Goal: Task Accomplishment & Management: Use online tool/utility

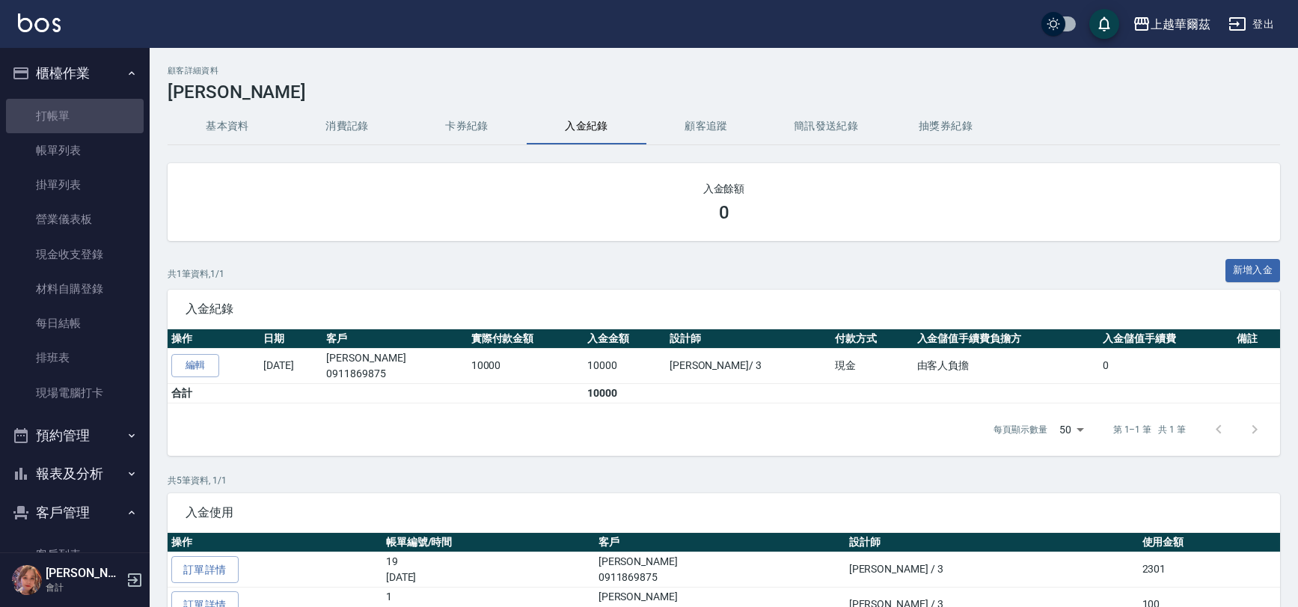
click at [79, 111] on link "打帳單" at bounding box center [75, 116] width 138 height 34
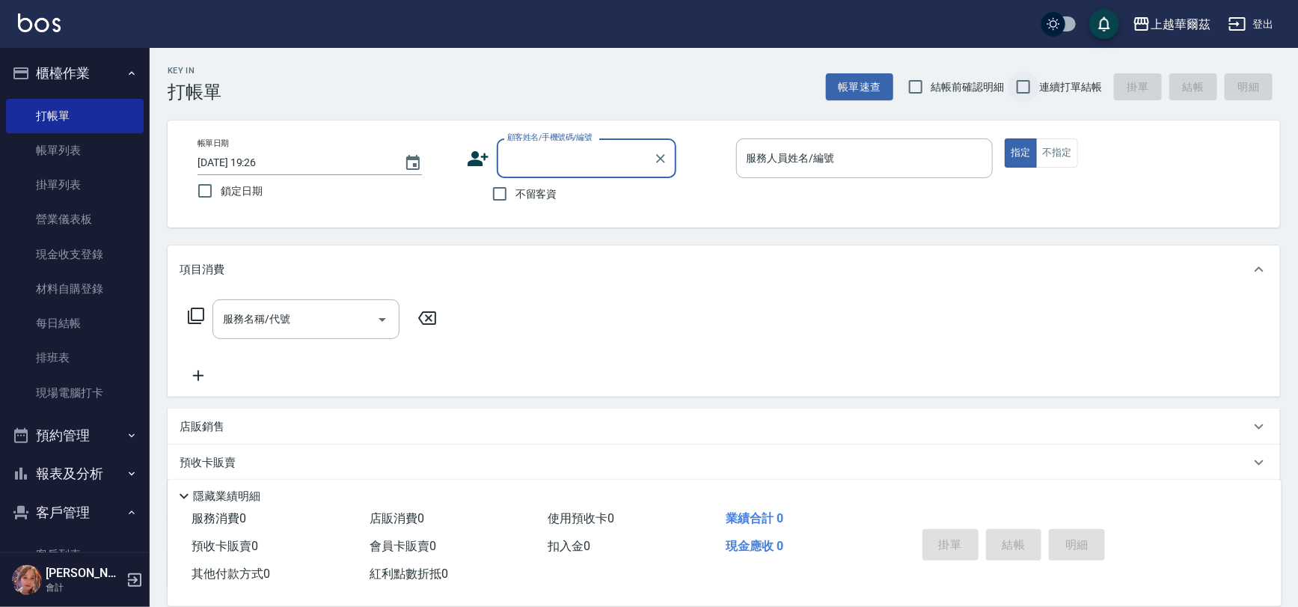
click at [1025, 90] on input "連續打單結帳" at bounding box center [1023, 86] width 31 height 31
checkbox input "true"
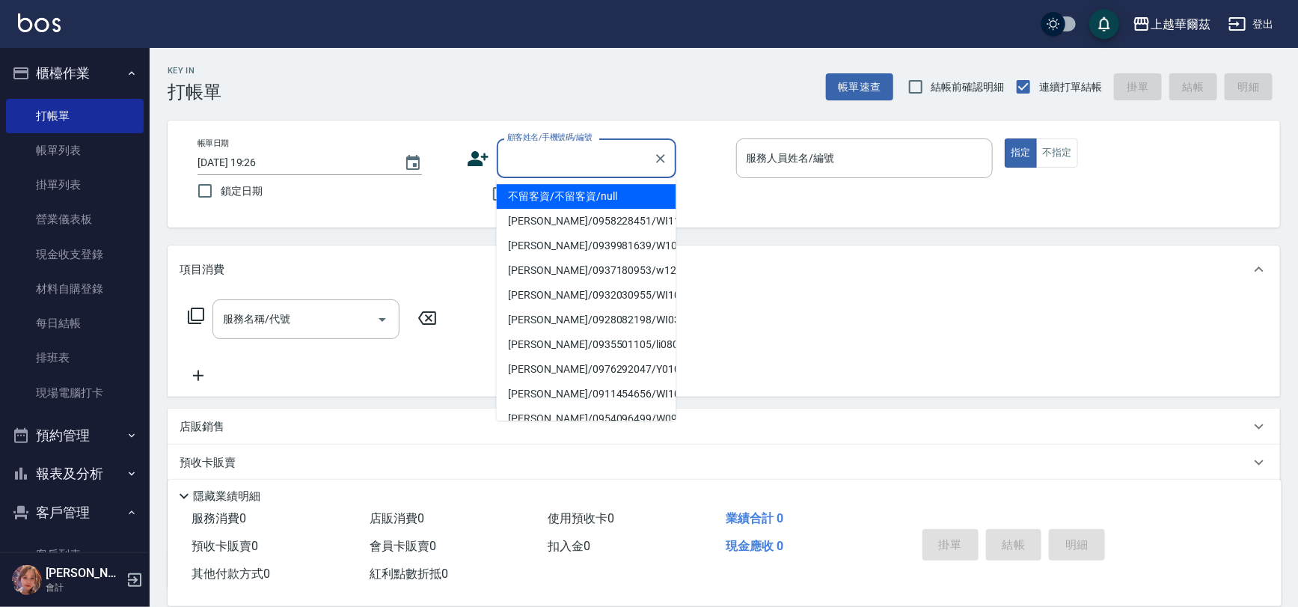
click at [508, 160] on div "顧客姓名/手機號碼/編號 顧客姓名/手機號碼/編號" at bounding box center [587, 158] width 180 height 40
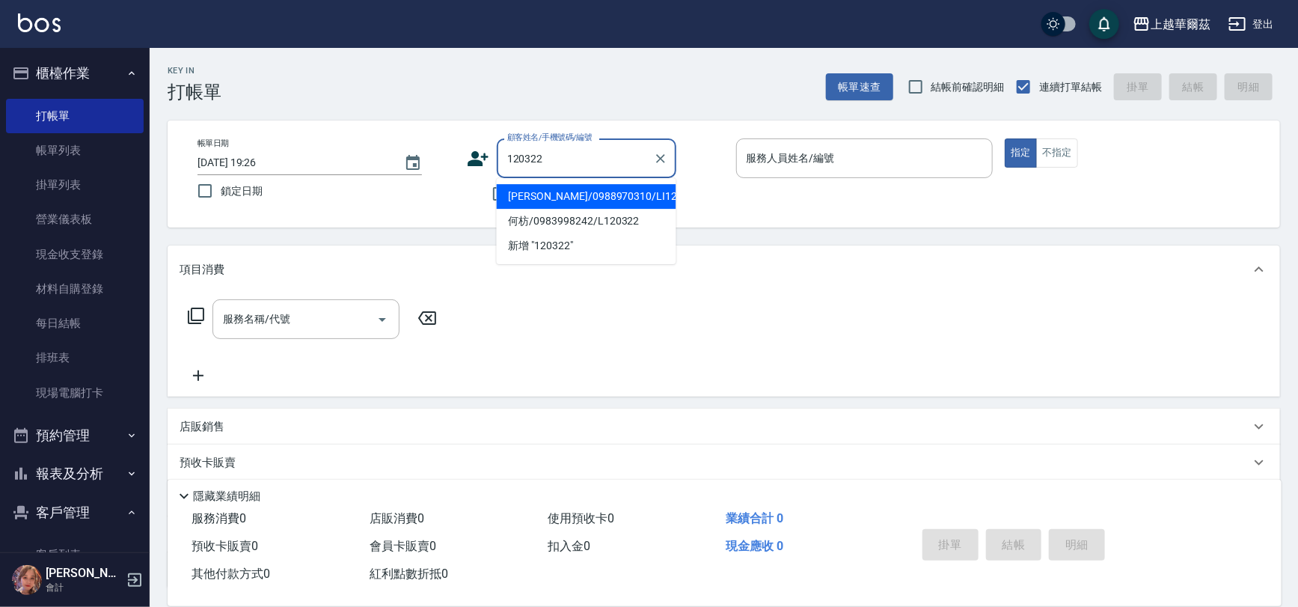
type input "[PERSON_NAME]/0988970310/LI120322"
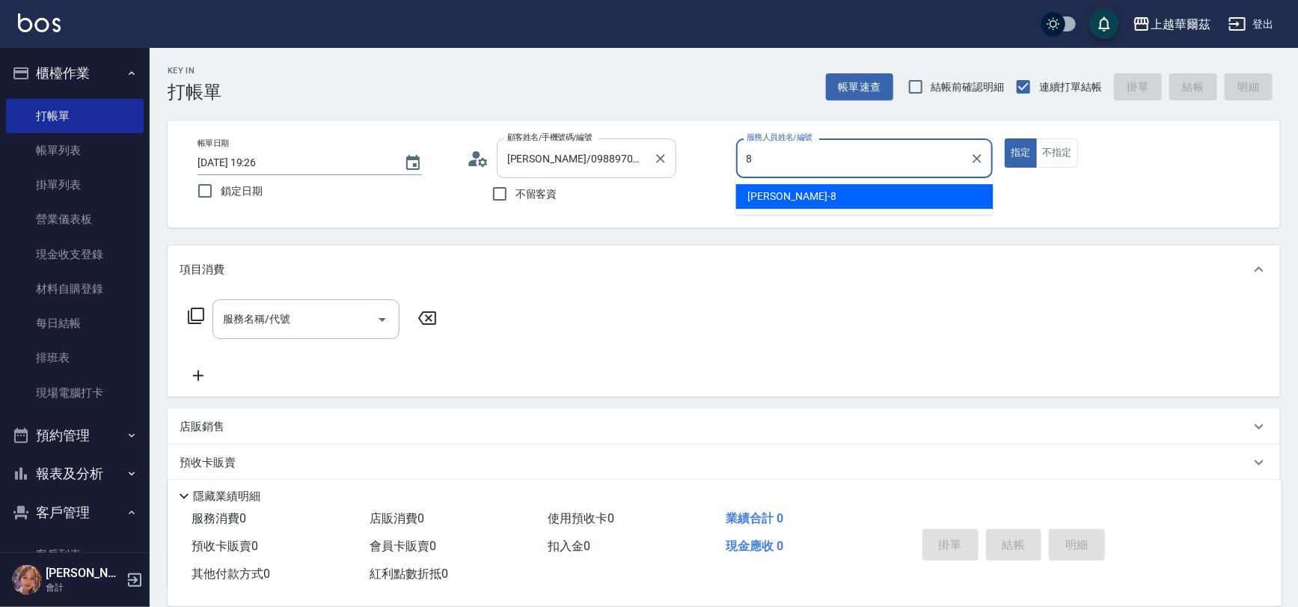
type input "[PERSON_NAME]-8"
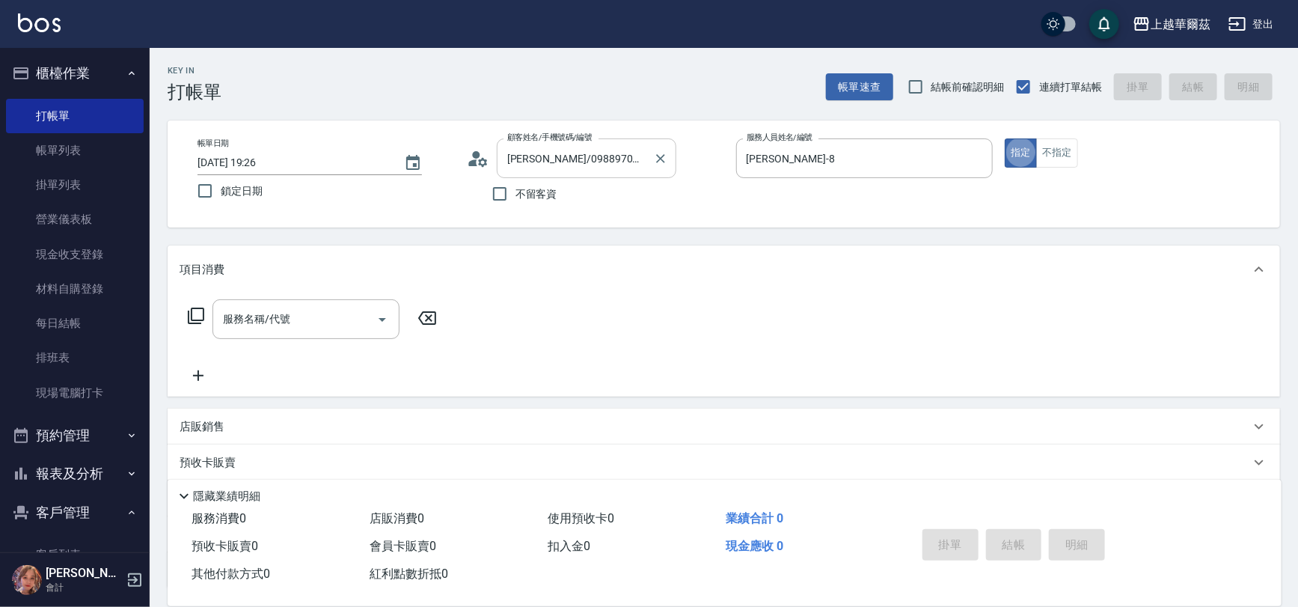
type button "true"
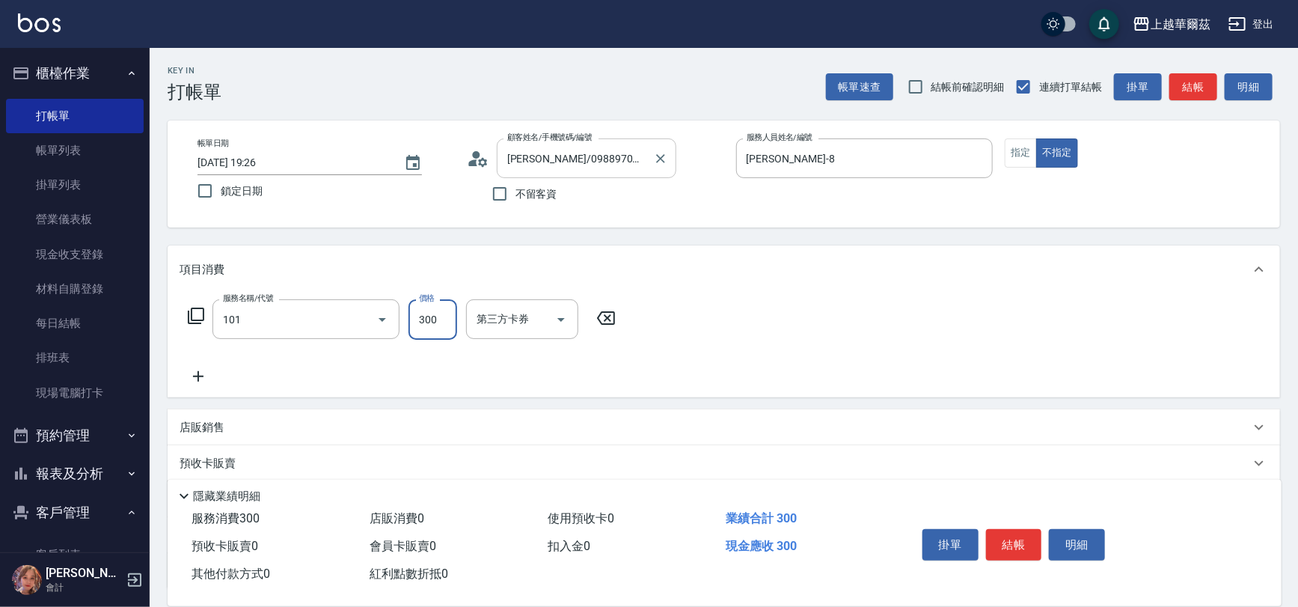
type input "洗髮300(101)"
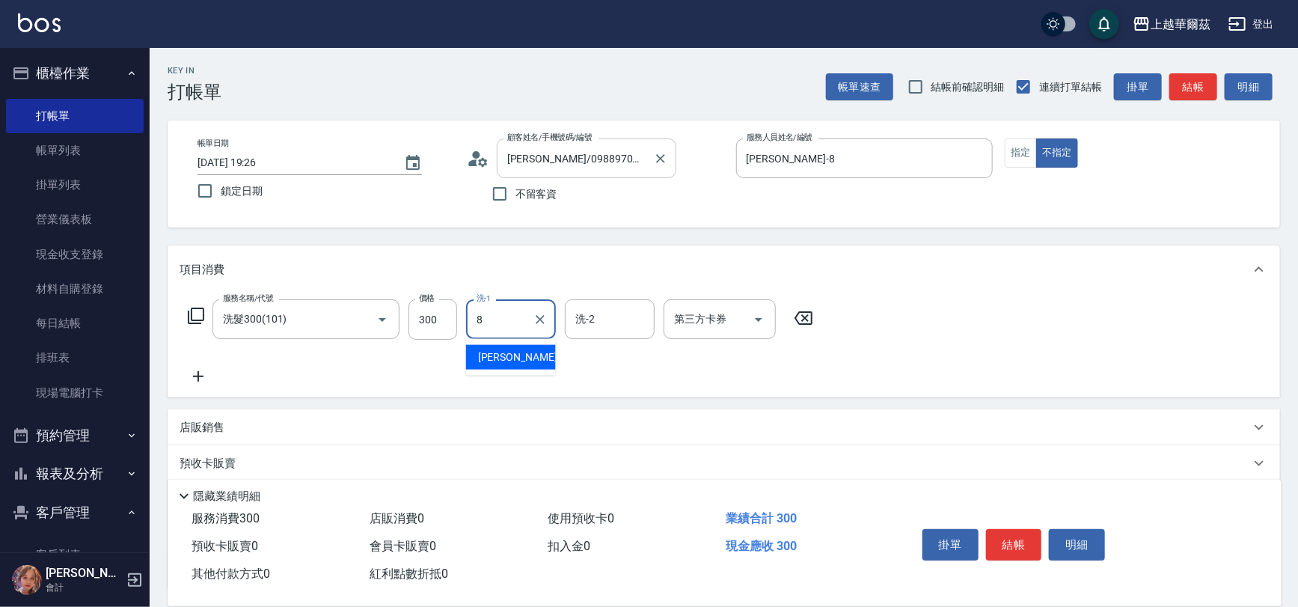
type input "[PERSON_NAME]-8"
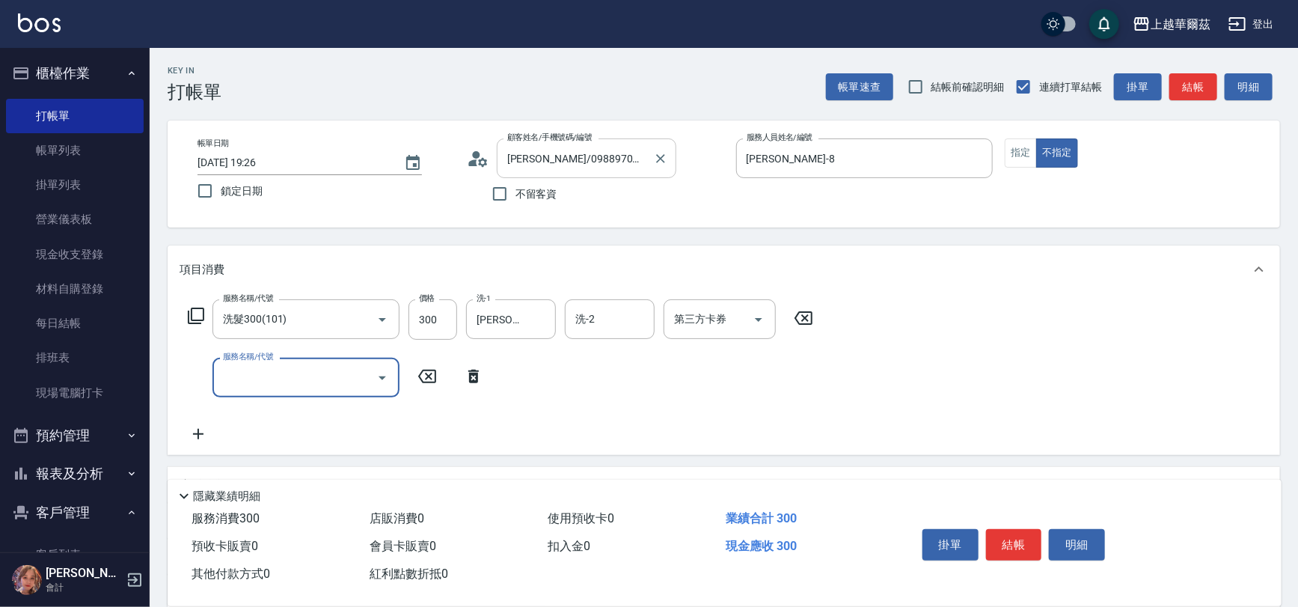
type input "5"
type input "頭皮水(105)"
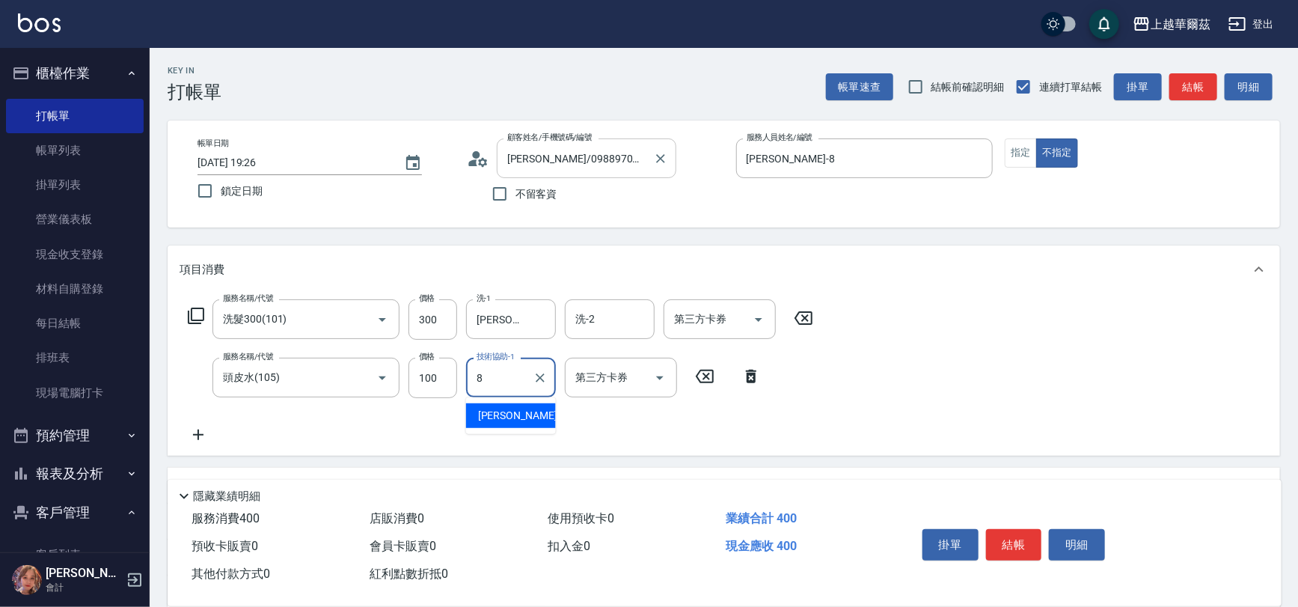
type input "[PERSON_NAME]-8"
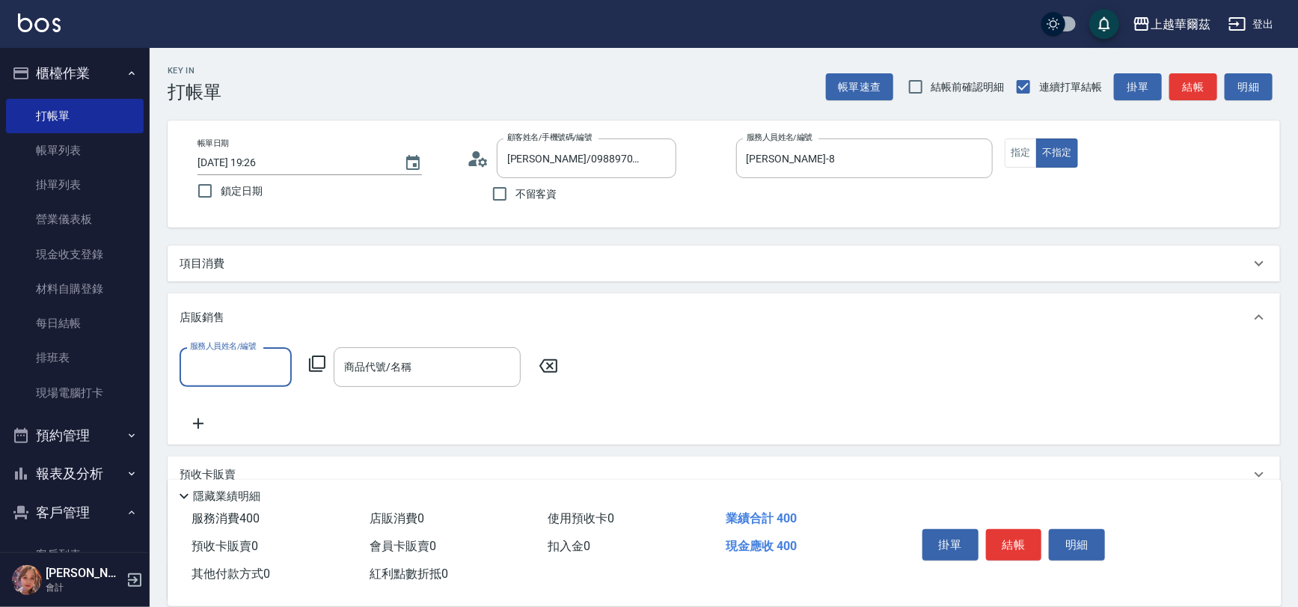
scroll to position [25, 0]
type input "[PERSON_NAME]-8"
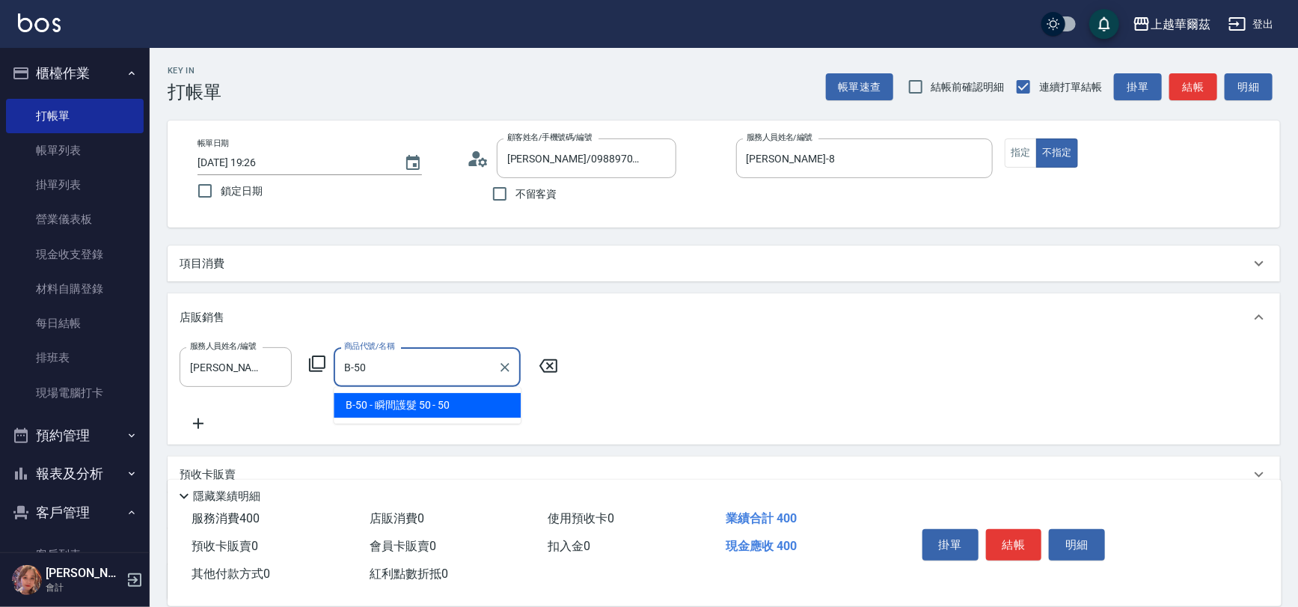
type input "瞬間護髮 50"
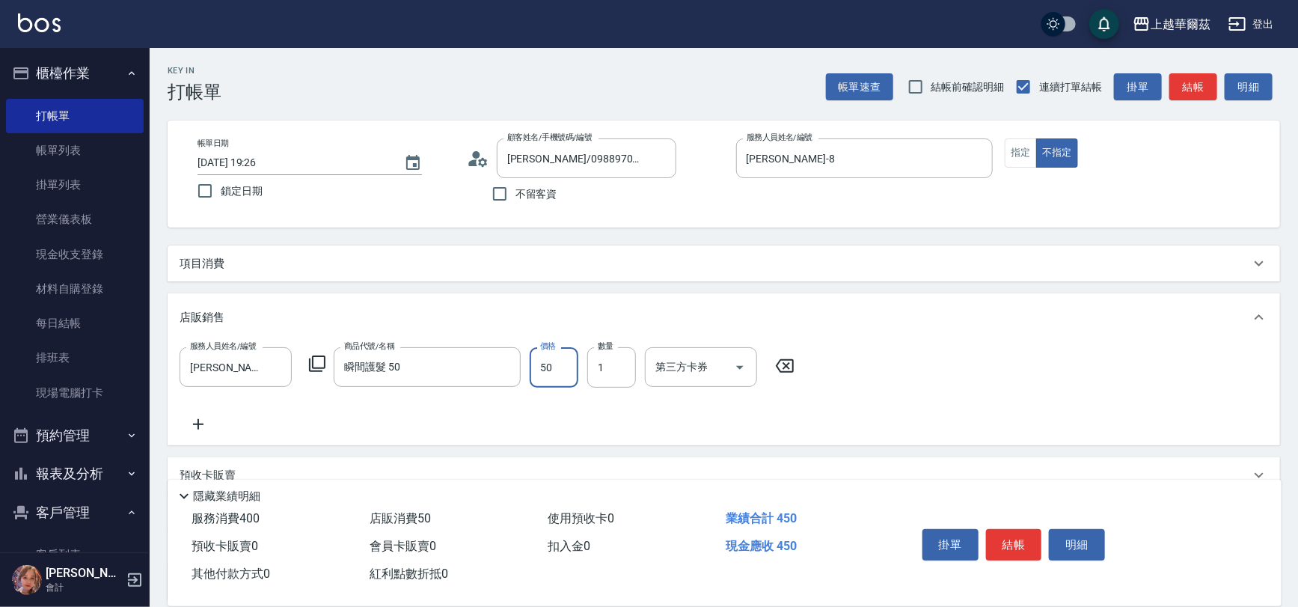
scroll to position [135, 0]
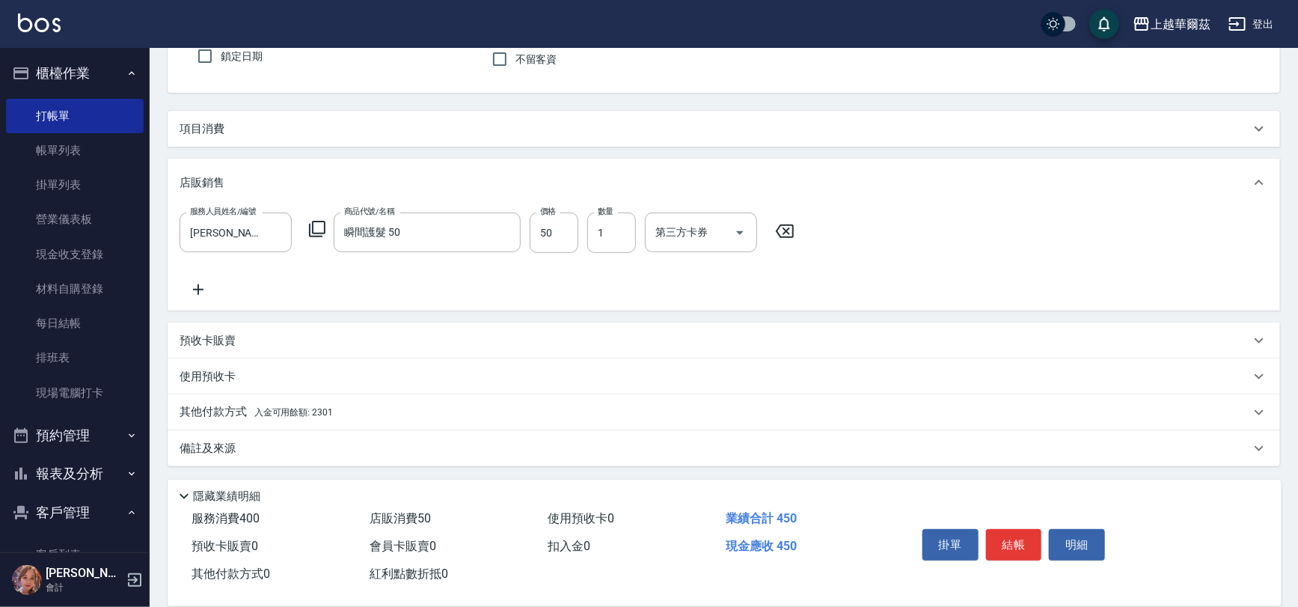
click at [182, 403] on div "其他付款方式 入金可用餘額: 2301" at bounding box center [724, 412] width 1113 height 36
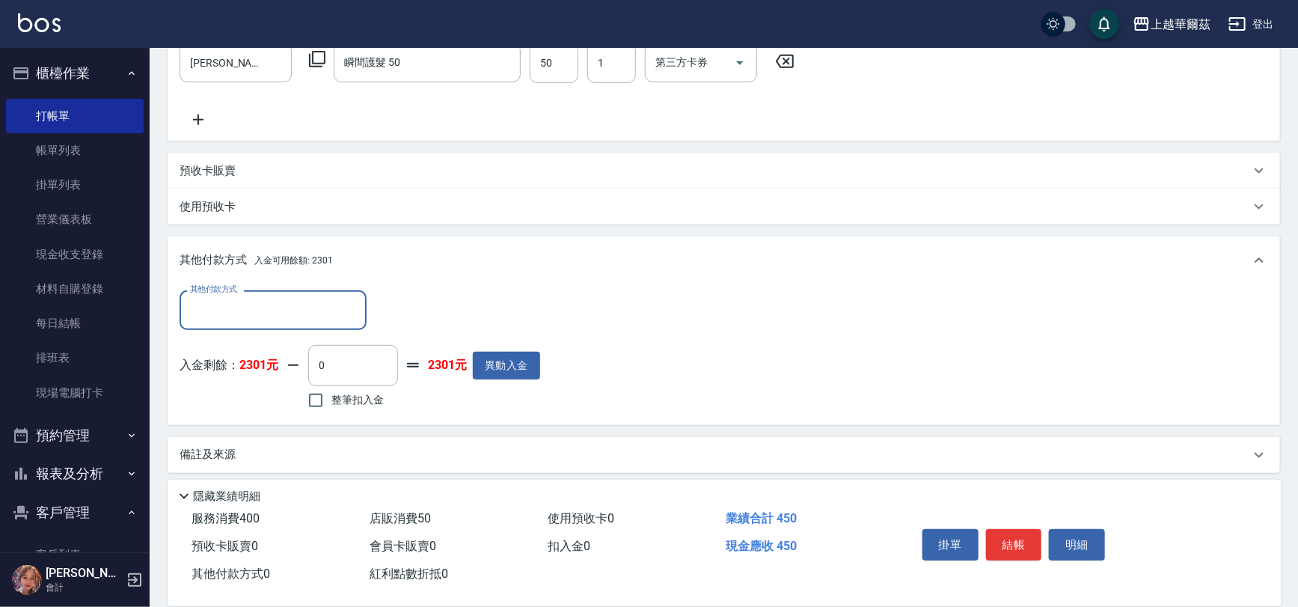
scroll to position [311, 0]
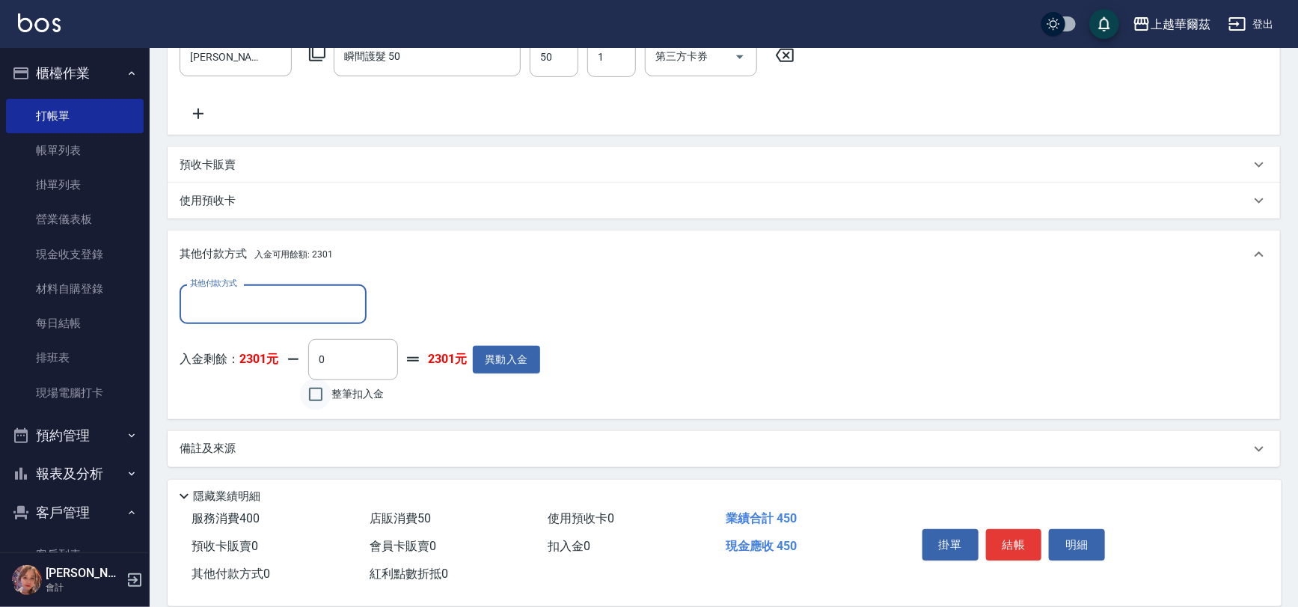
click at [319, 390] on input "整筆扣入金" at bounding box center [315, 394] width 31 height 31
checkbox input "true"
type input "450"
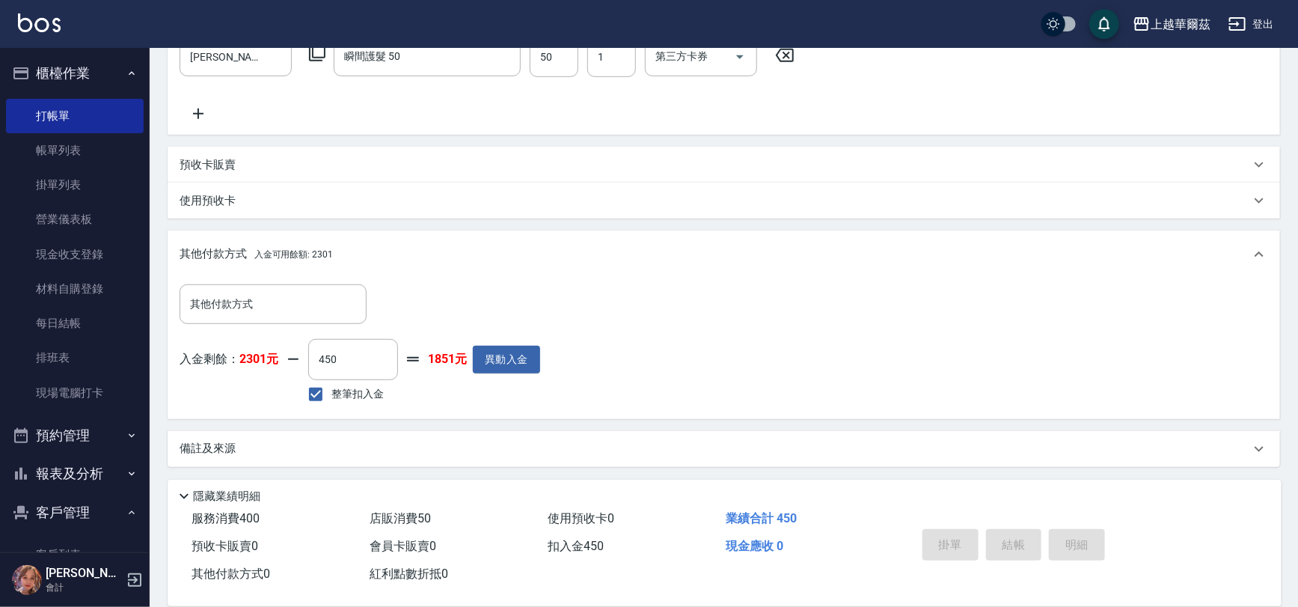
type input "[DATE] 19:27"
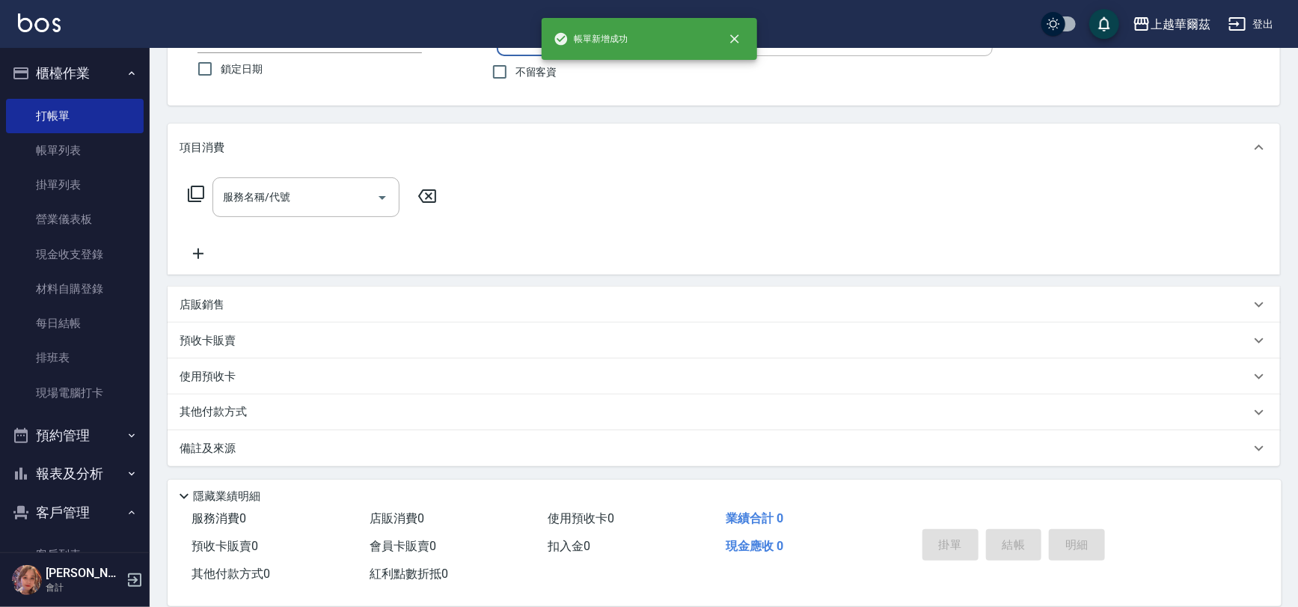
scroll to position [0, 0]
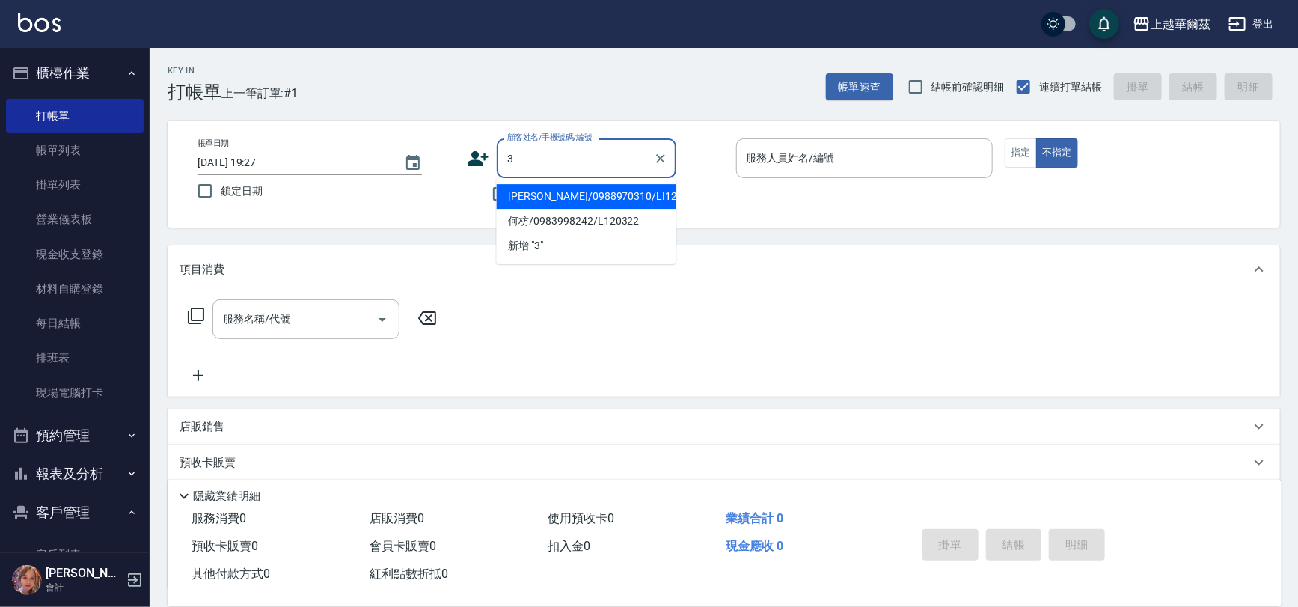
type input "[PERSON_NAME]/0988970310/LI120322"
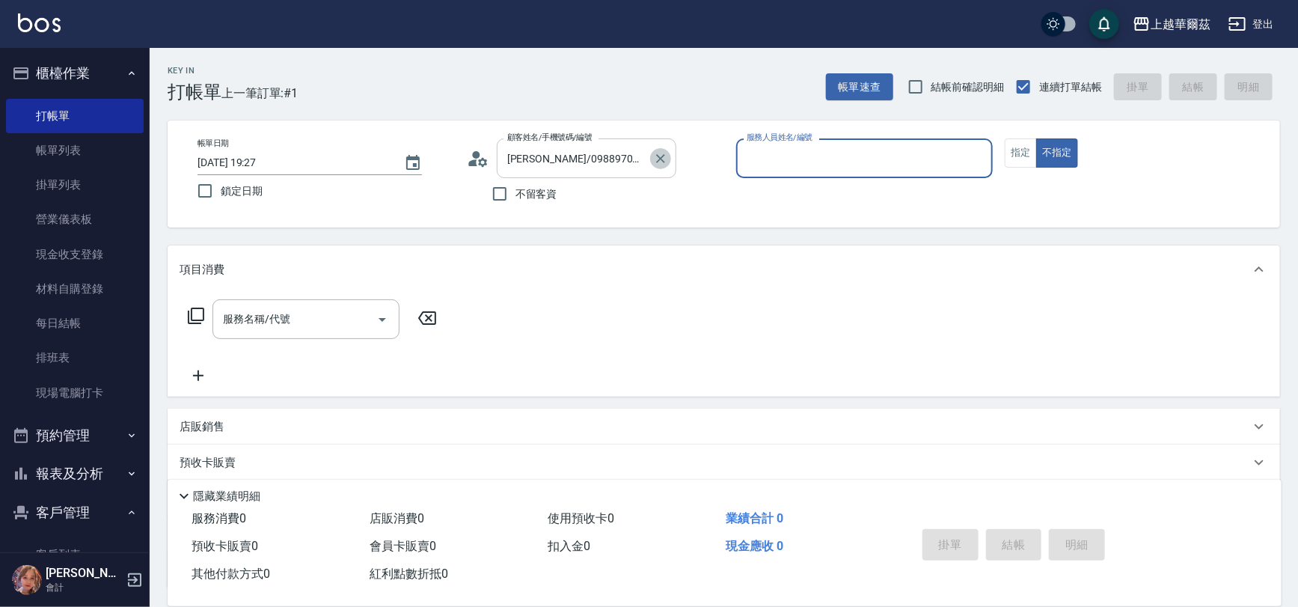
click at [660, 155] on icon "Clear" at bounding box center [660, 158] width 15 height 15
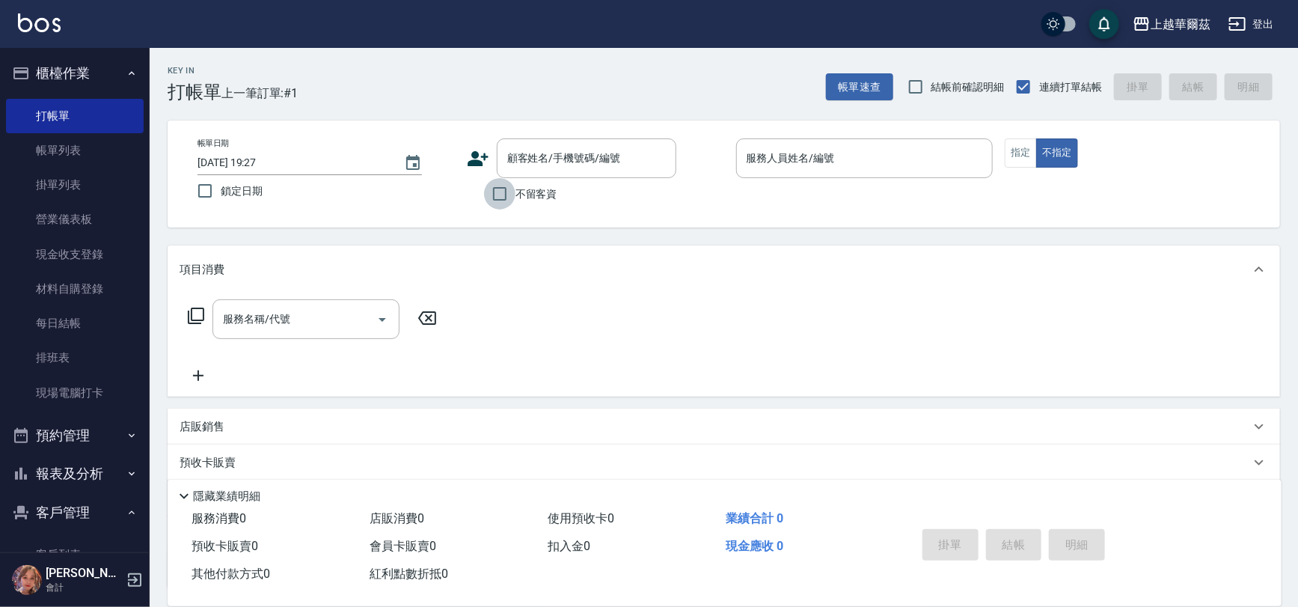
click at [495, 197] on input "不留客資" at bounding box center [499, 193] width 31 height 31
checkbox input "true"
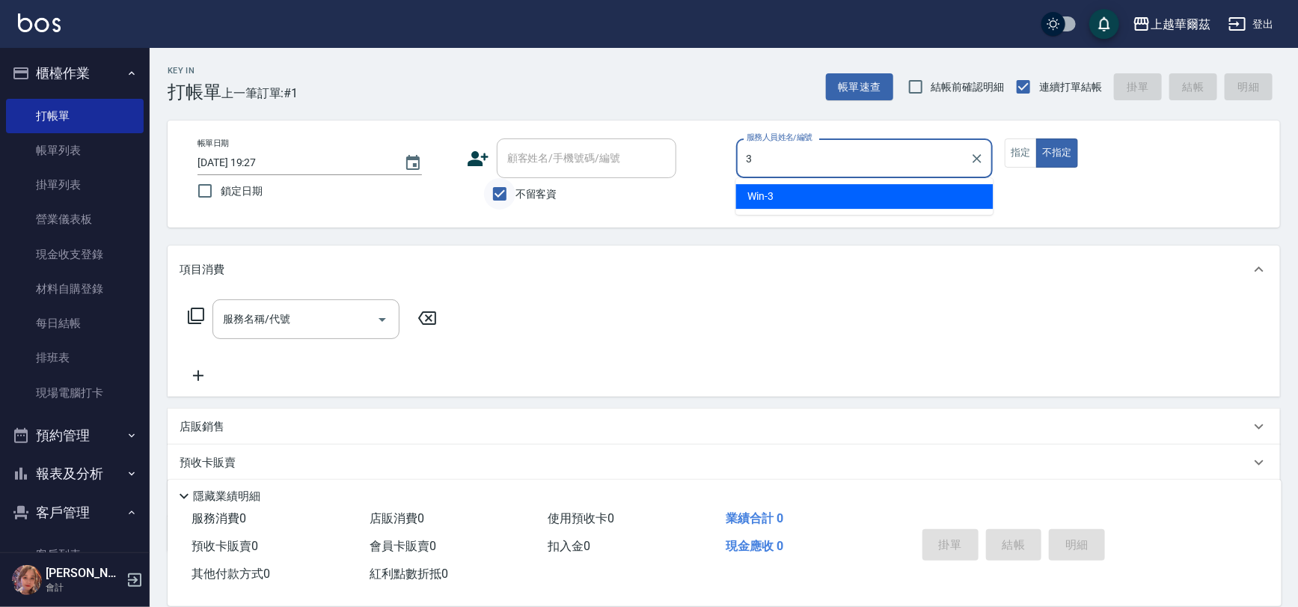
type input "Win-3"
type button "false"
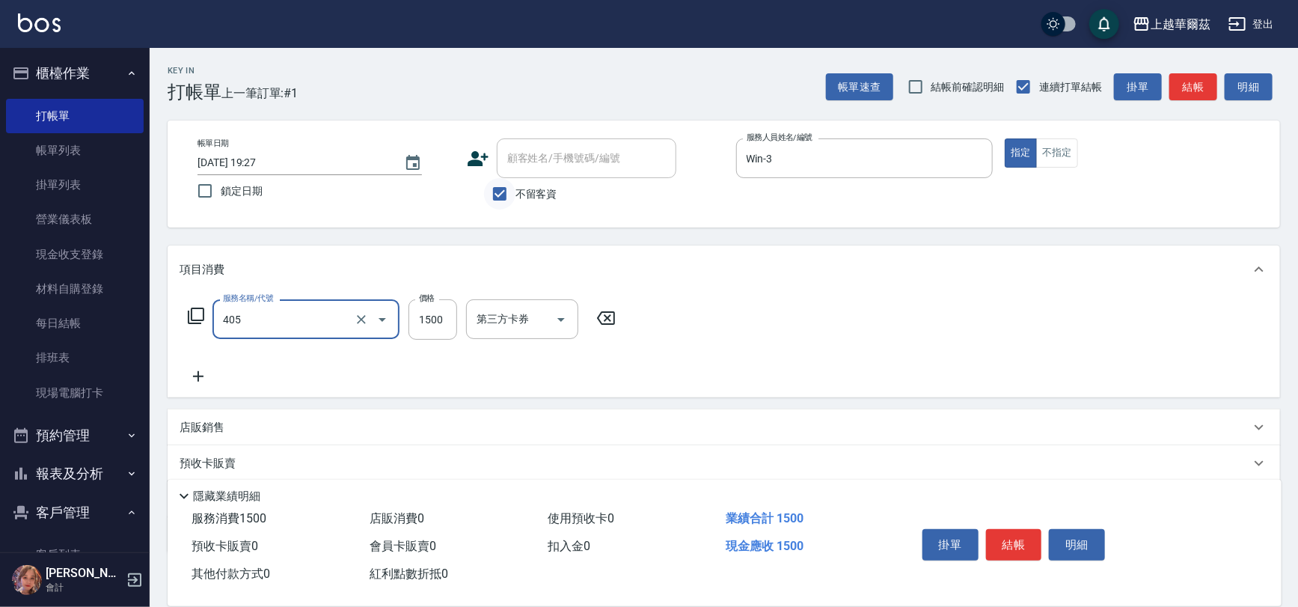
type input "染1500(405)"
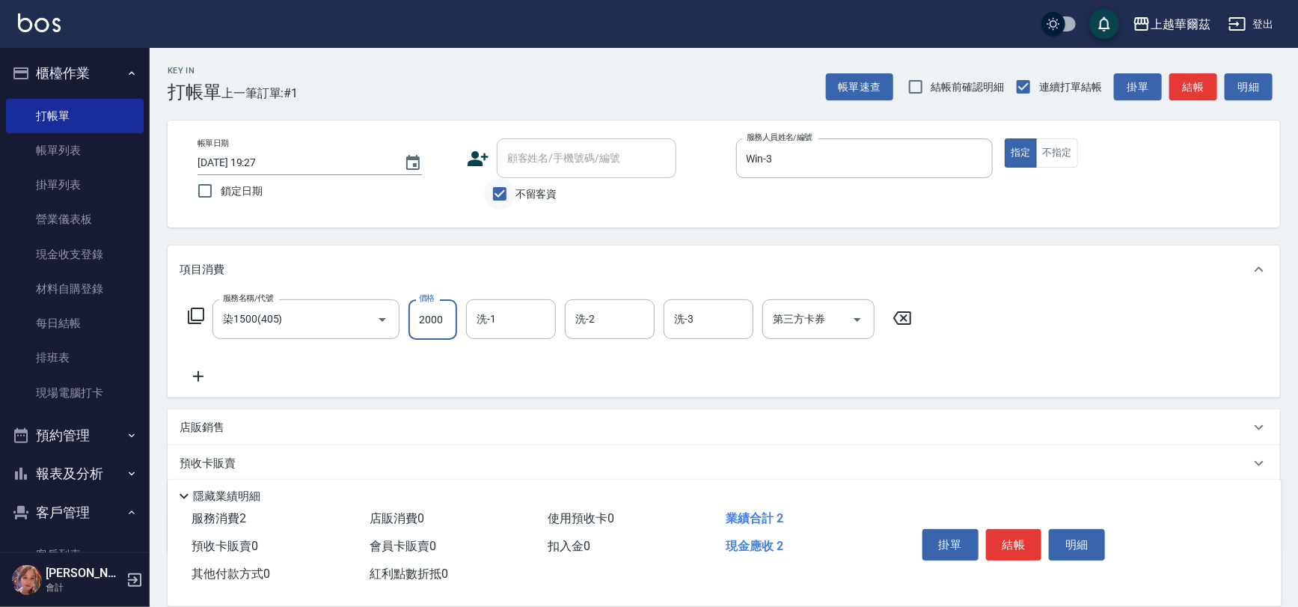
type input "2000"
type input "Win-3"
type input "Sandy-27"
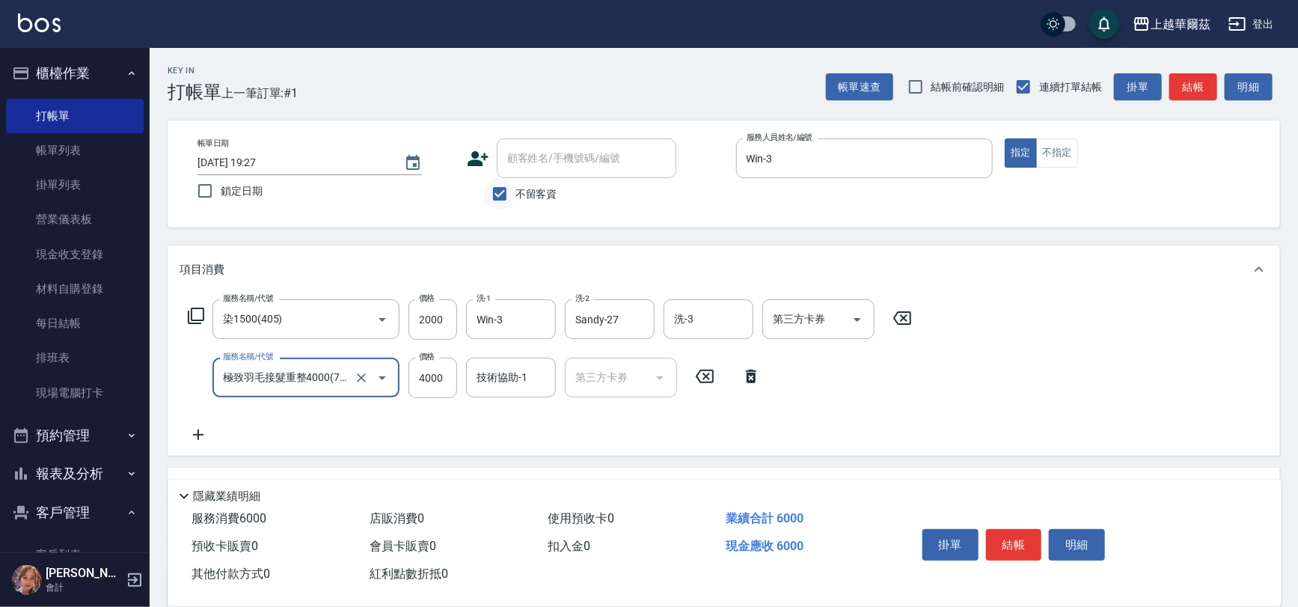
type input "極致羽毛接髮重整4000(714)"
type input "1000"
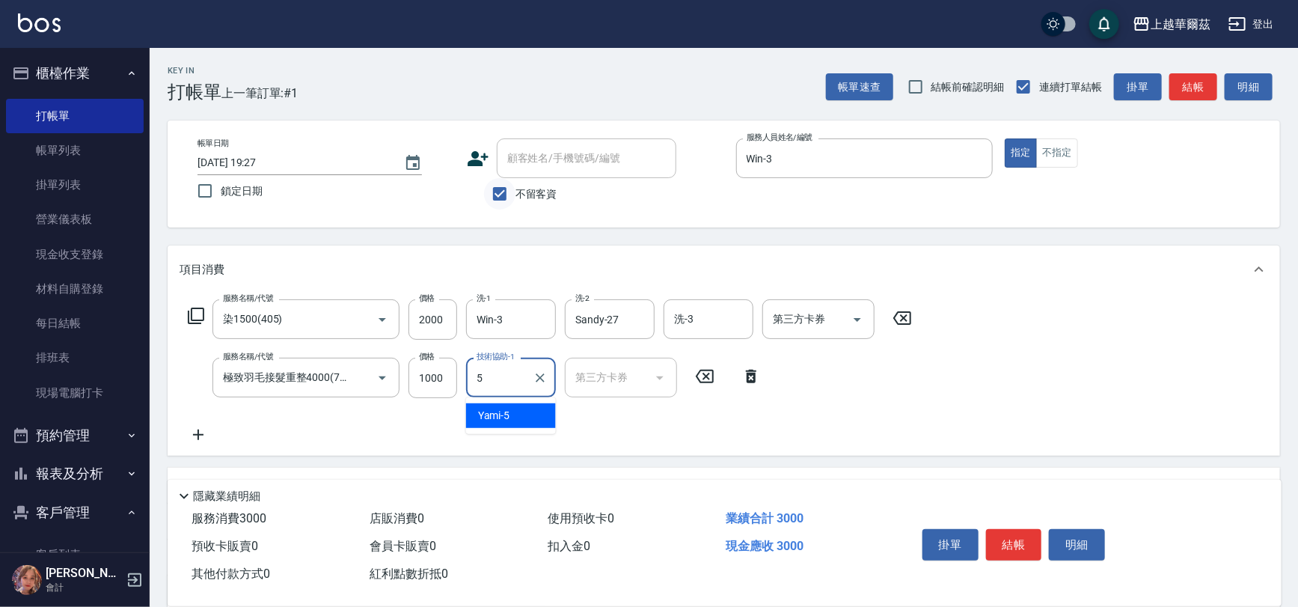
type input "Yami-5"
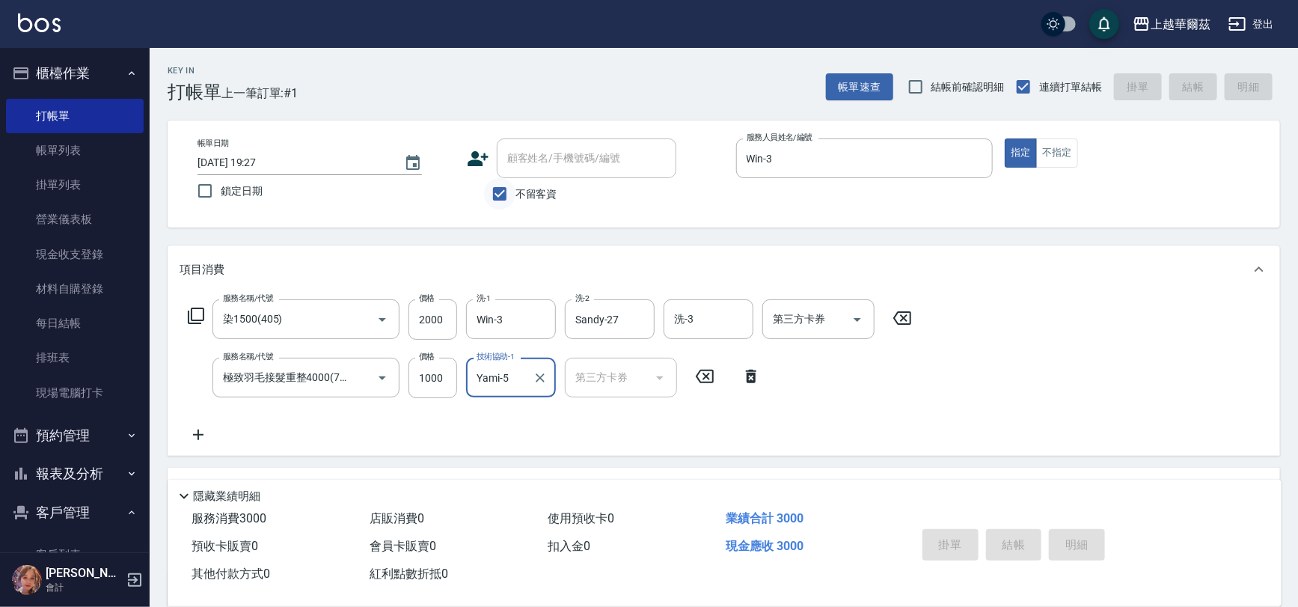
type input "[DATE] 19:28"
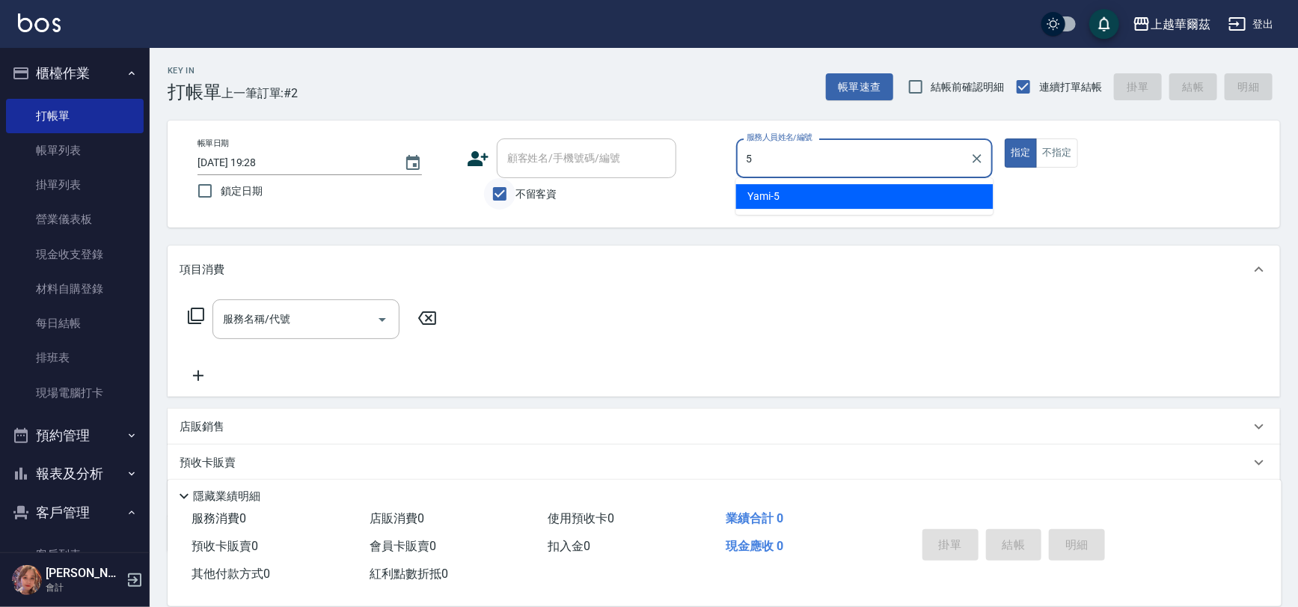
type input "Yami-5"
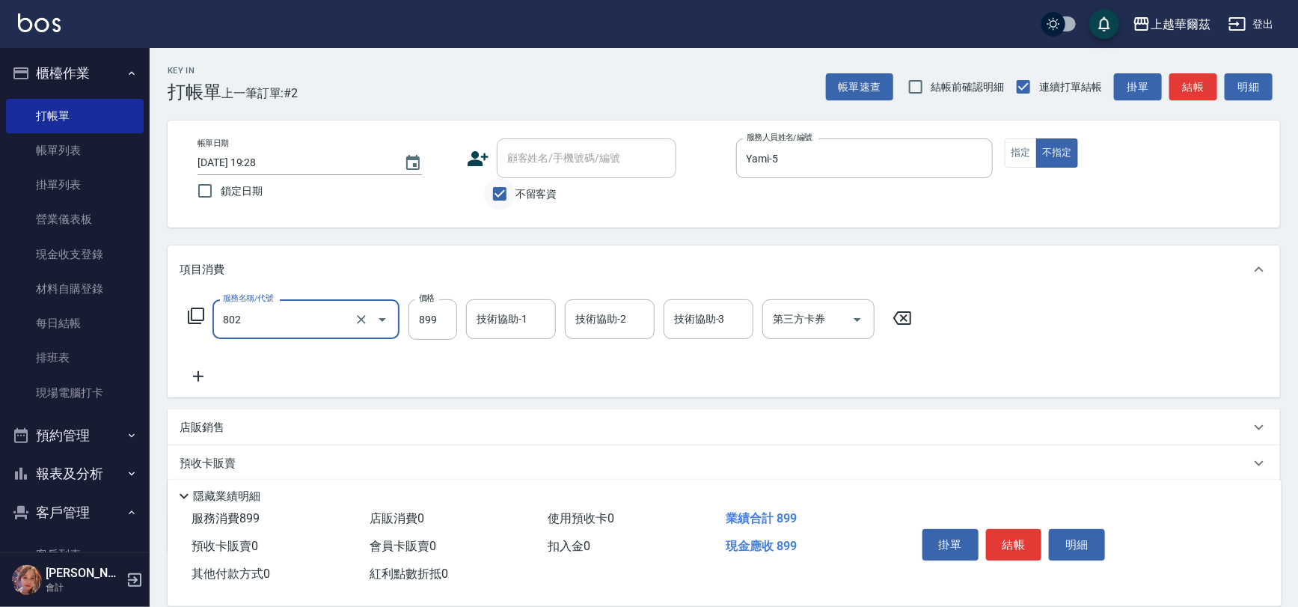
type input "舒壓洗899(802)"
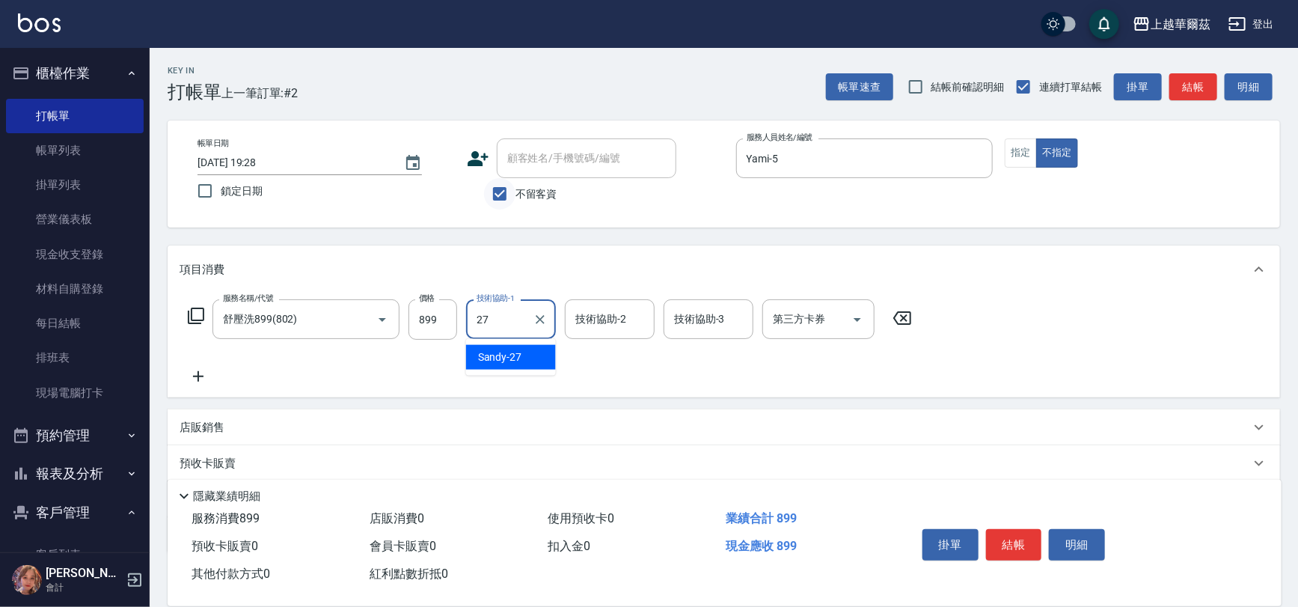
type input "Sandy-27"
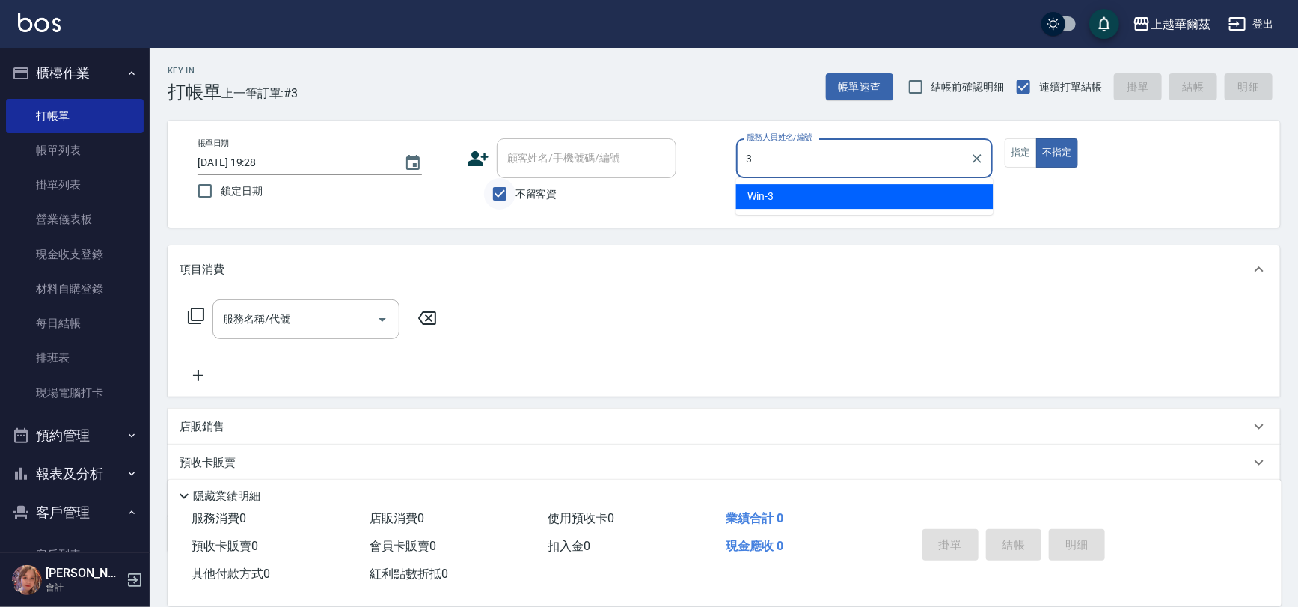
type input "Win-3"
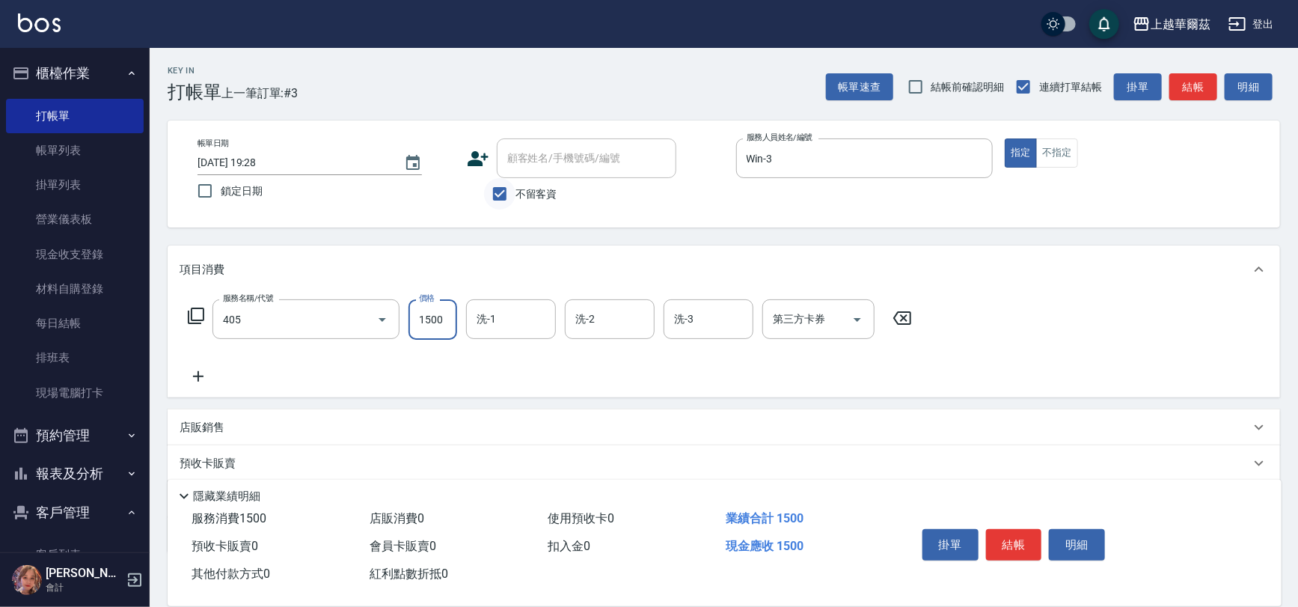
type input "染1500(405)"
type input "6000"
type input "Win-3"
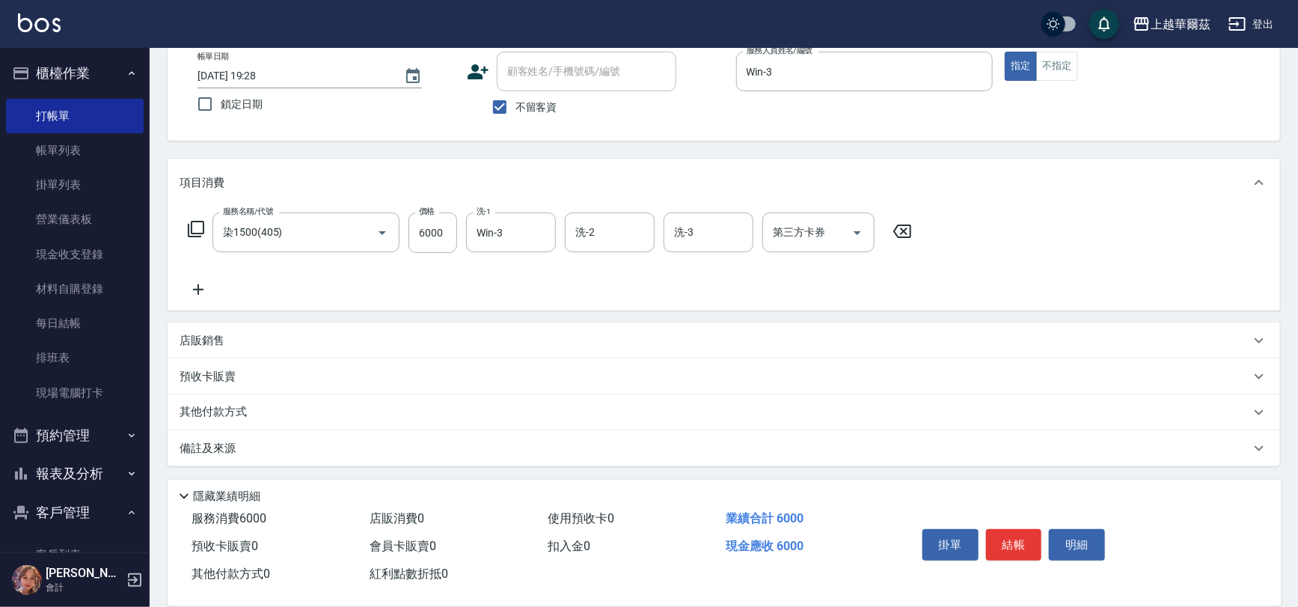
drag, startPoint x: 356, startPoint y: 400, endPoint x: 332, endPoint y: 410, distance: 25.8
click at [356, 400] on div "其他付款方式" at bounding box center [724, 412] width 1113 height 36
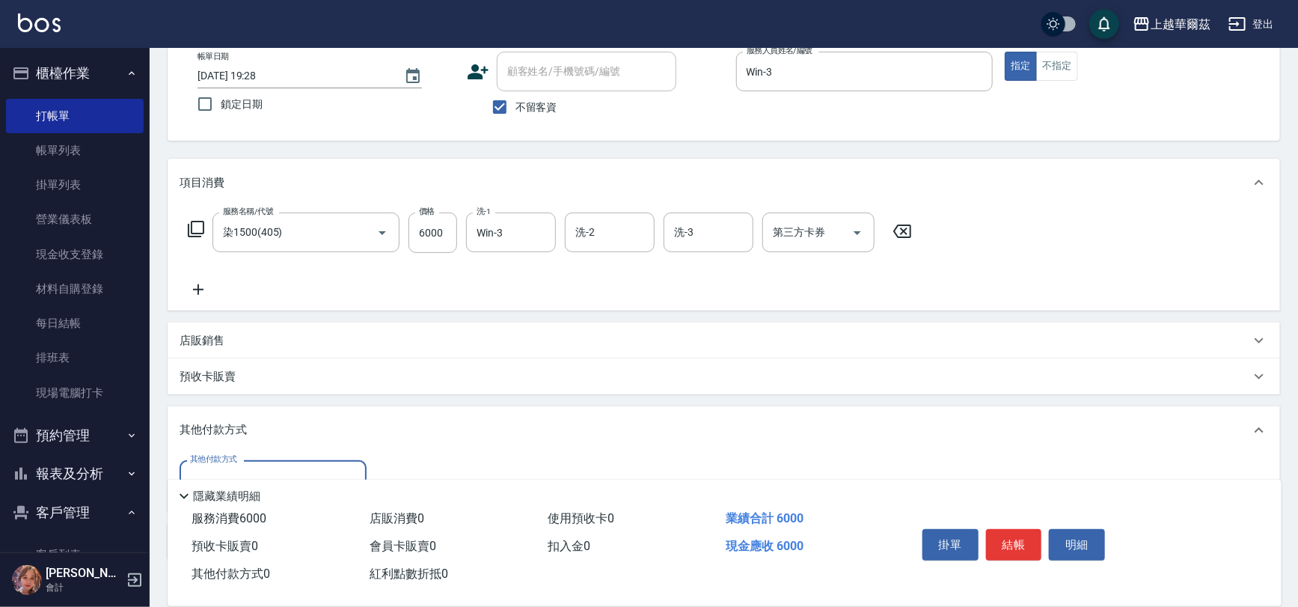
scroll to position [180, 0]
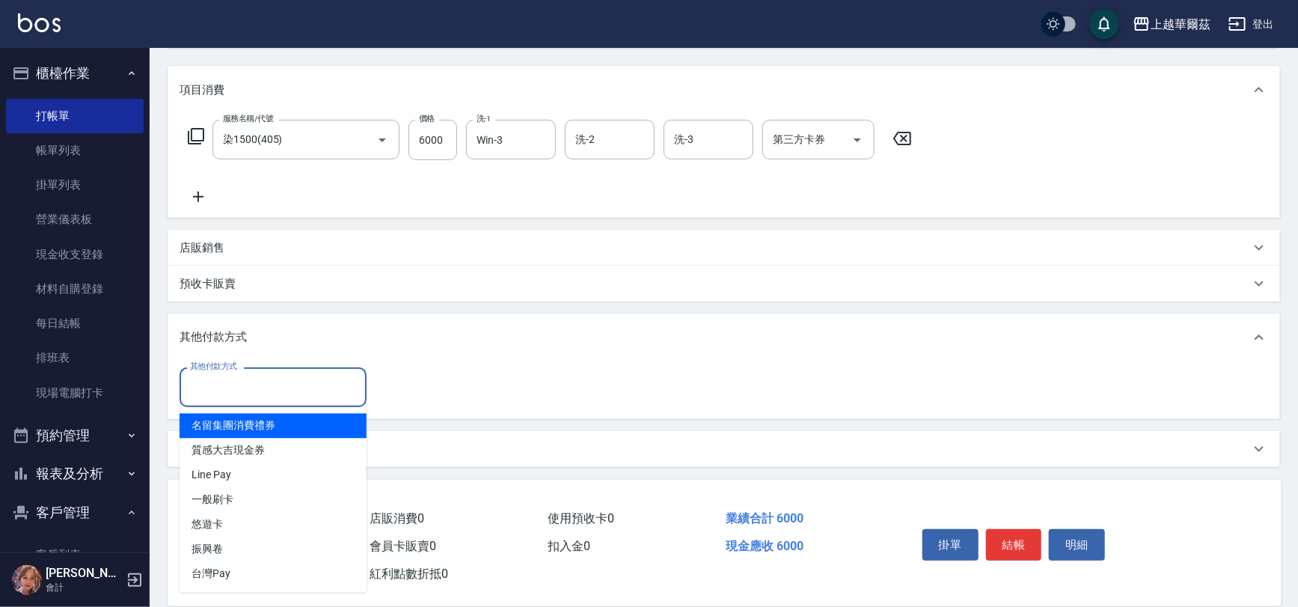
click at [267, 385] on input "其他付款方式" at bounding box center [273, 387] width 174 height 26
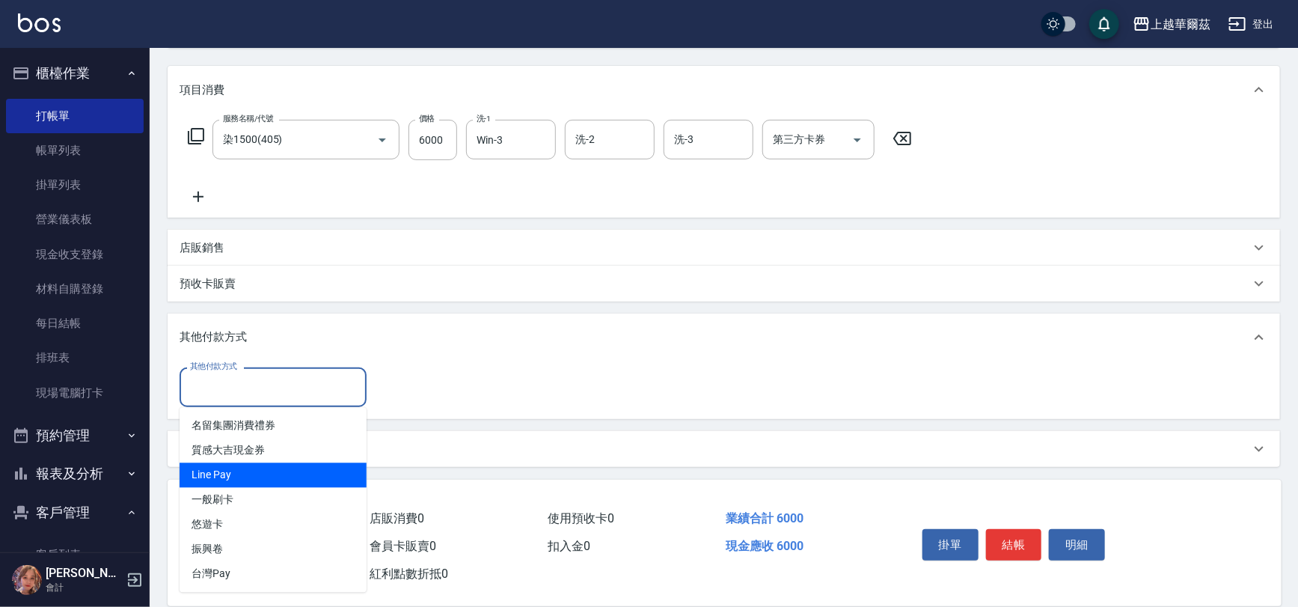
click at [254, 466] on span "Line Pay" at bounding box center [273, 475] width 187 height 25
type input "Line Pay"
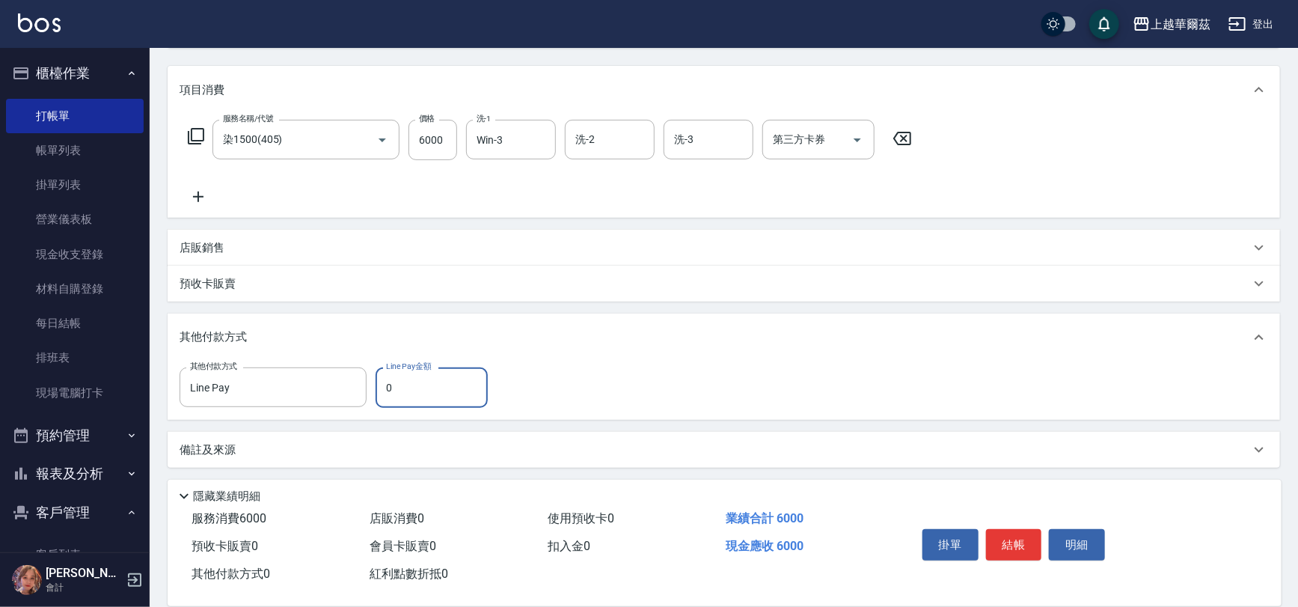
click at [437, 391] on input "0" at bounding box center [432, 387] width 112 height 40
type input "6000"
type input "[DATE] 19:29"
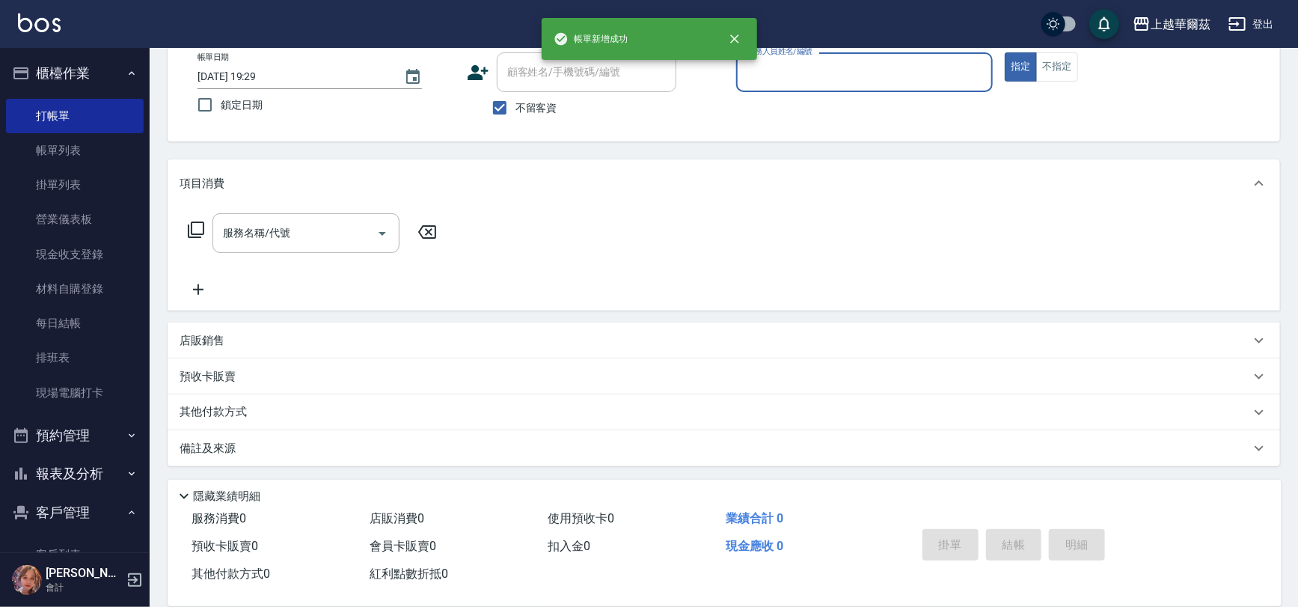
scroll to position [0, 0]
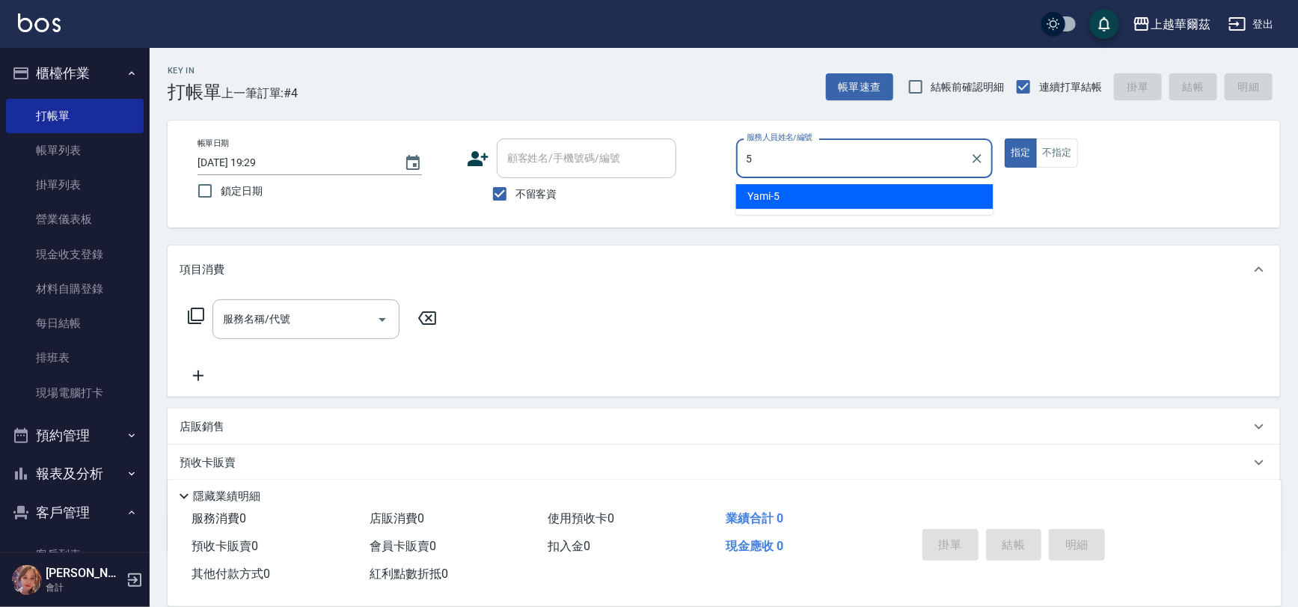
type input "Yami-5"
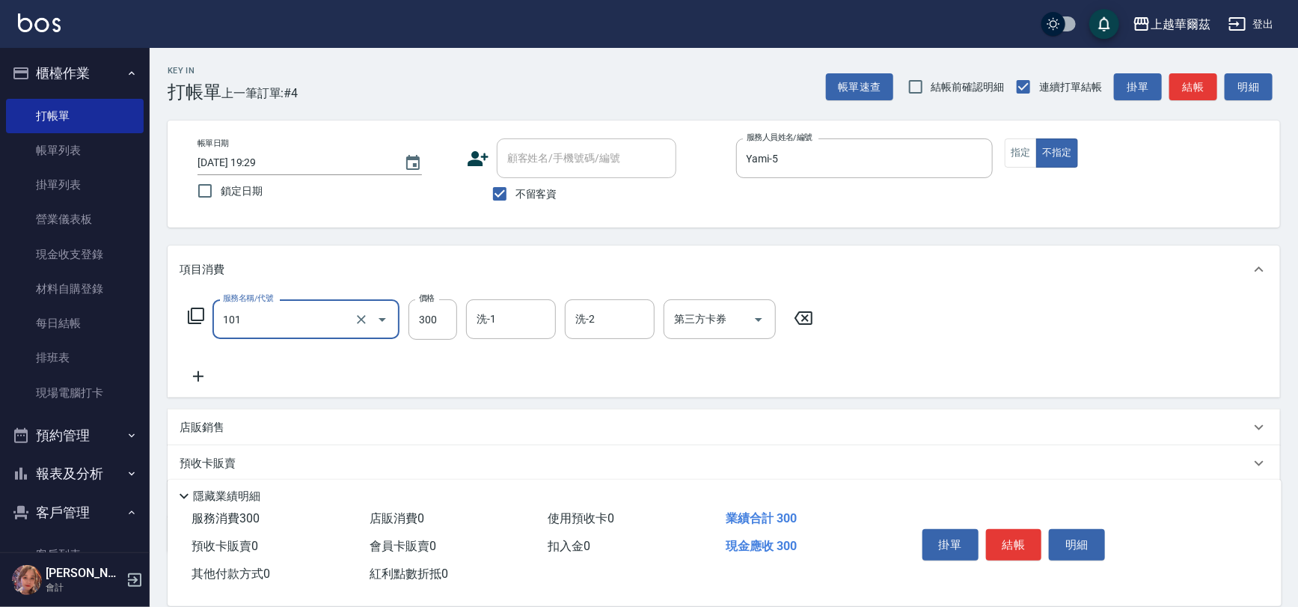
type input "洗髮300(101)"
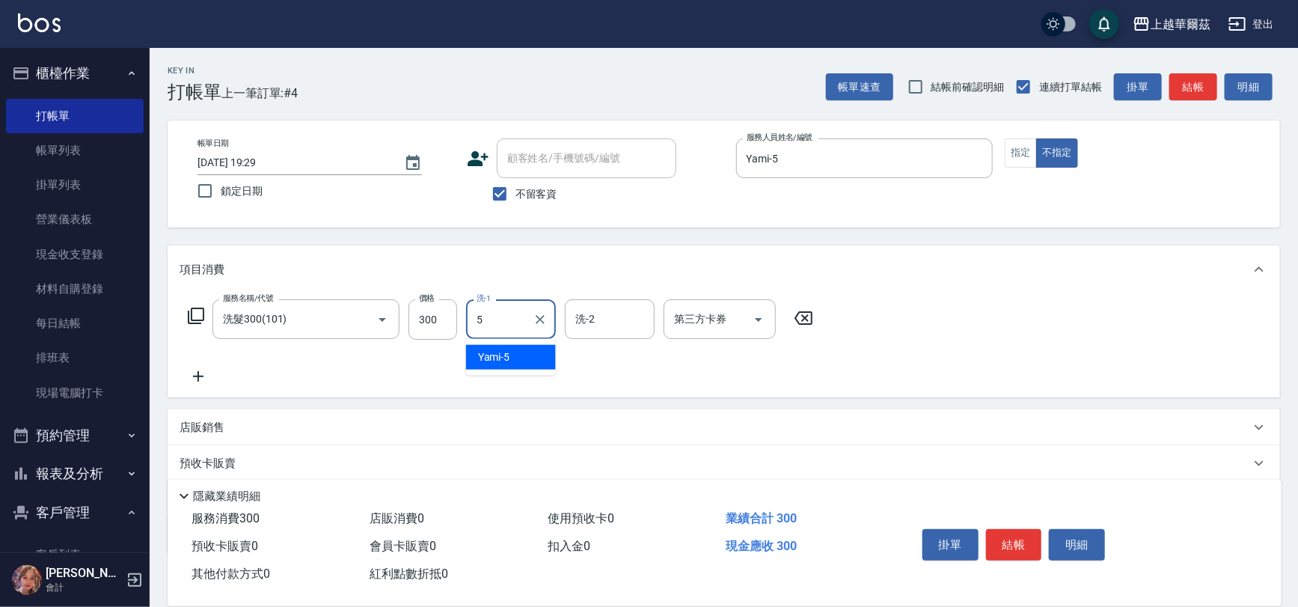
type input "Yami-5"
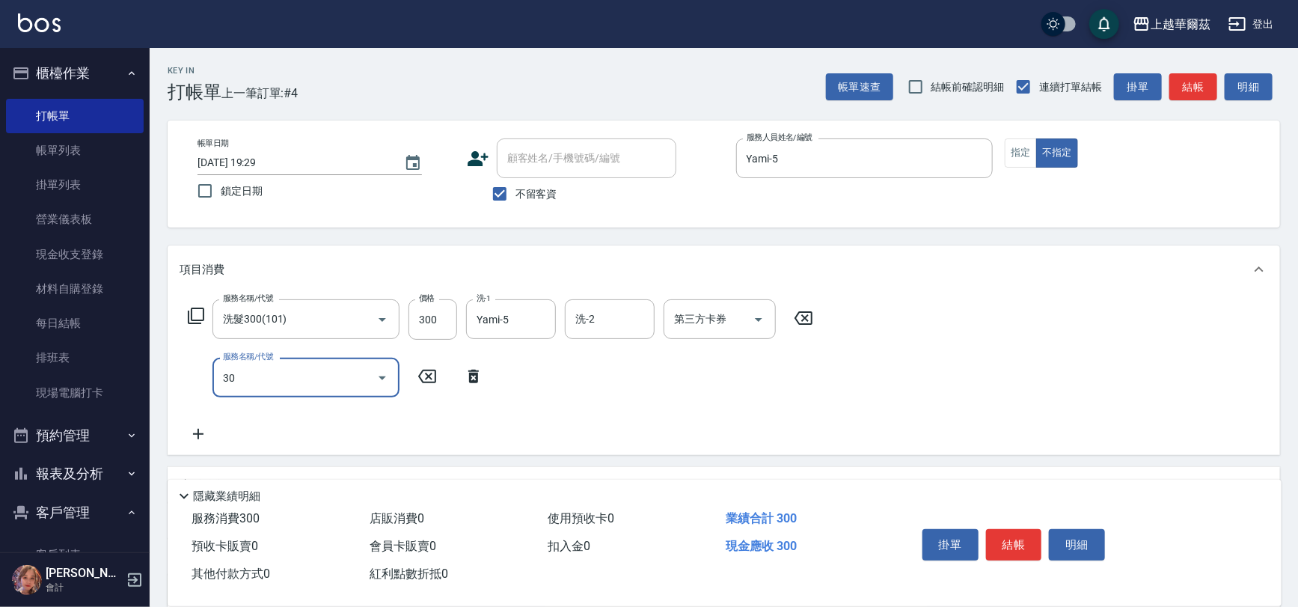
type input "305"
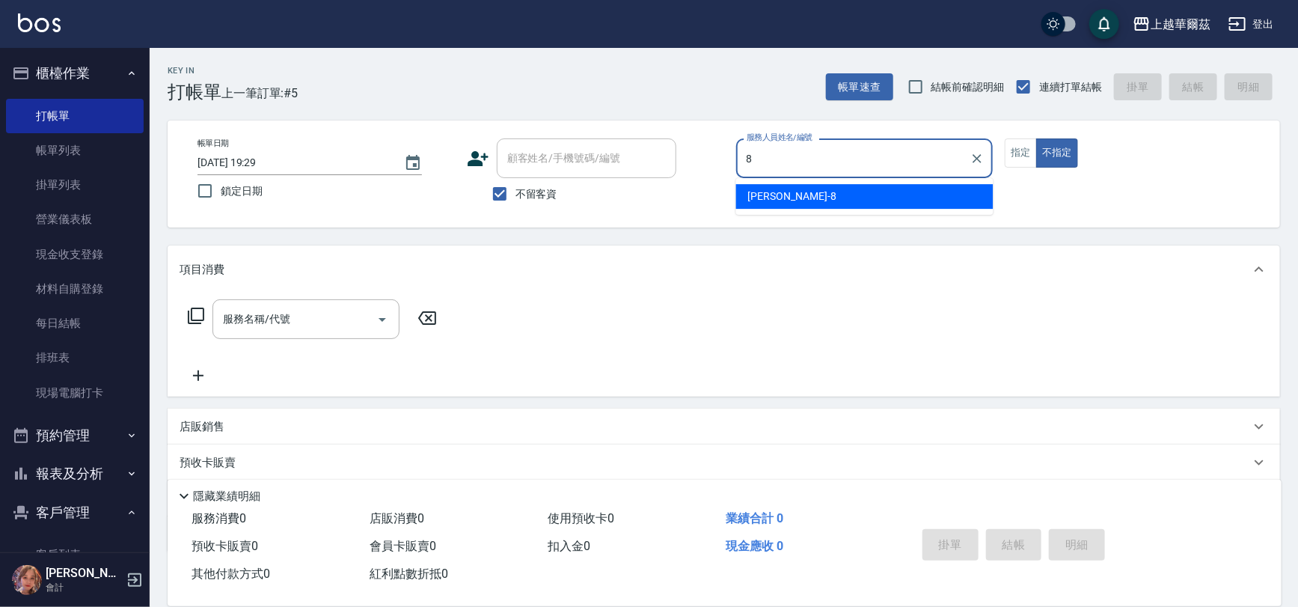
type input "[PERSON_NAME]-8"
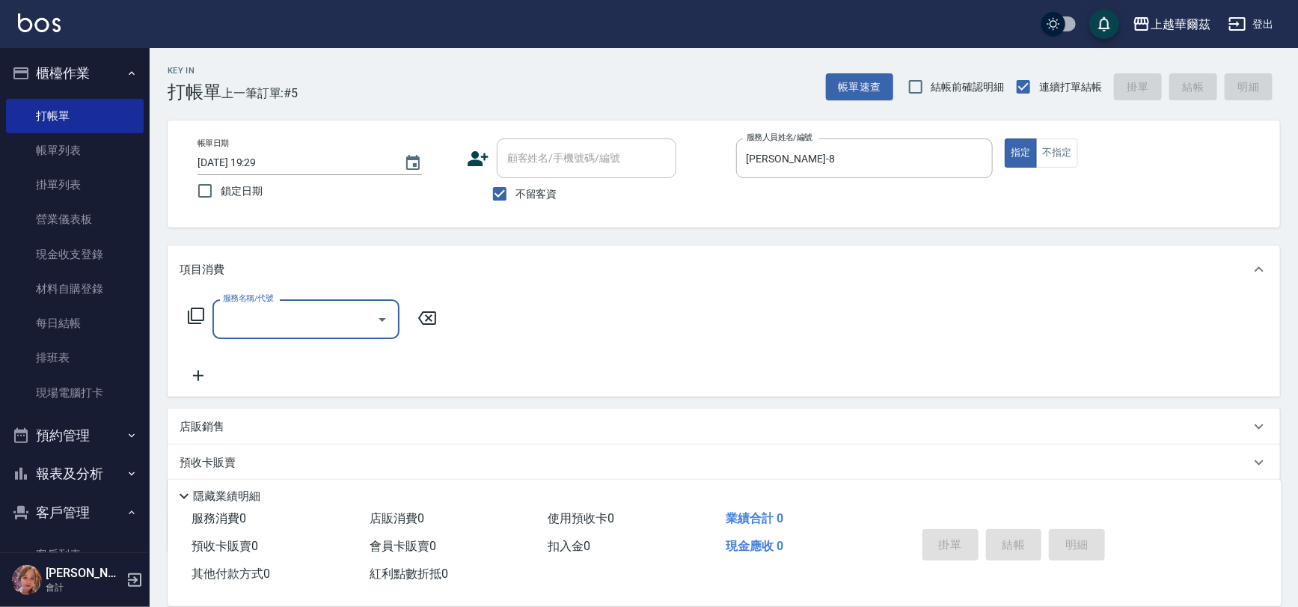
type input "1"
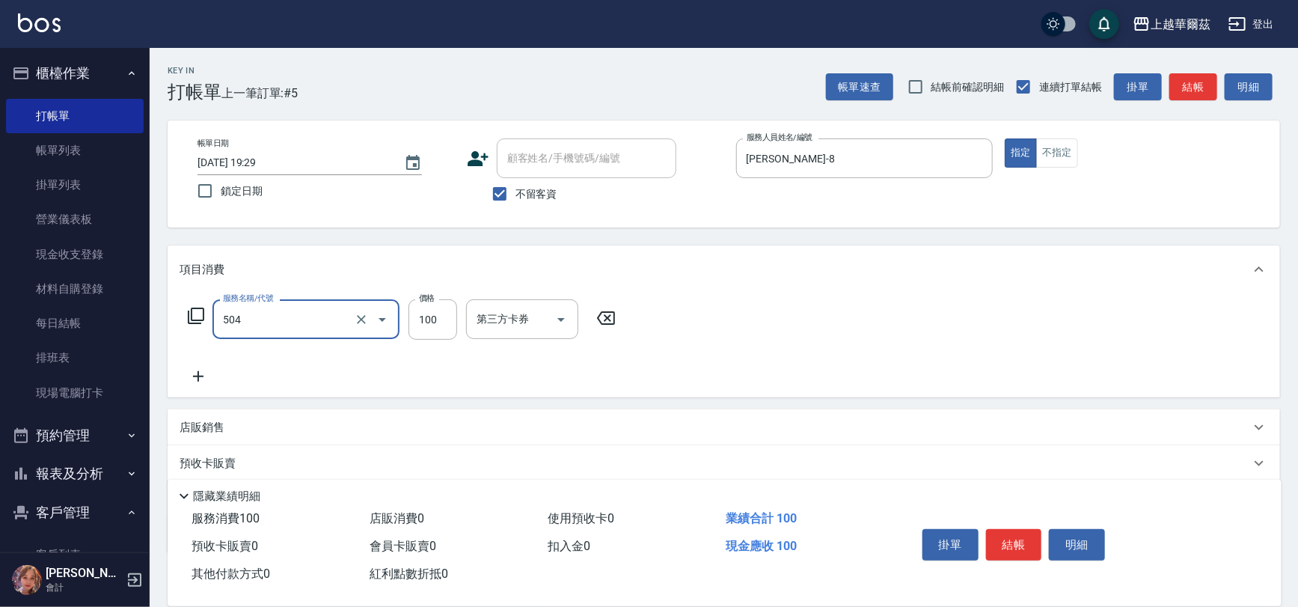
type input "電棒造型(504)"
type input "200"
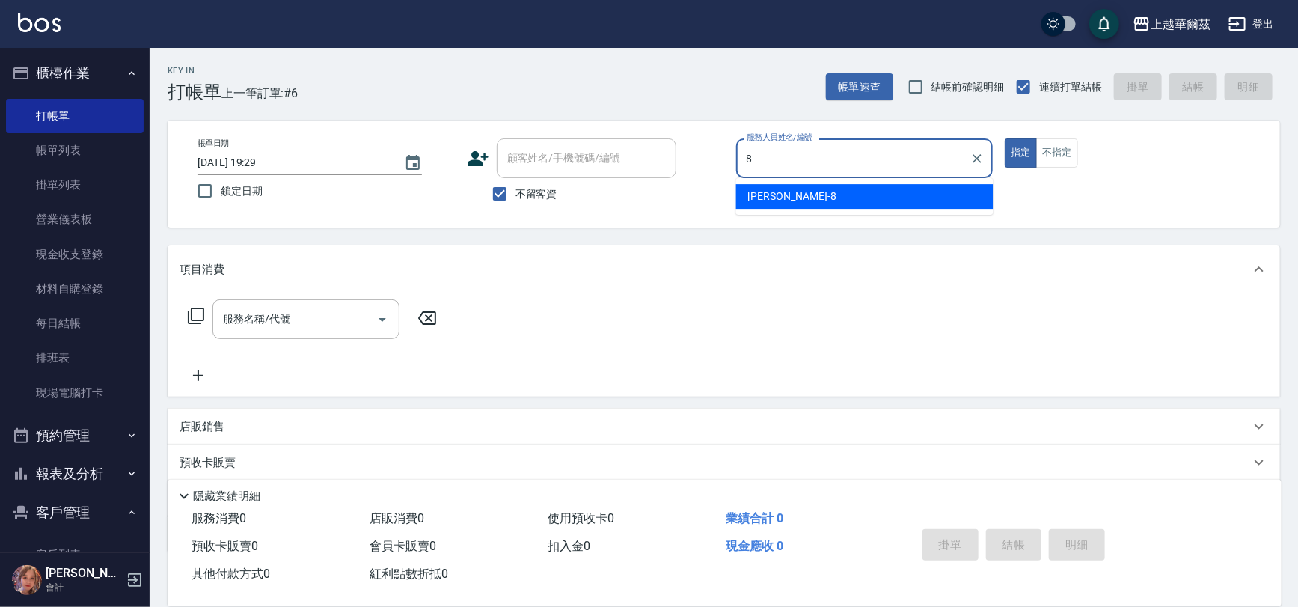
type input "[PERSON_NAME]-8"
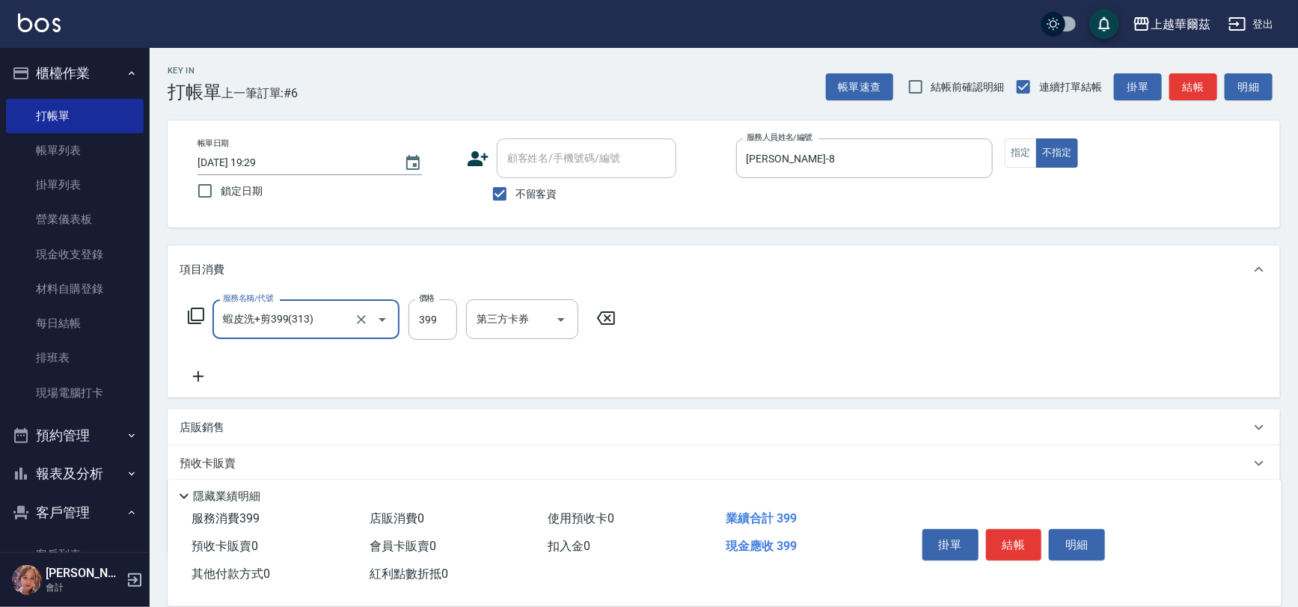
type input "蝦皮洗+剪399(313)"
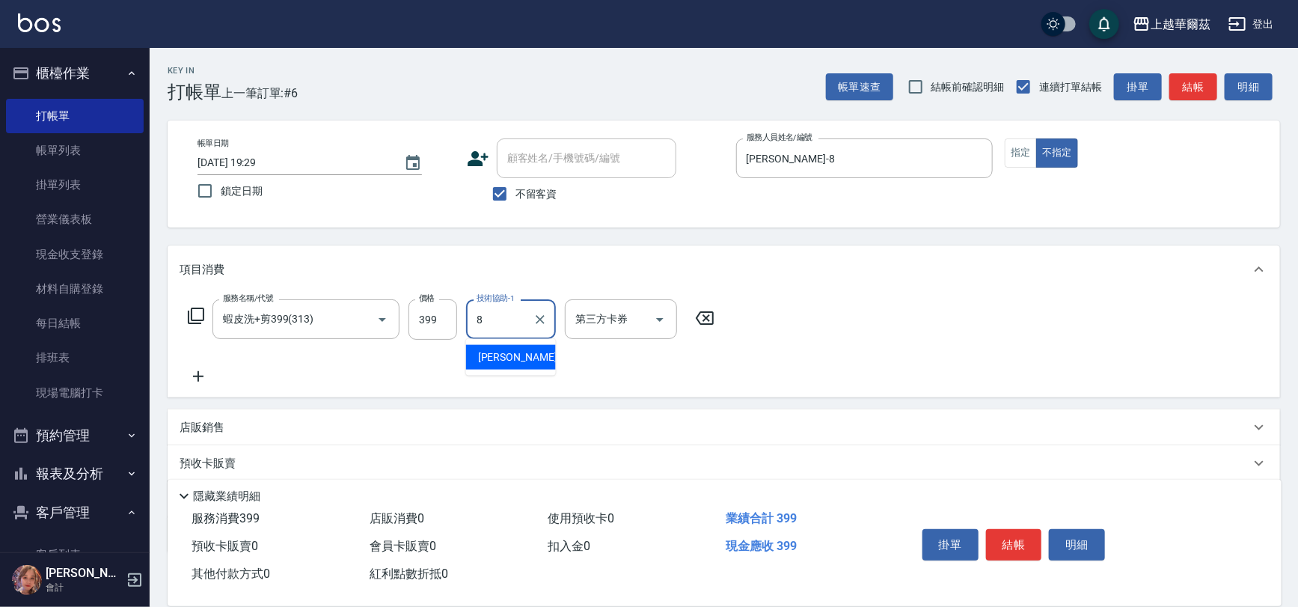
type input "[PERSON_NAME]-8"
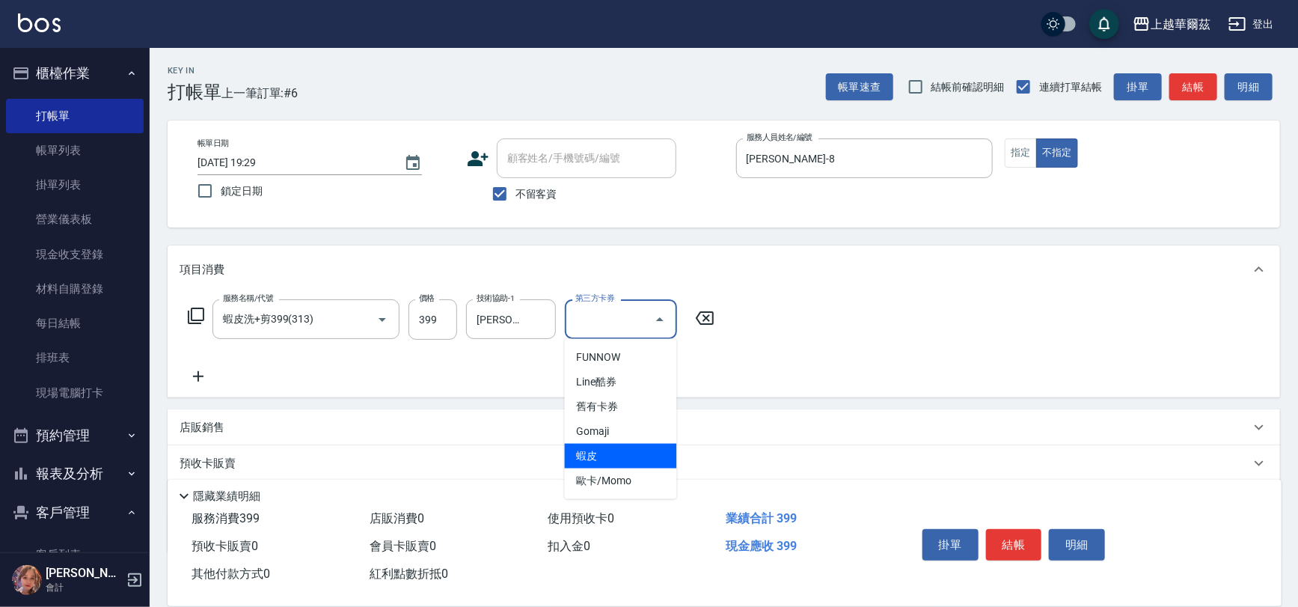
type input "蝦皮"
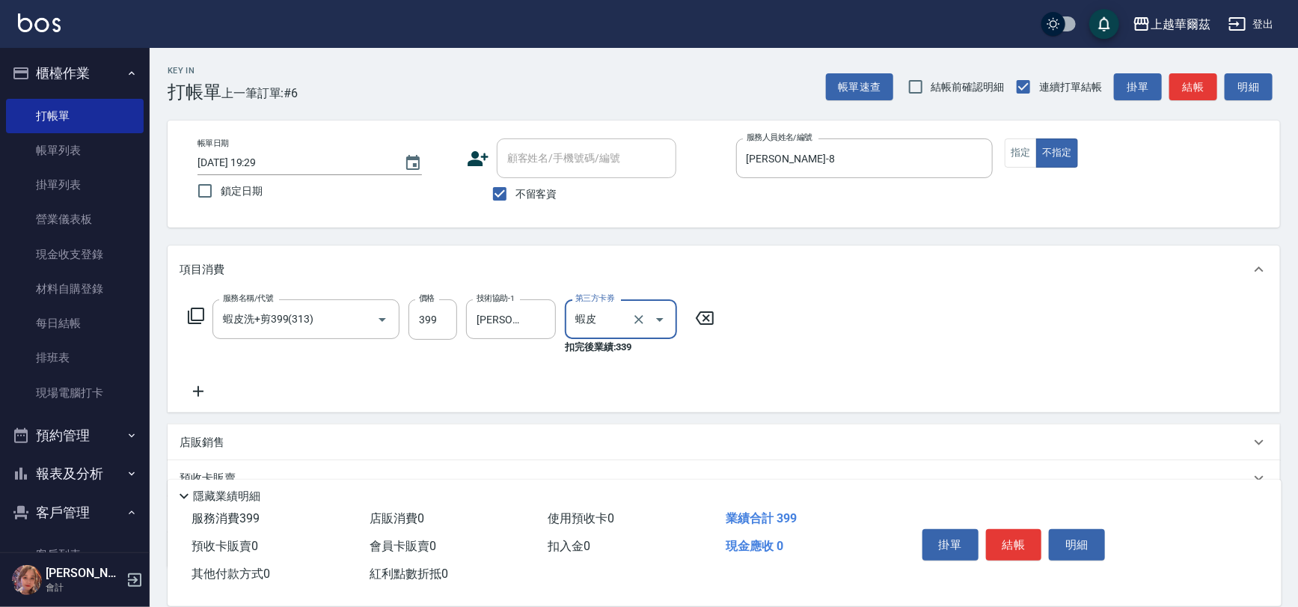
click at [375, 443] on div "店販銷售" at bounding box center [715, 443] width 1071 height 16
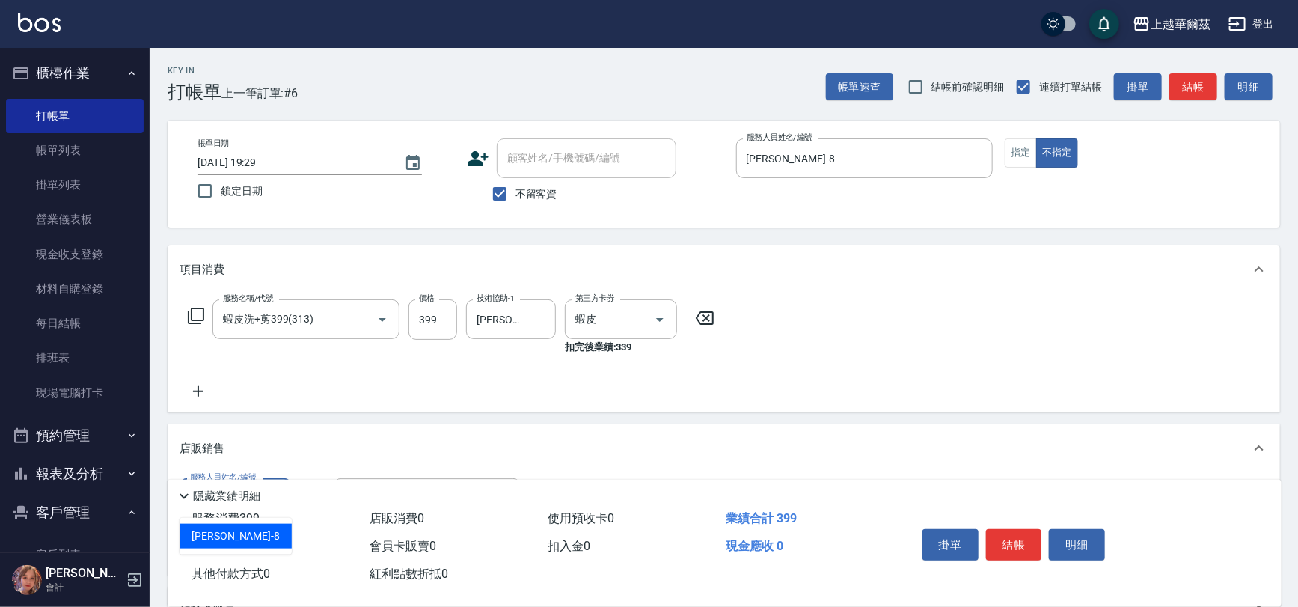
type input "[PERSON_NAME]-8"
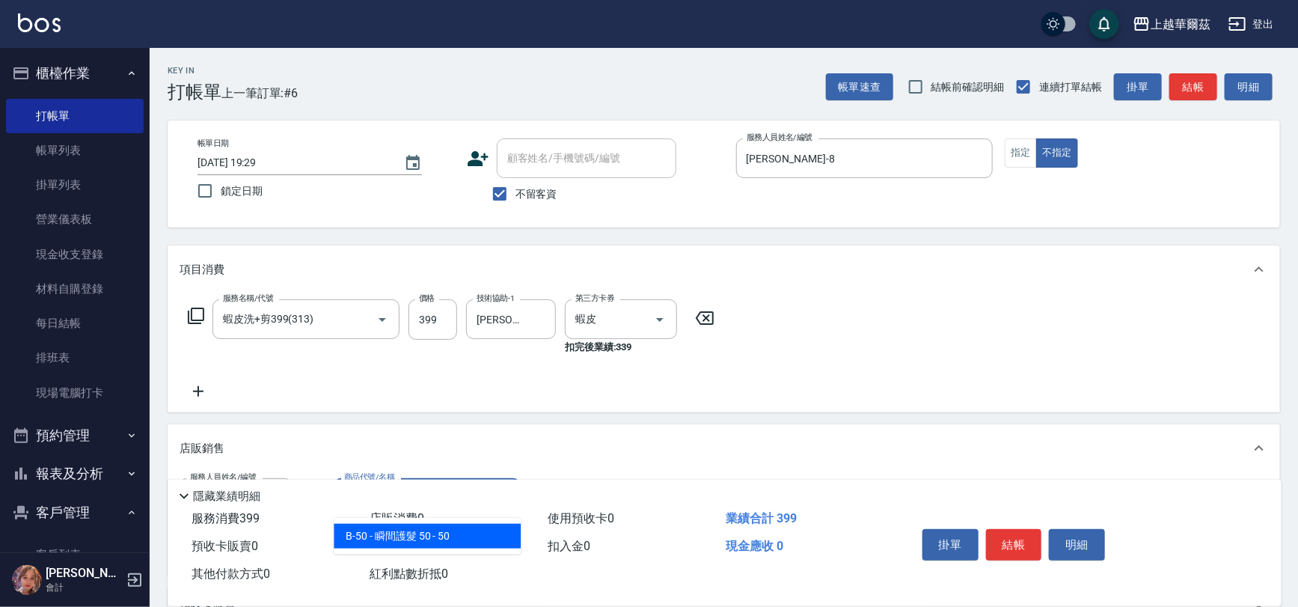
type input "瞬間護髮 50"
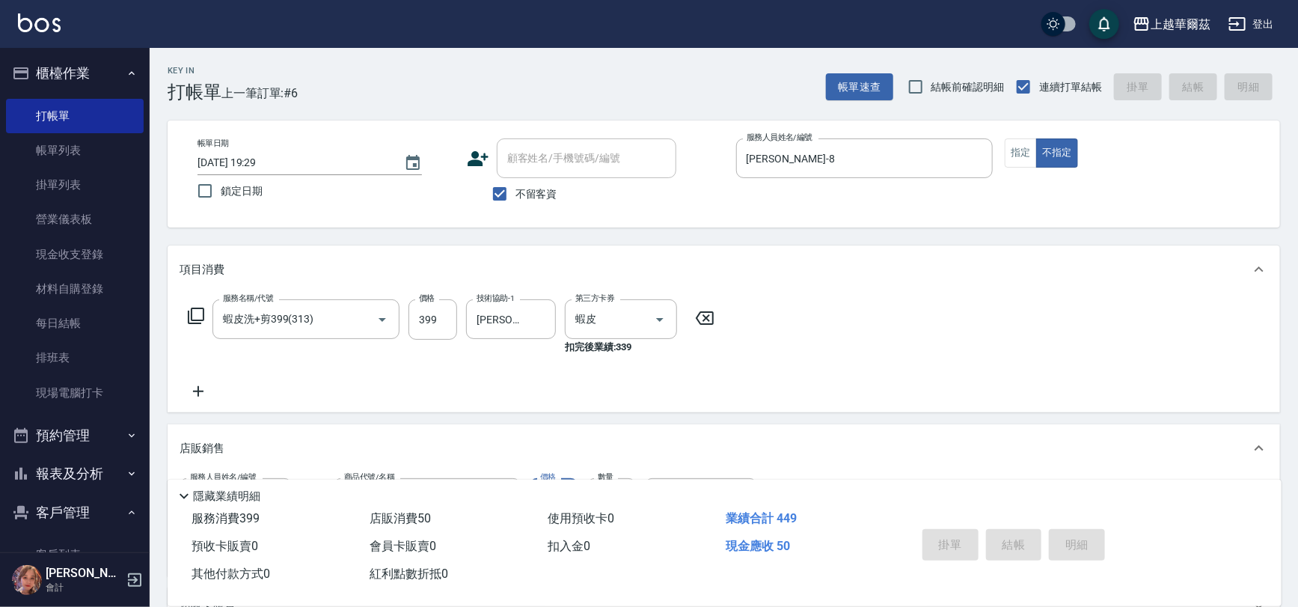
type input "[DATE] 19:30"
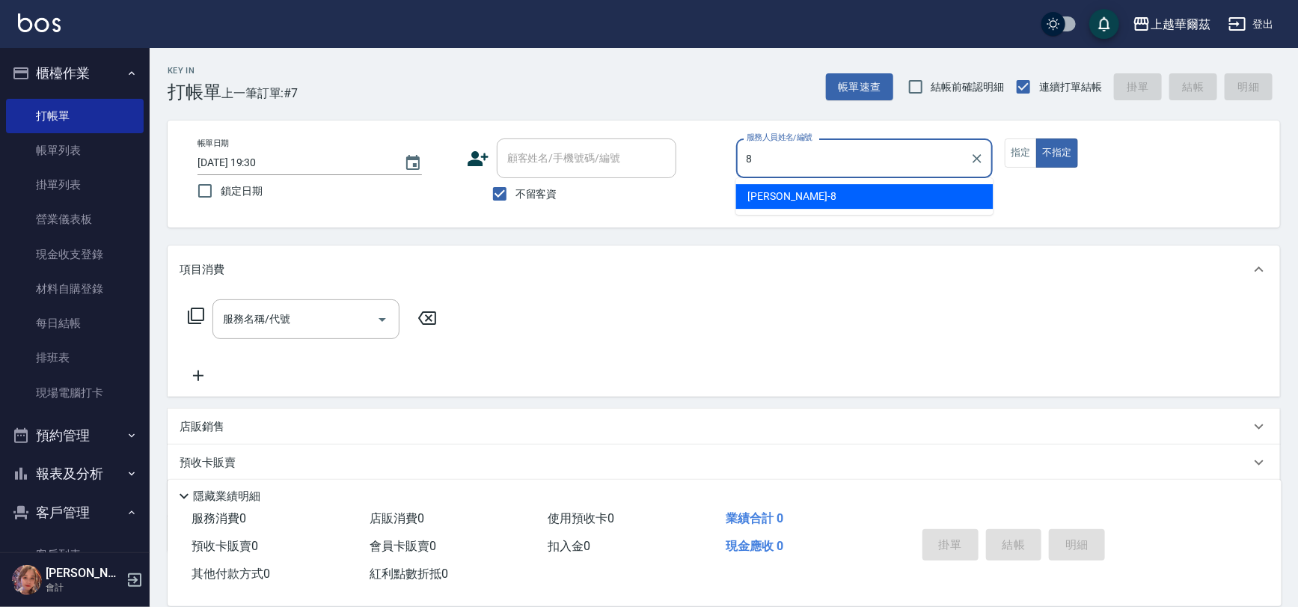
type input "[PERSON_NAME]-8"
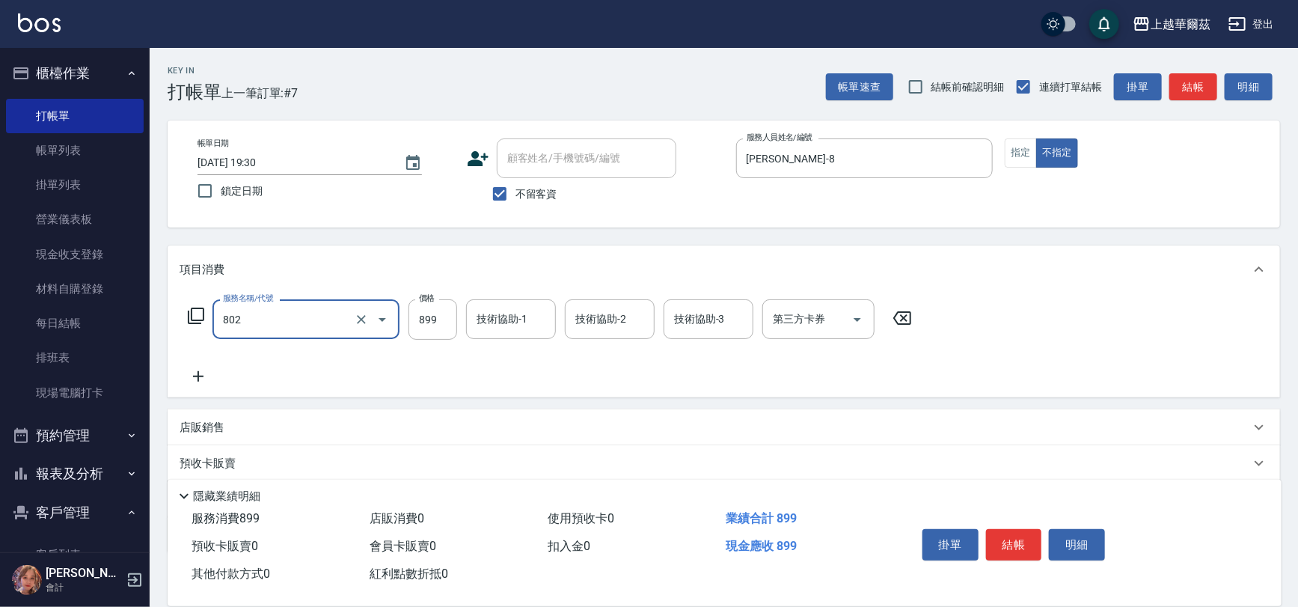
type input "舒壓洗899(802)"
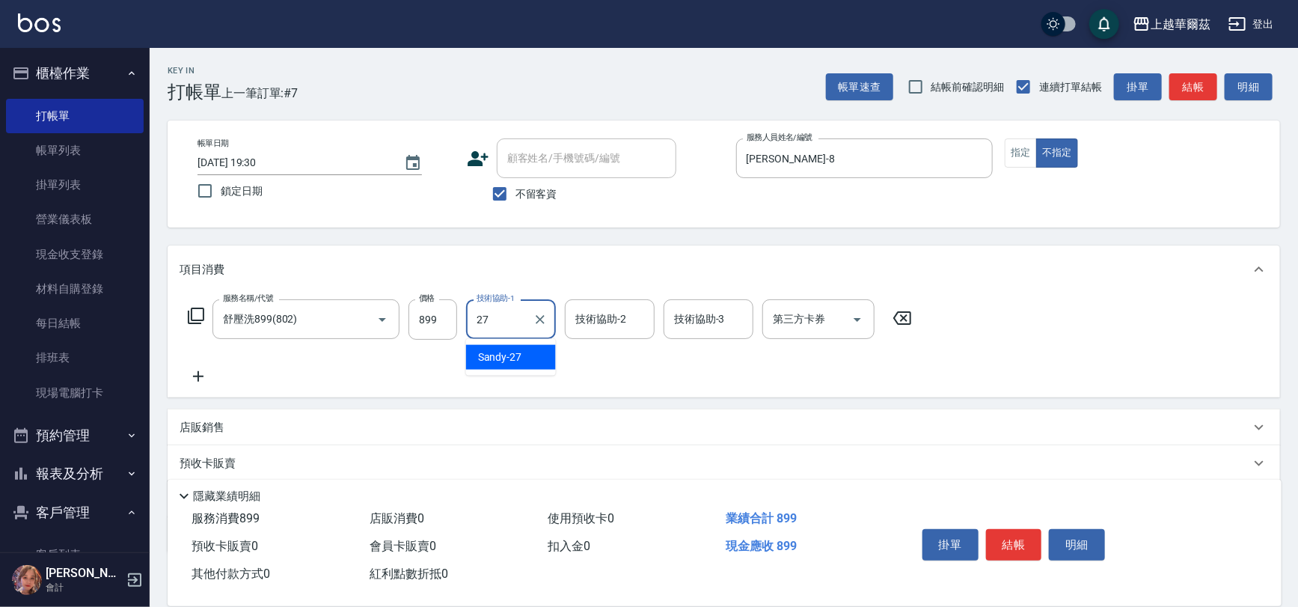
type input "Sandy-27"
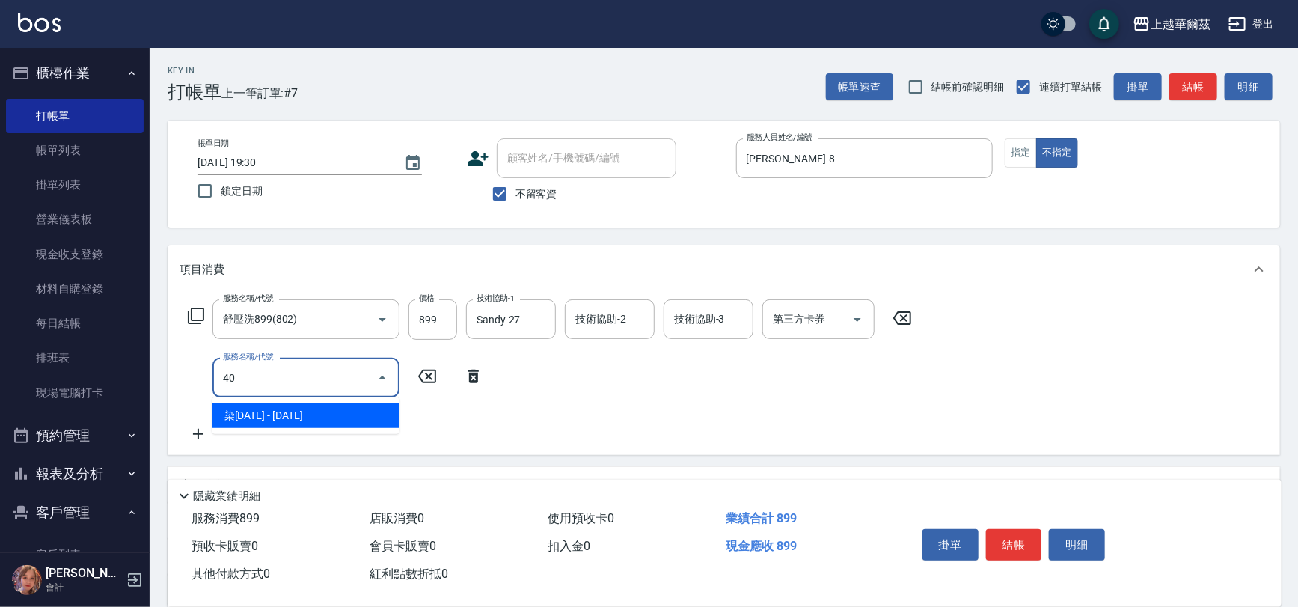
type input "4"
type input "504"
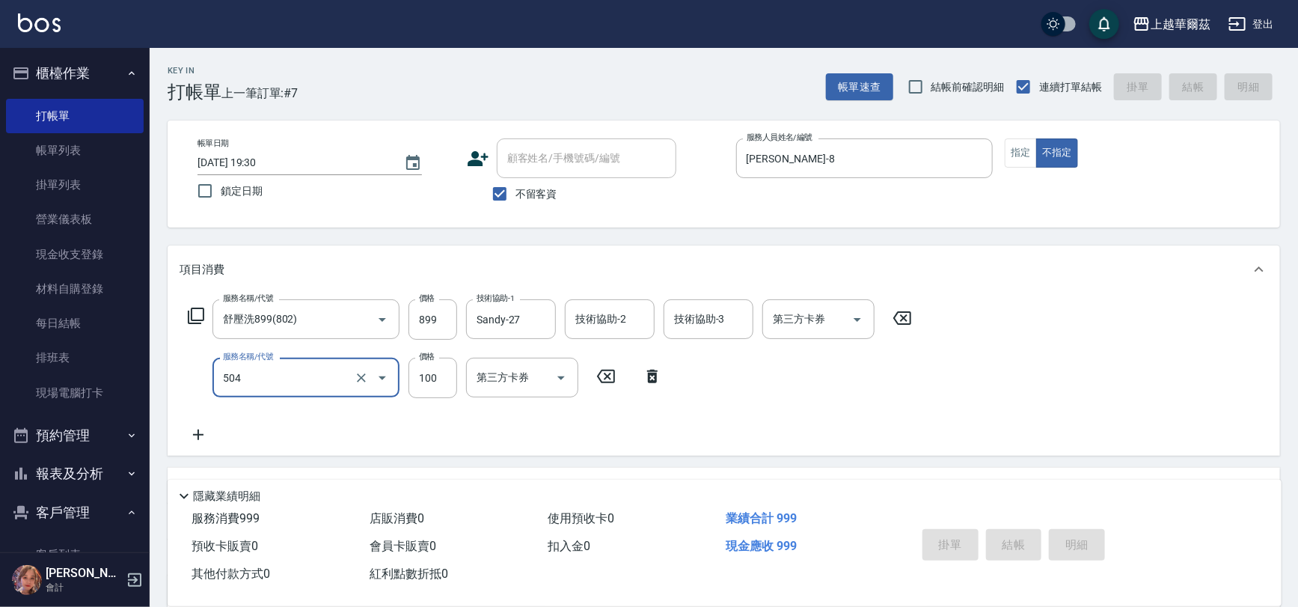
type input "[DATE] 19:31"
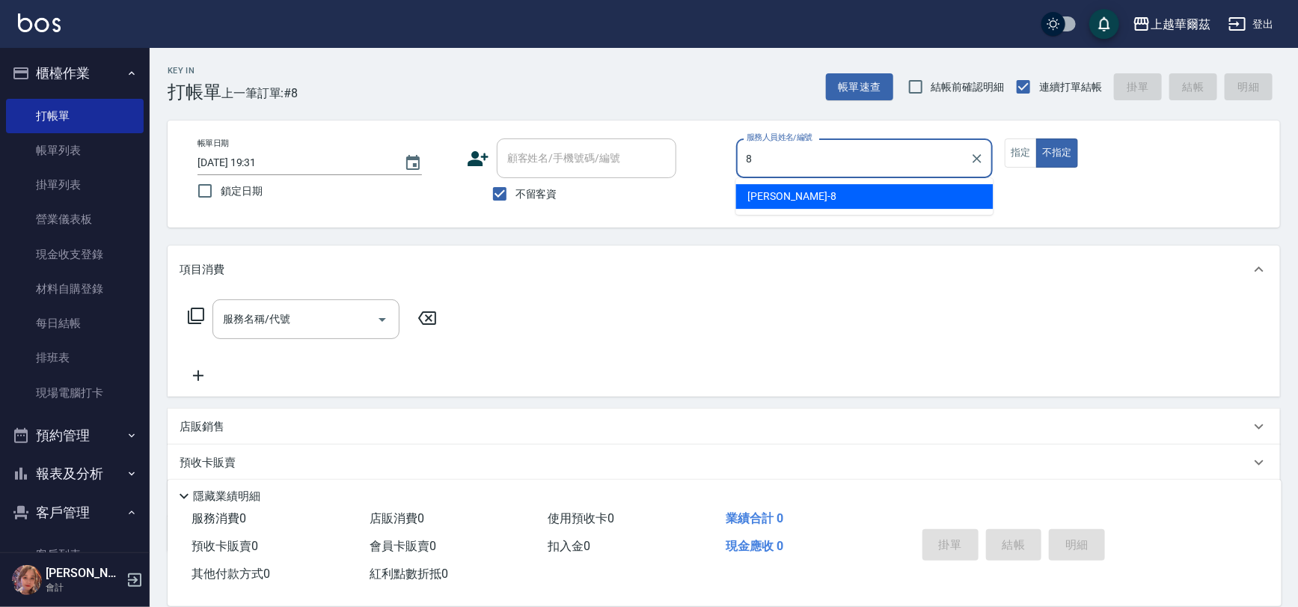
type input "[PERSON_NAME]-8"
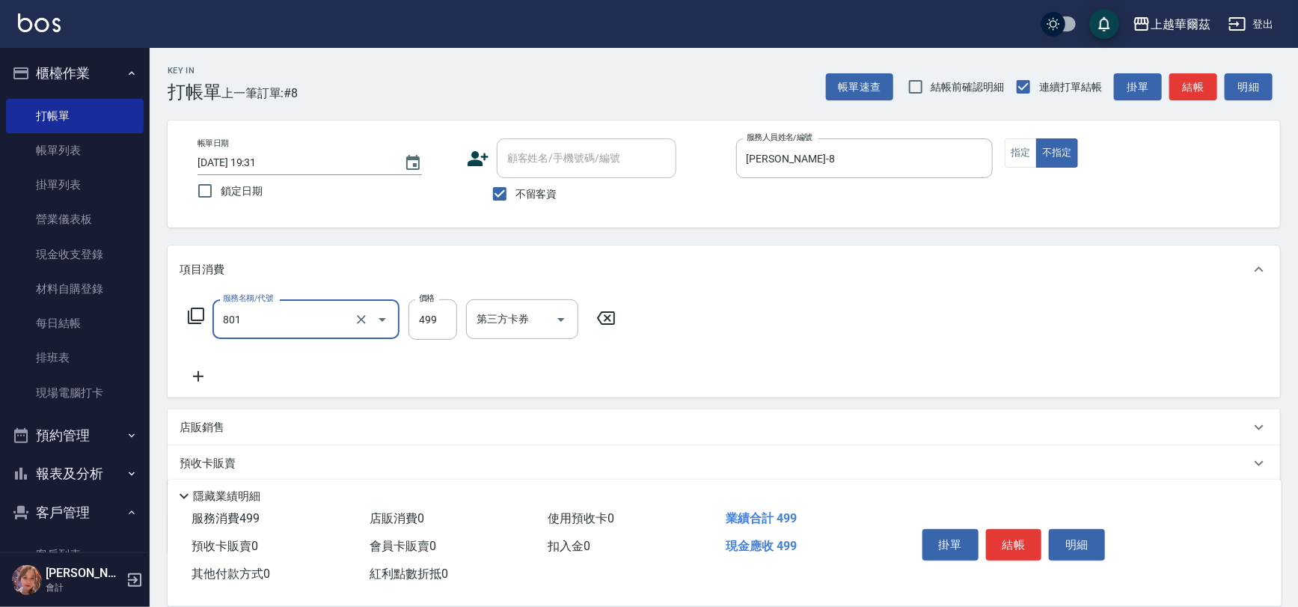
type input "舒壓洗499(801)"
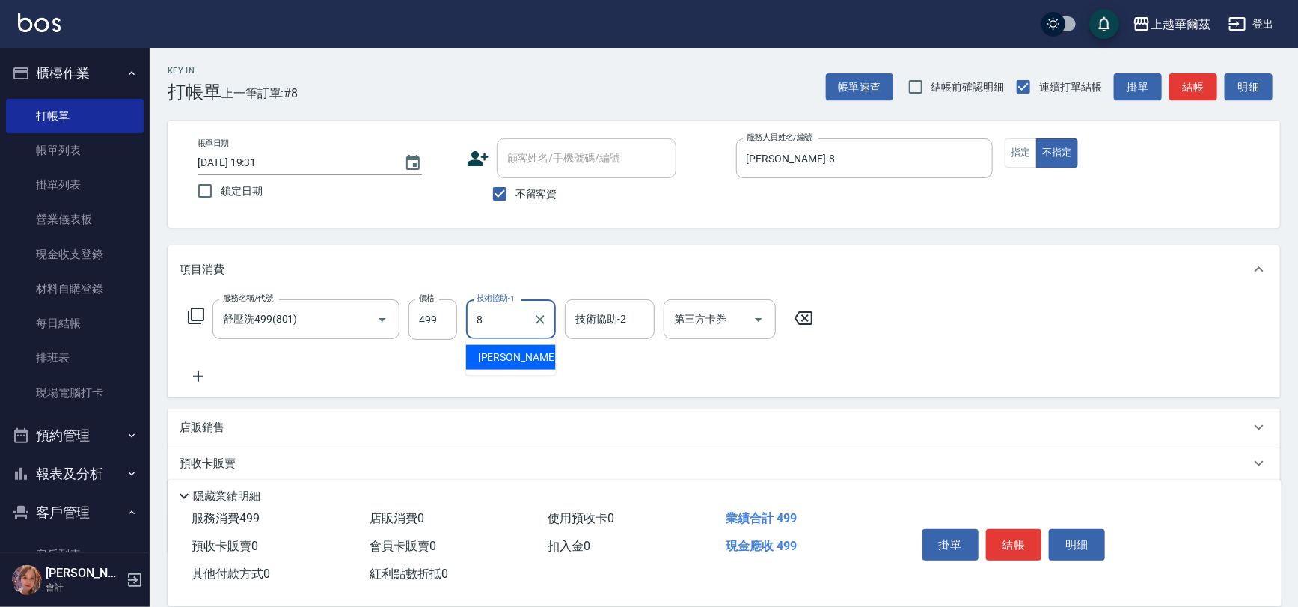
type input "[PERSON_NAME]-8"
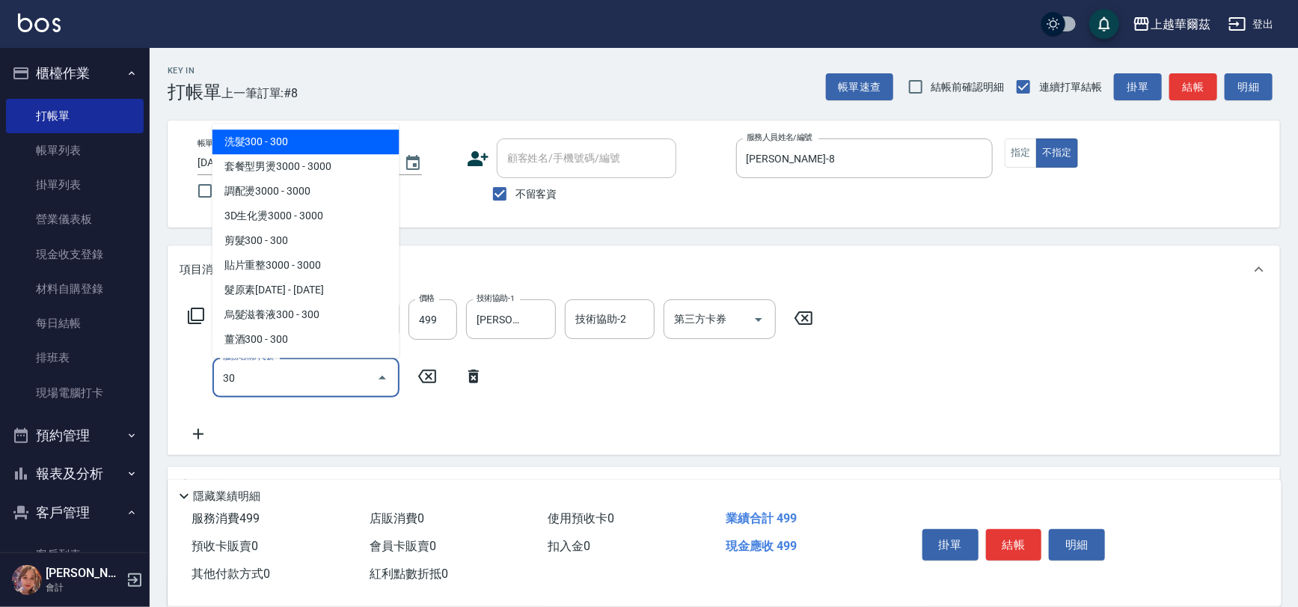
type input "303"
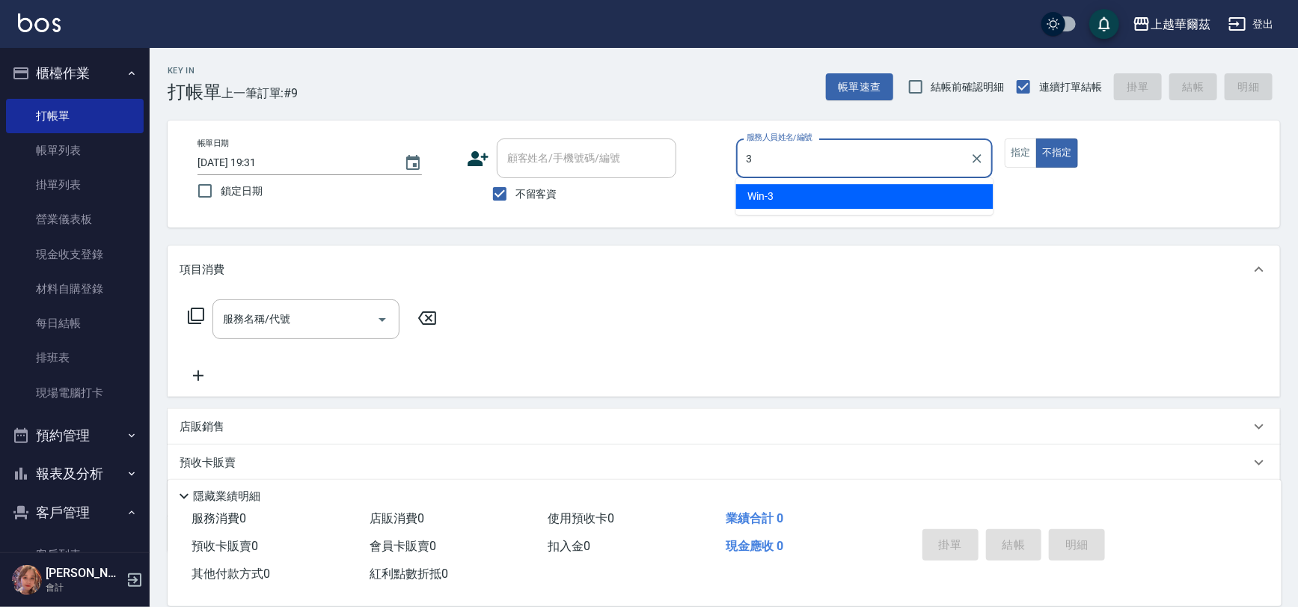
type input "Win-3"
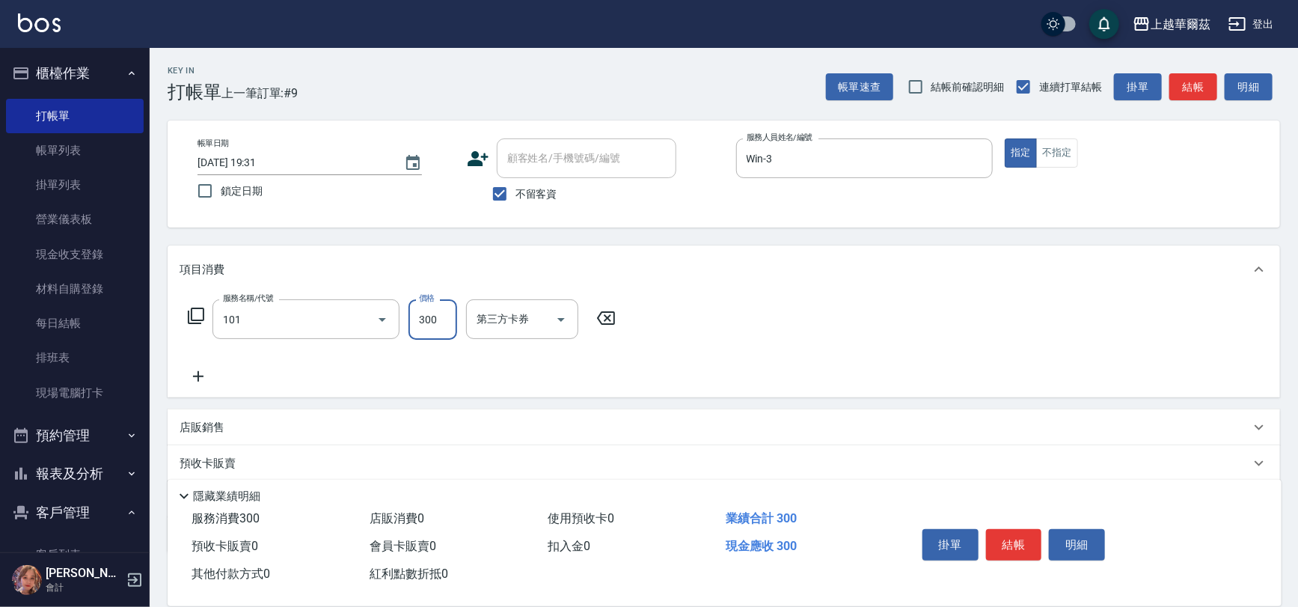
type input "洗髮300(101)"
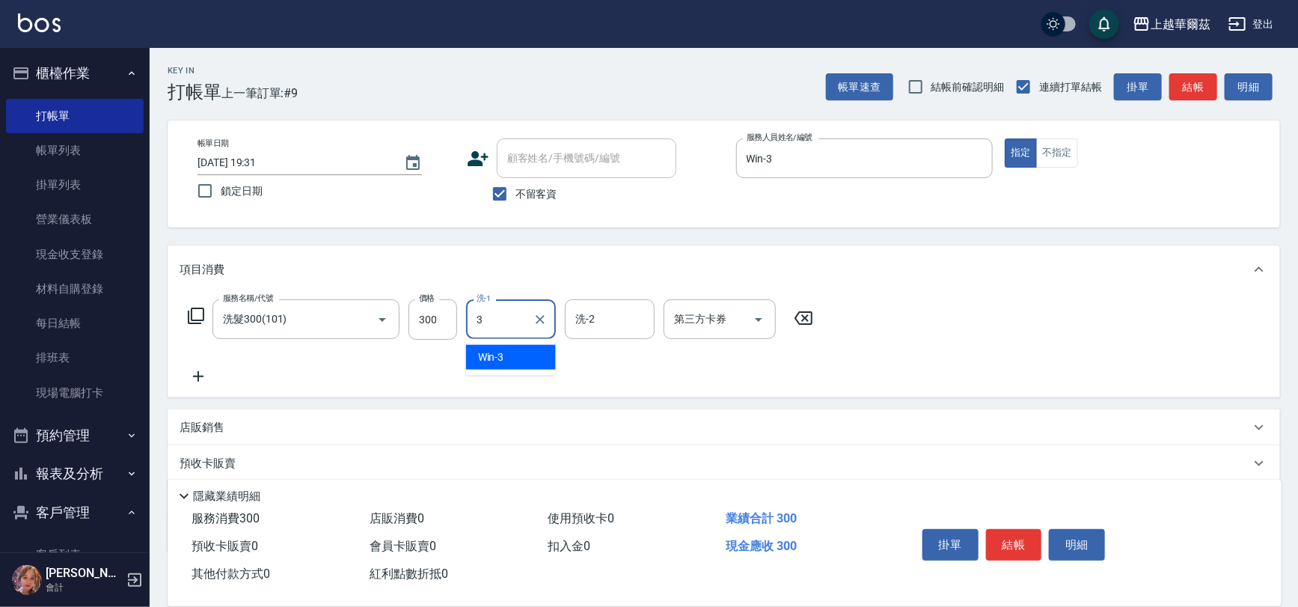
type input "Win-3"
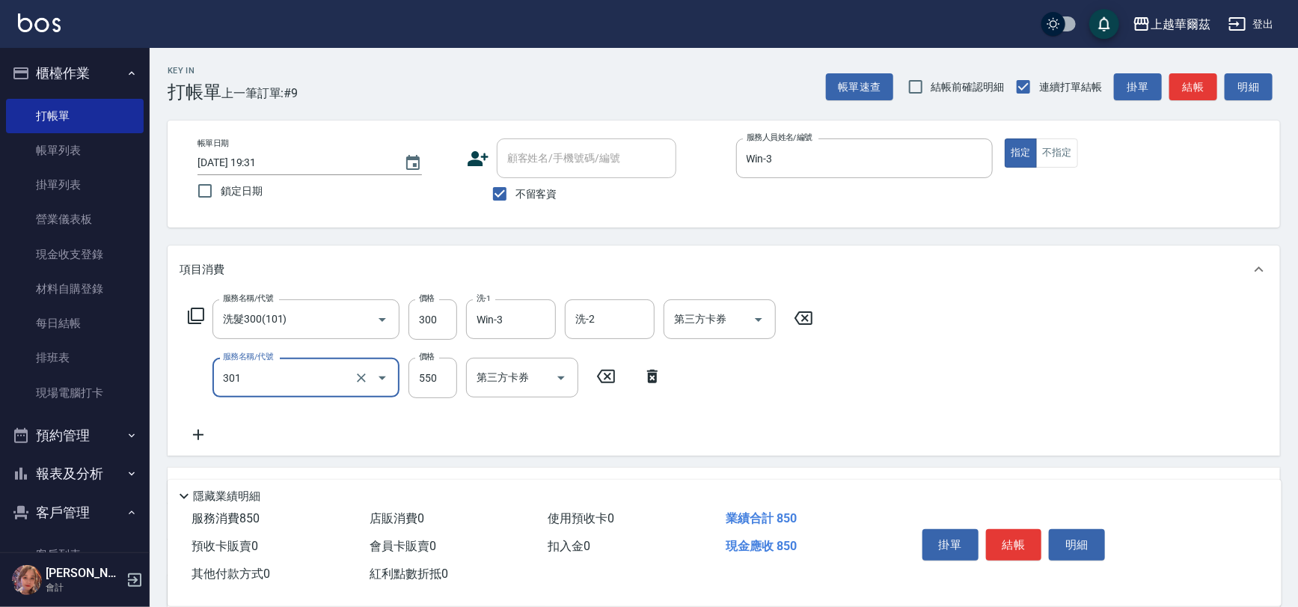
type input "剪髮550(301)"
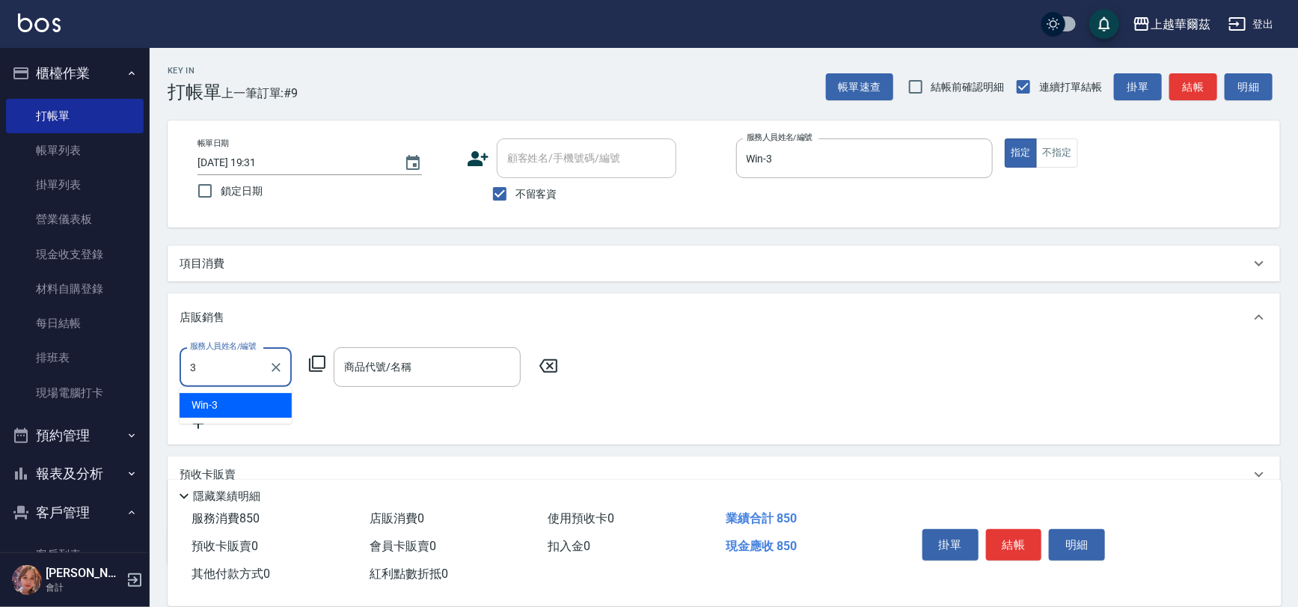
type input "Win-3"
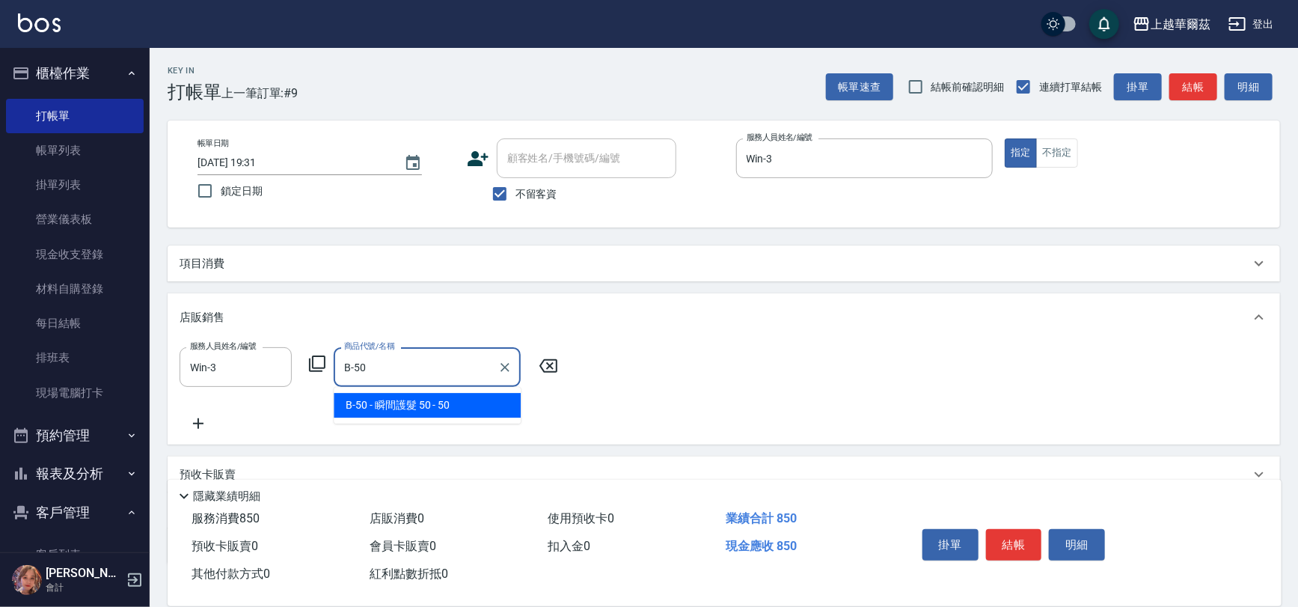
type input "瞬間護髮 50"
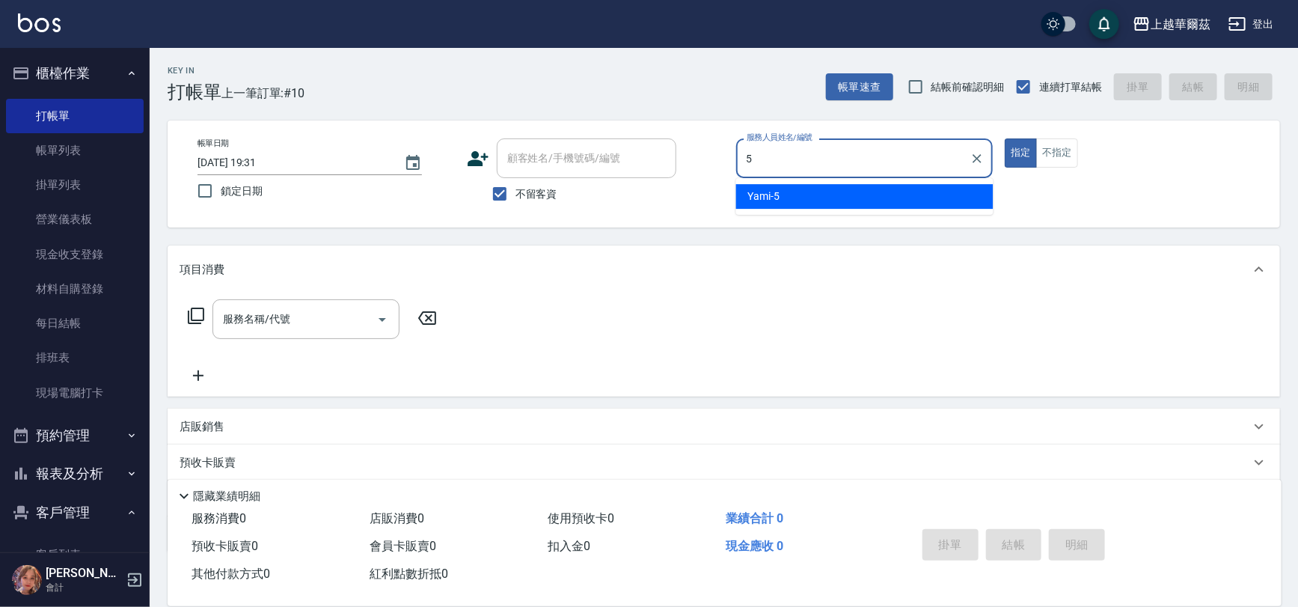
type input "Yami-5"
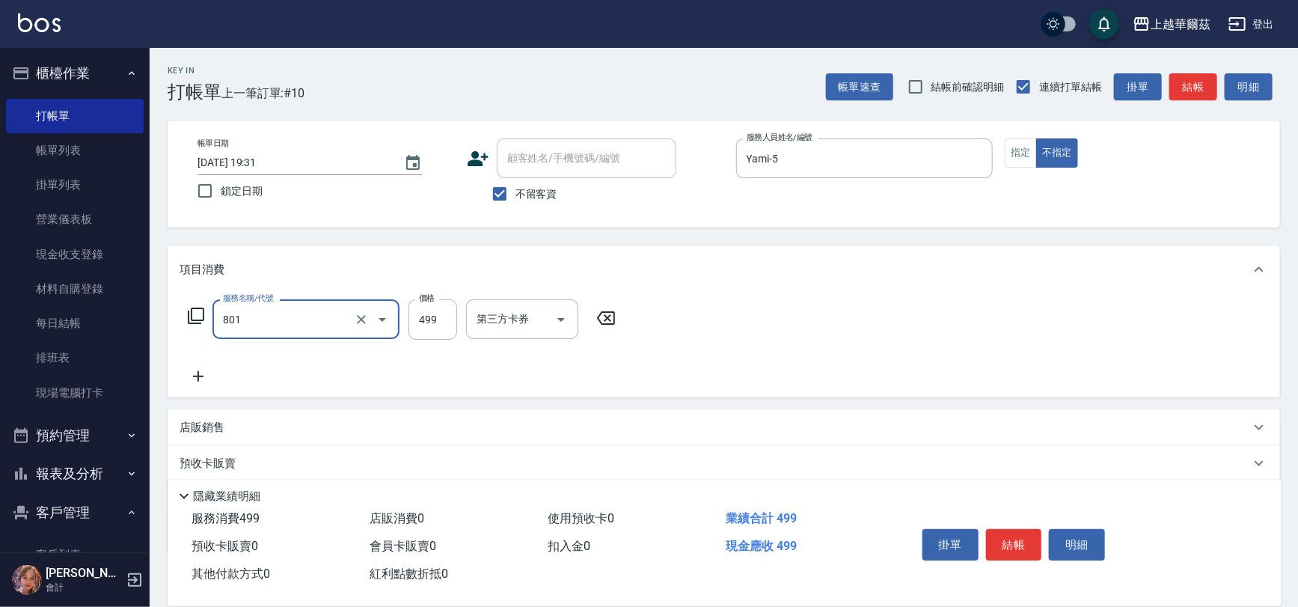
type input "舒壓洗499(801)"
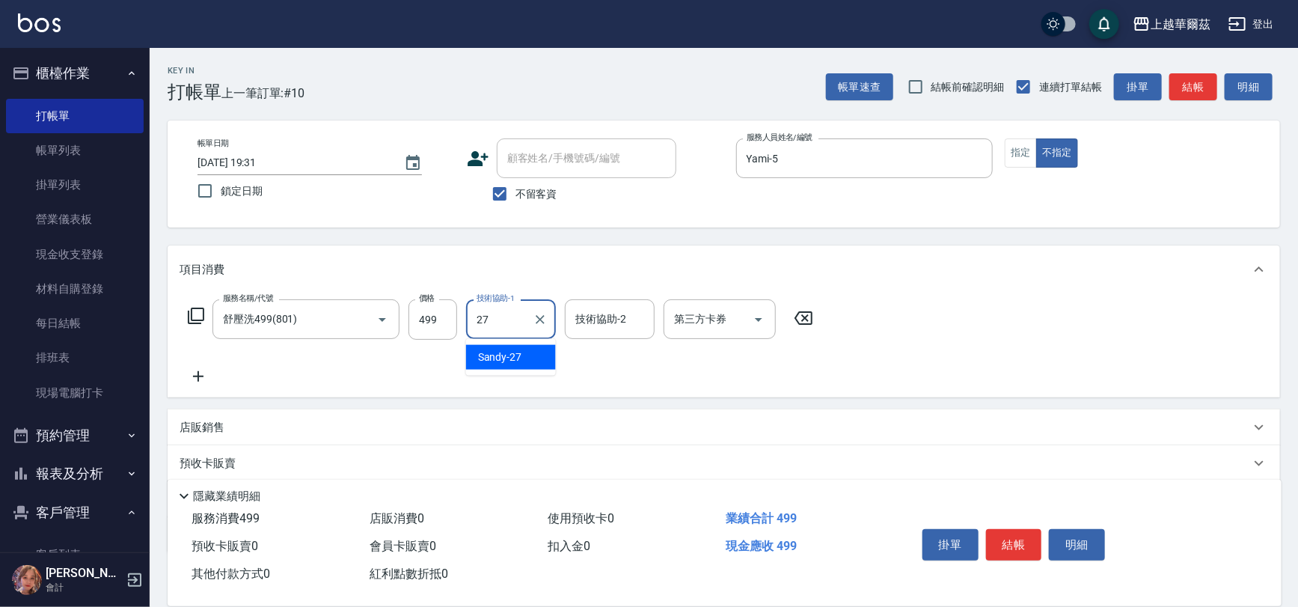
type input "Sandy-27"
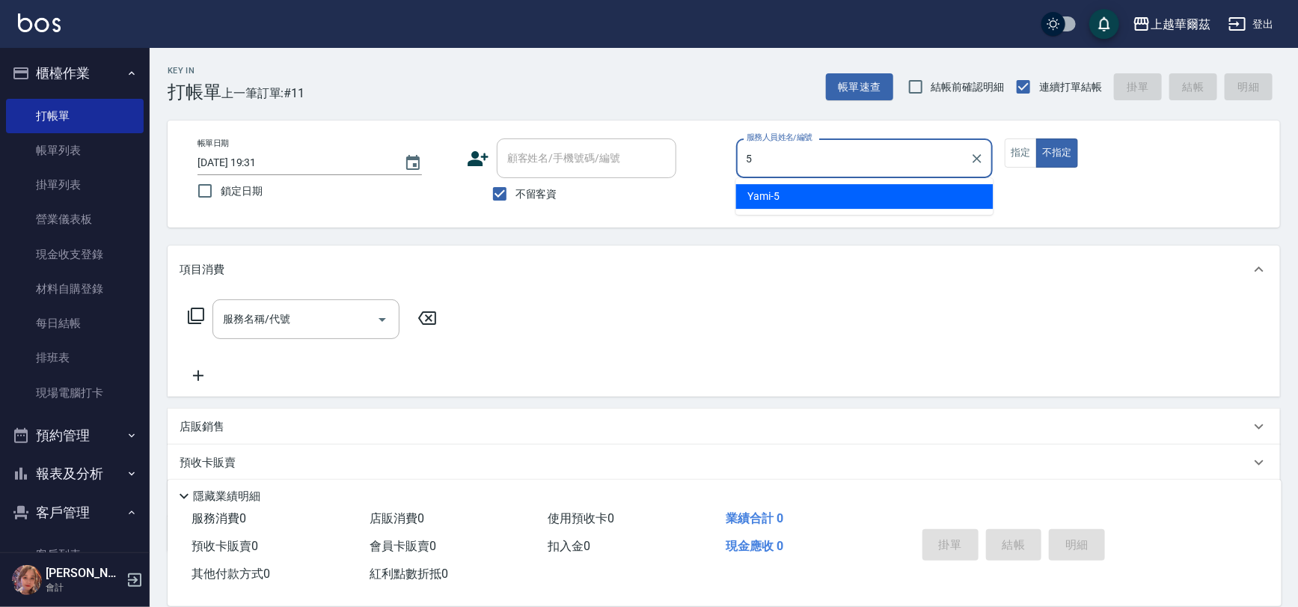
type input "Yami-5"
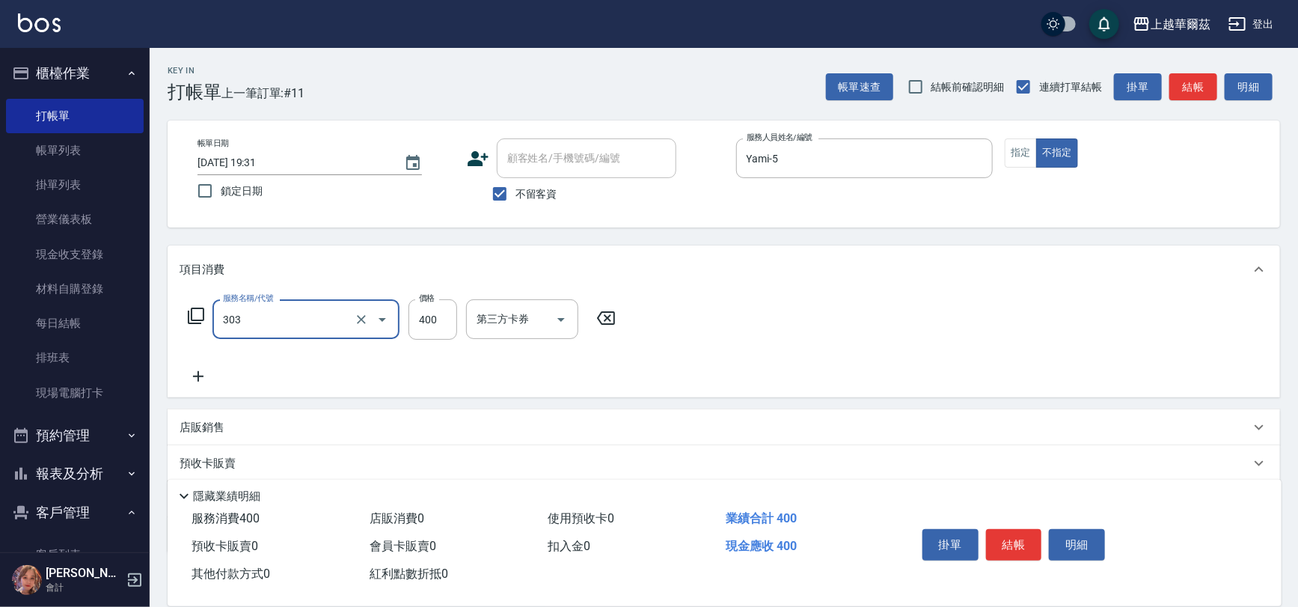
scroll to position [87, 0]
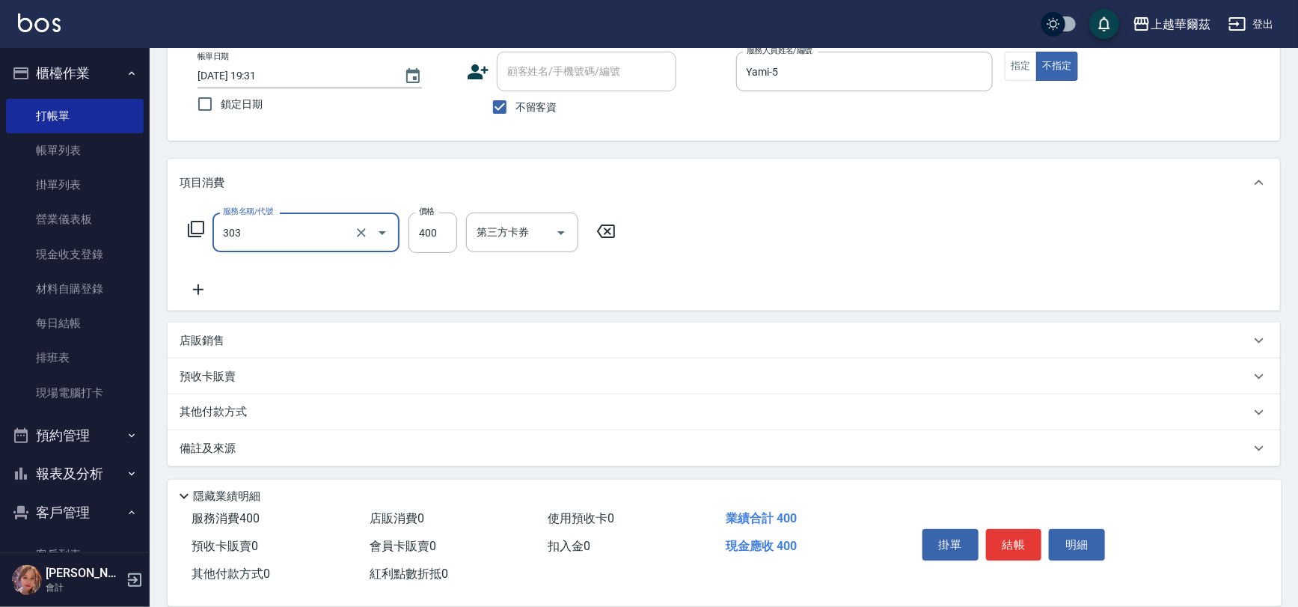
type input "剪髮400(303)"
click at [334, 409] on div "其他付款方式" at bounding box center [715, 412] width 1071 height 16
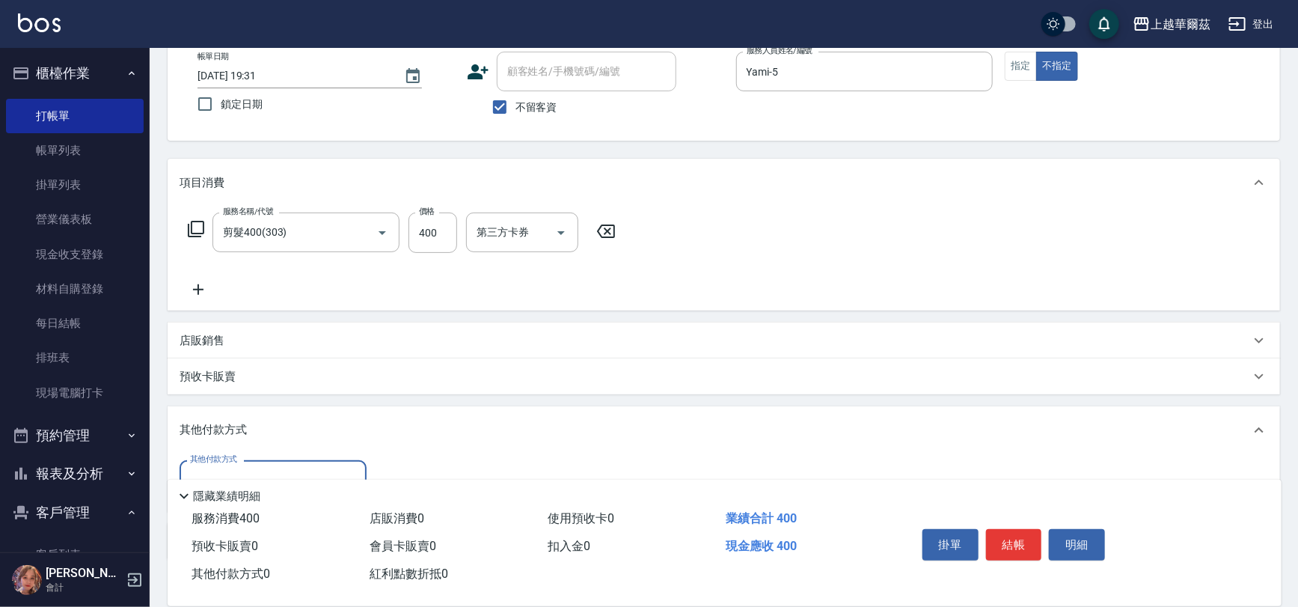
scroll to position [180, 0]
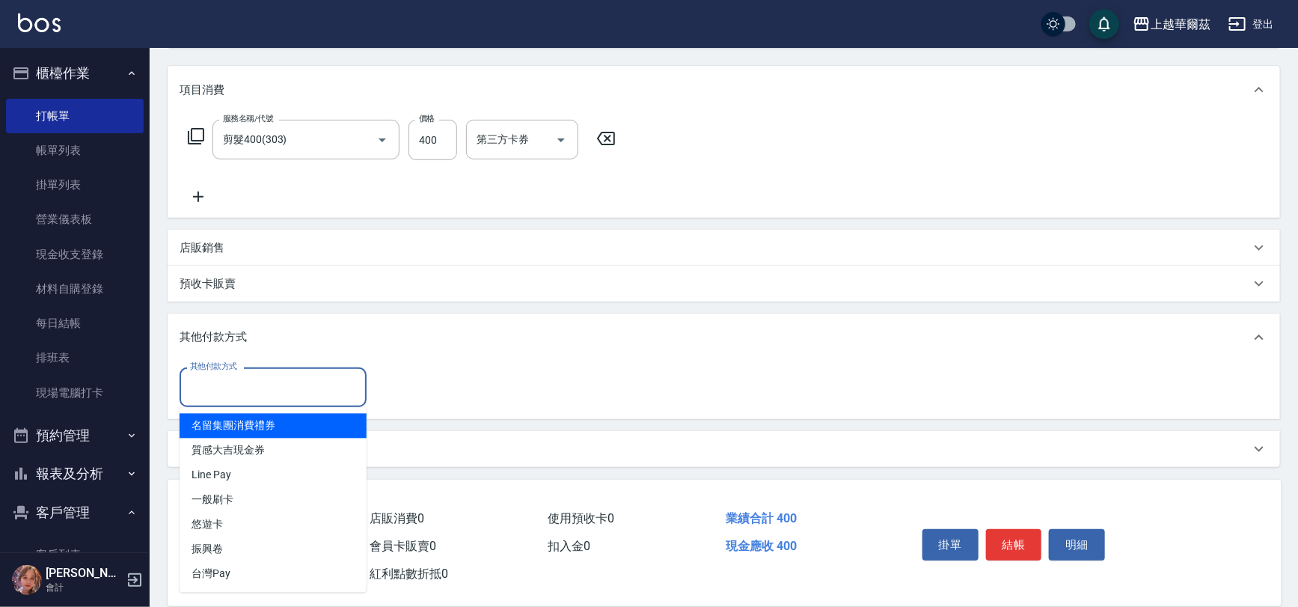
click at [239, 379] on input "其他付款方式" at bounding box center [273, 387] width 174 height 26
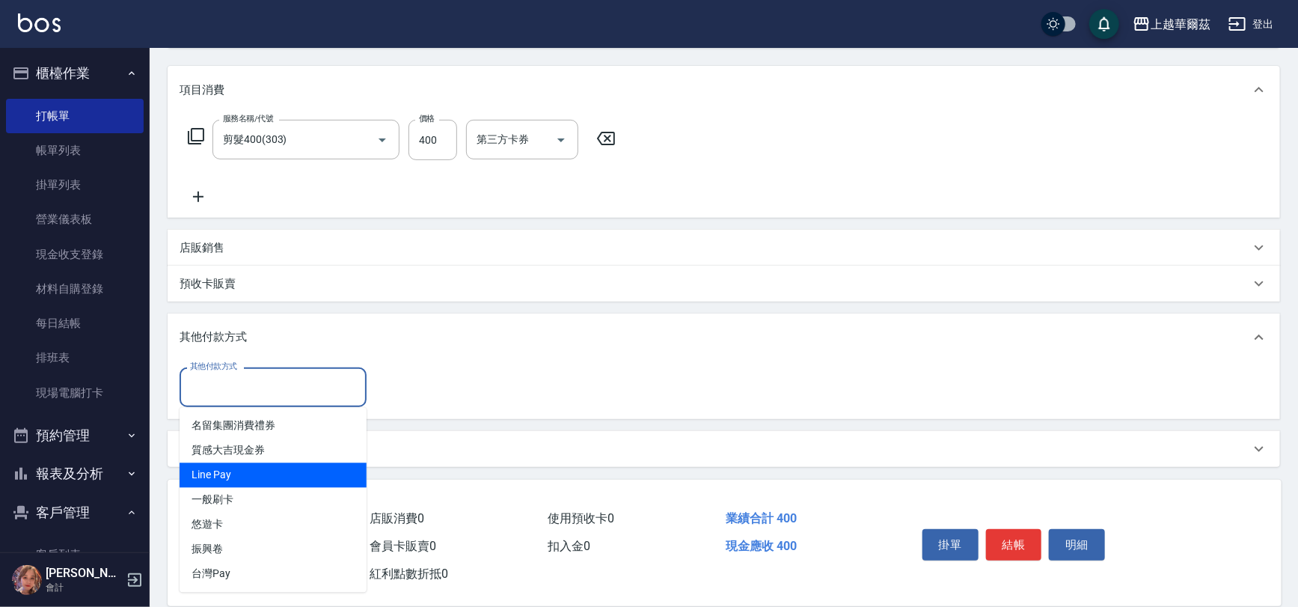
click at [242, 486] on span "Line Pay" at bounding box center [273, 475] width 187 height 25
type input "Line Pay"
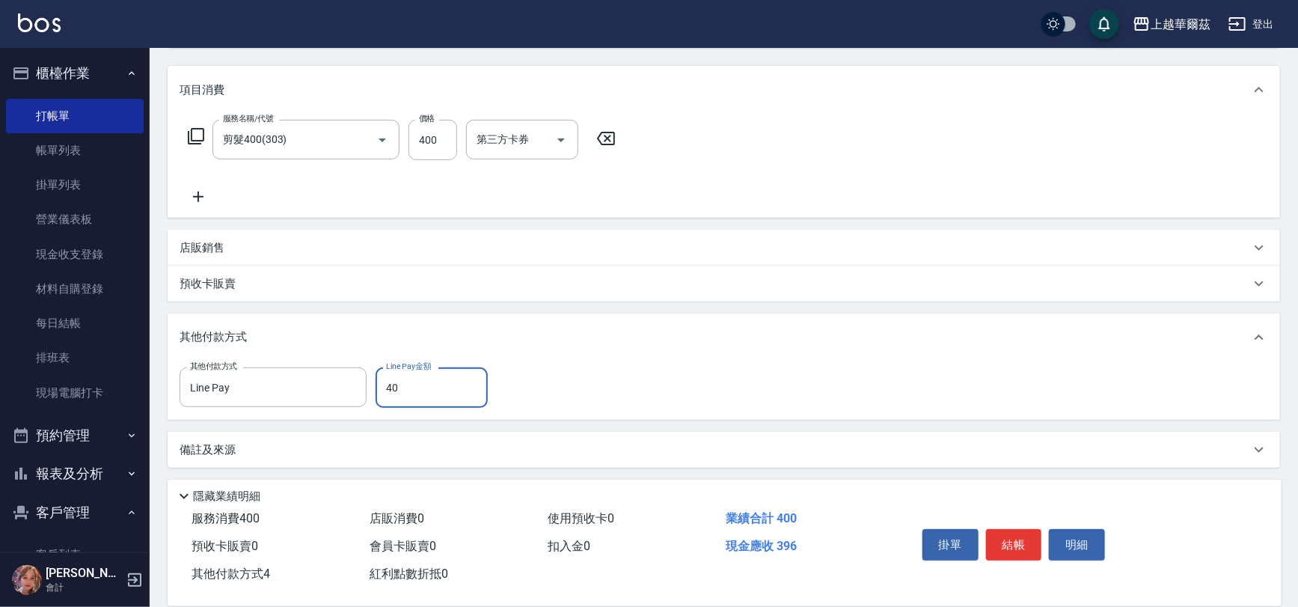
type input "400"
type input "[DATE] 19:32"
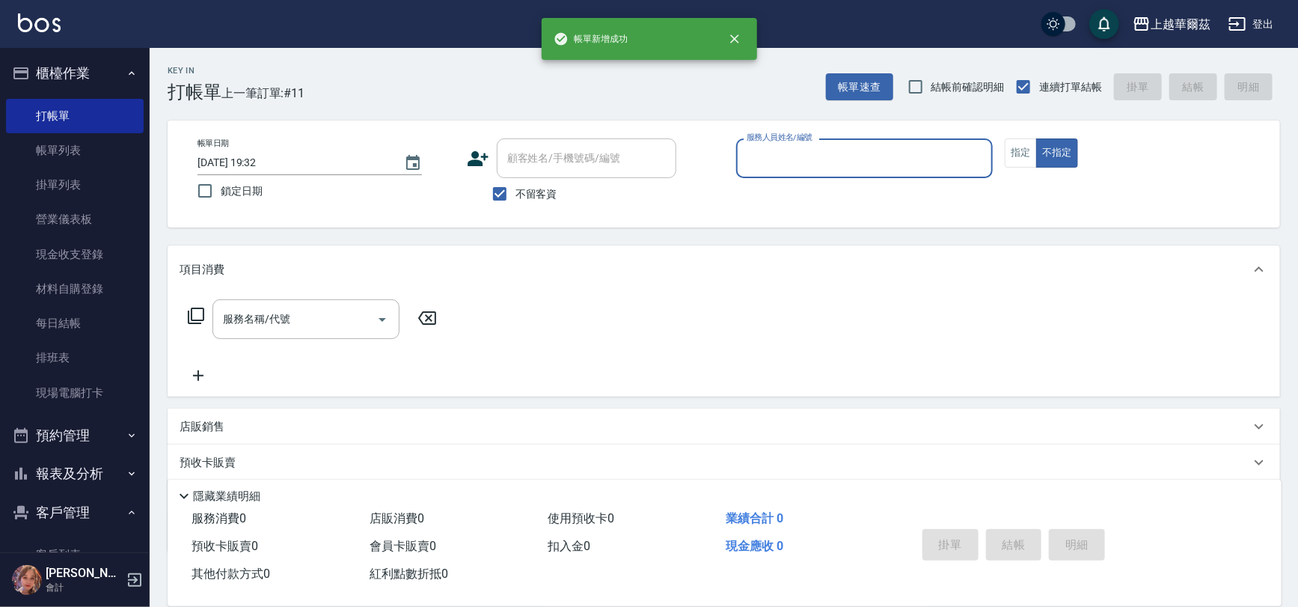
scroll to position [0, 0]
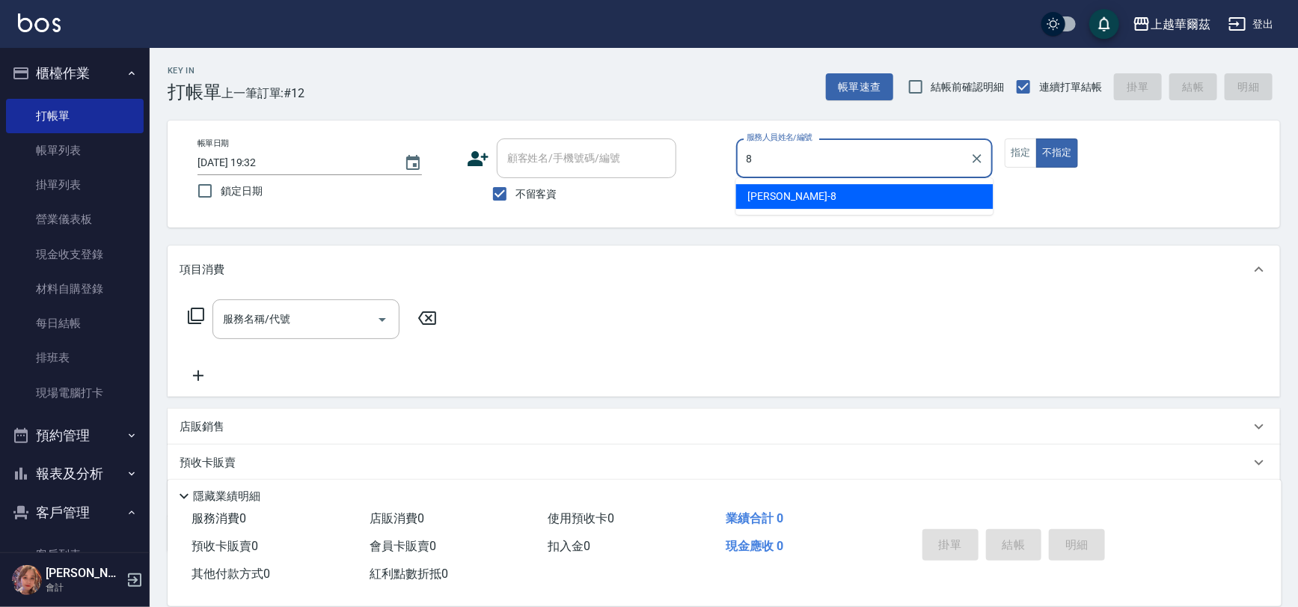
type input "[PERSON_NAME]-8"
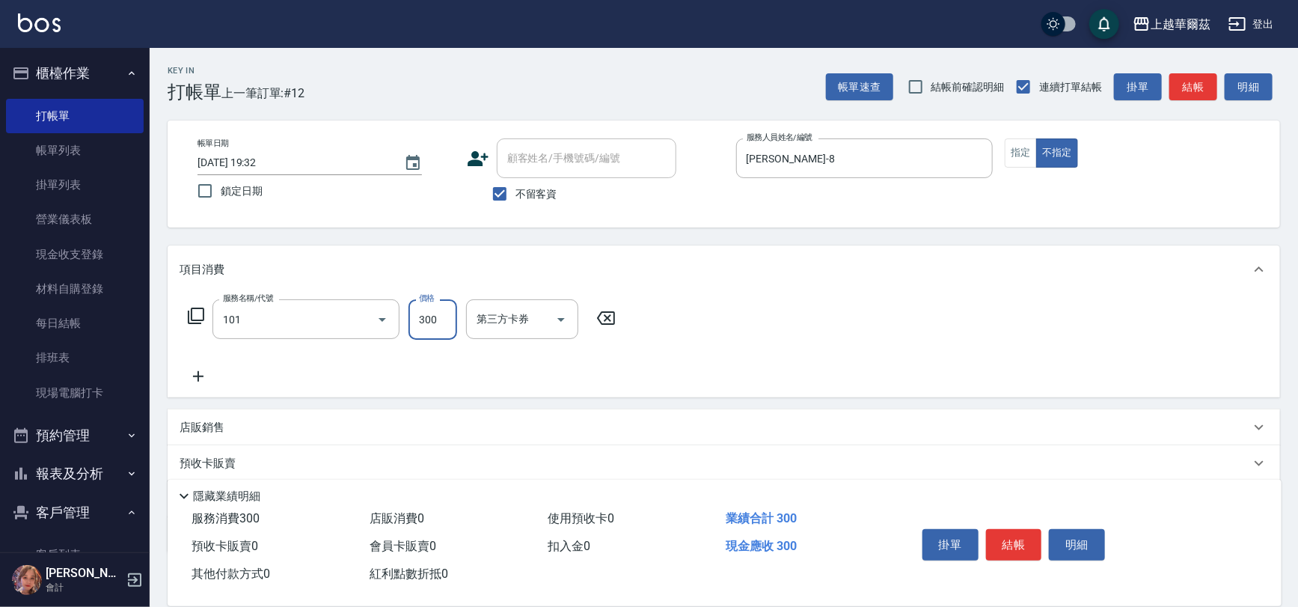
type input "洗髮300(101)"
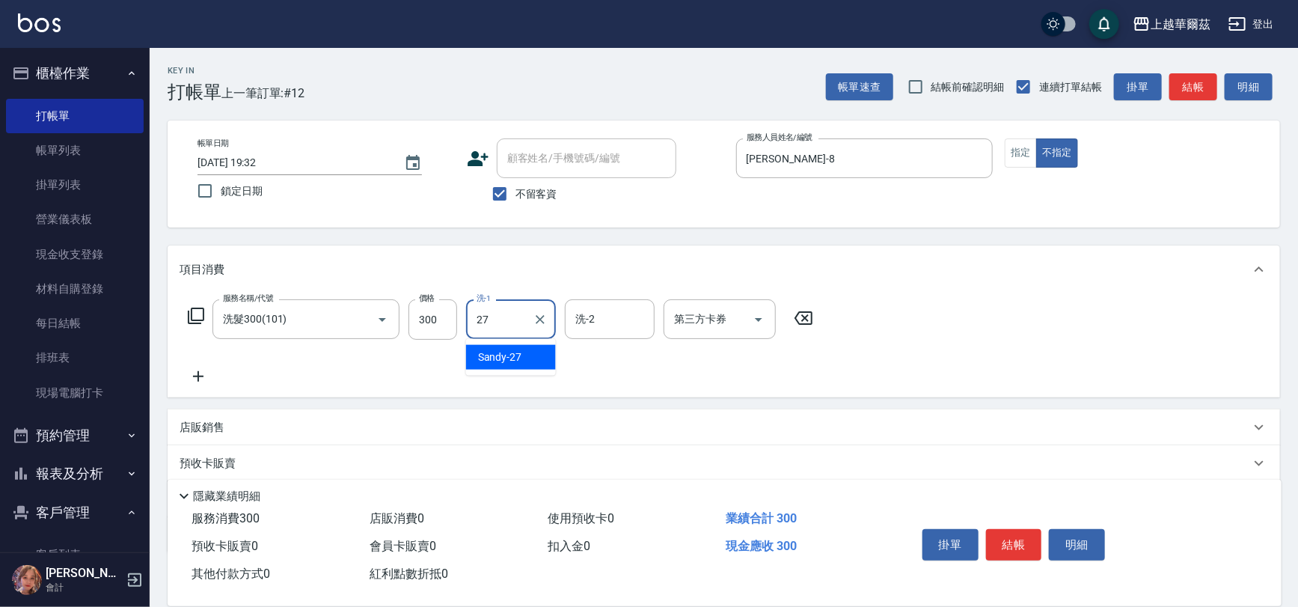
type input "Sandy-27"
click at [1013, 157] on button "指定" at bounding box center [1021, 152] width 32 height 29
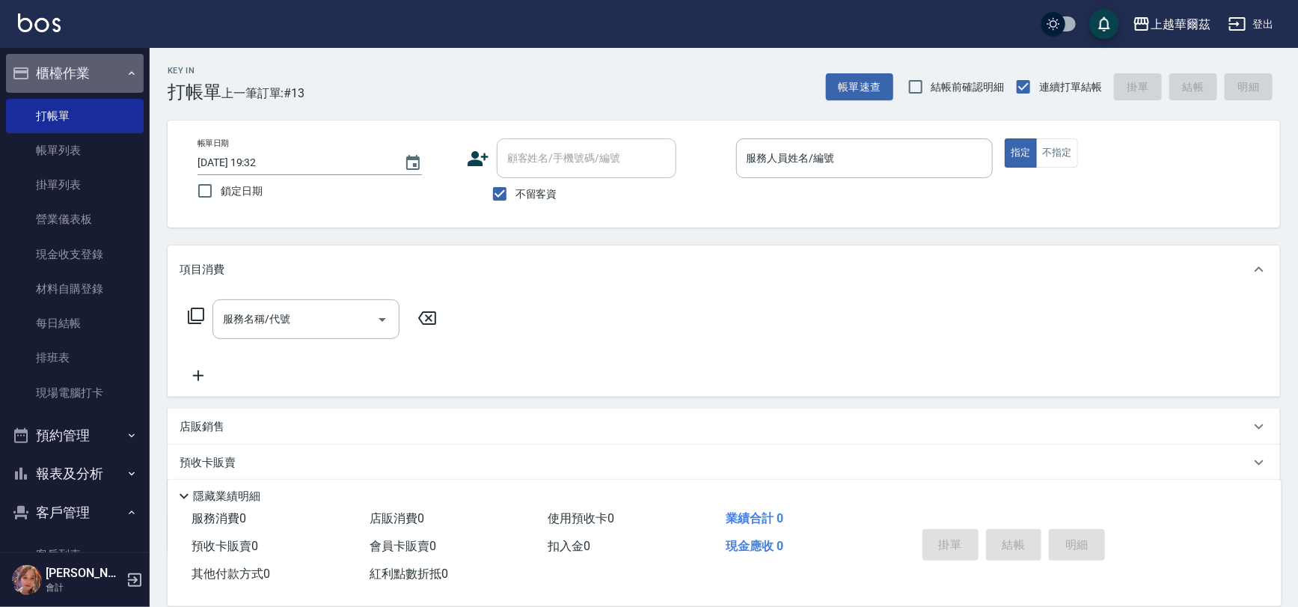
click at [88, 74] on button "櫃檯作業" at bounding box center [75, 73] width 138 height 39
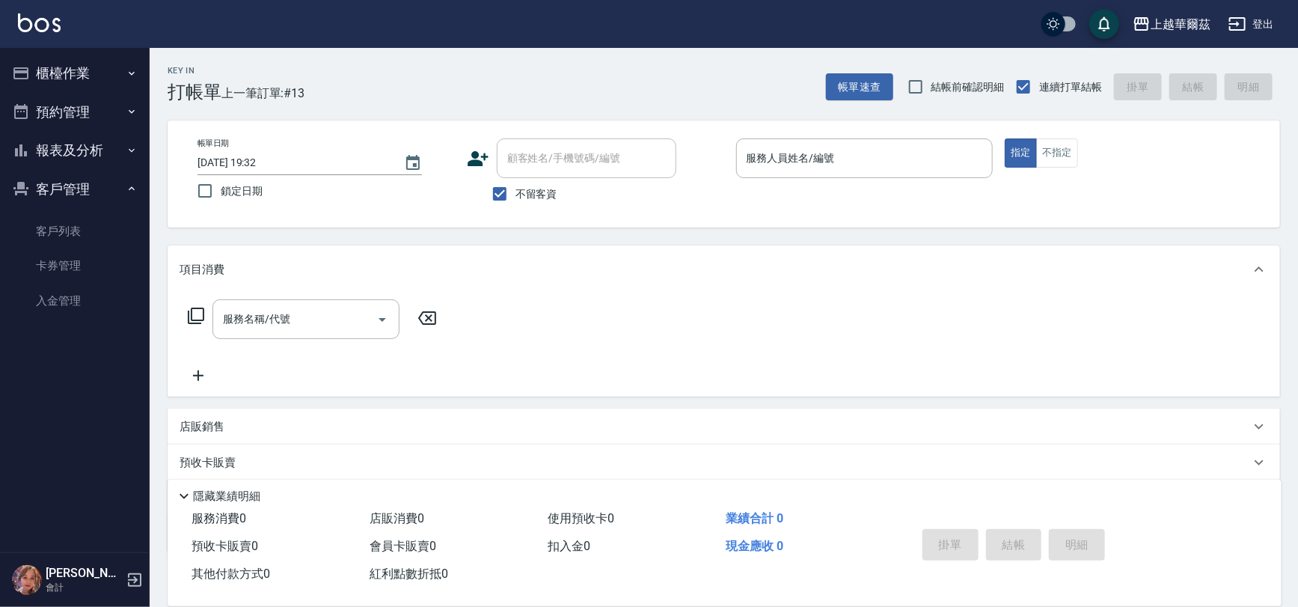
click at [74, 150] on button "報表及分析" at bounding box center [75, 150] width 138 height 39
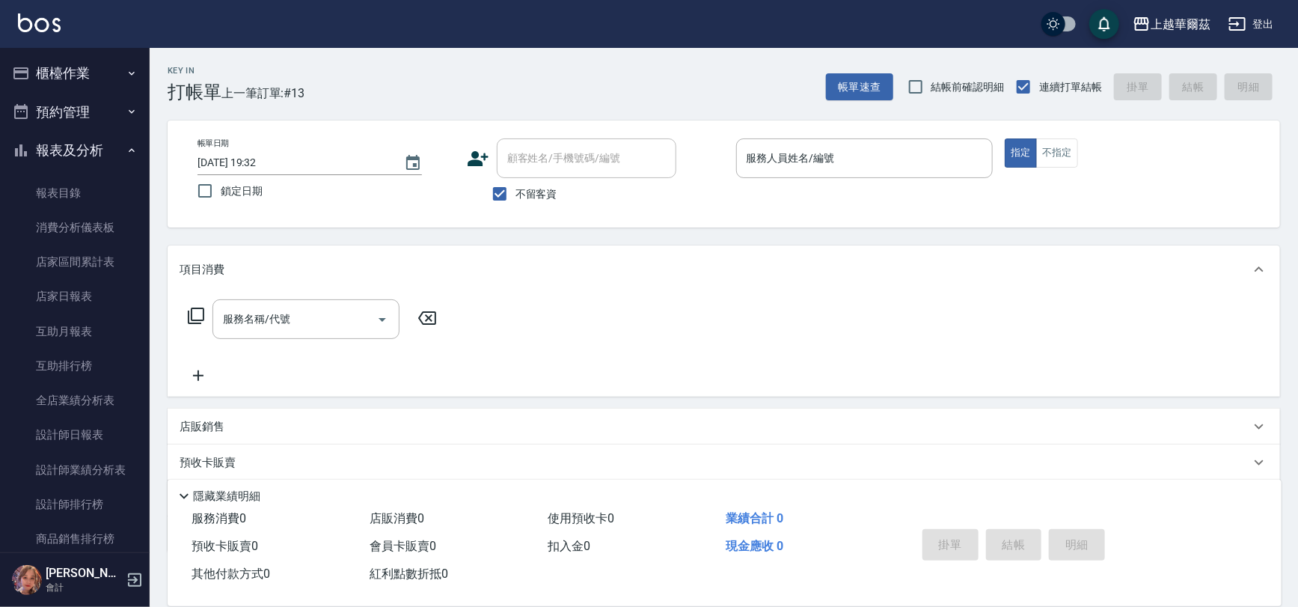
click at [74, 150] on button "報表及分析" at bounding box center [75, 150] width 138 height 39
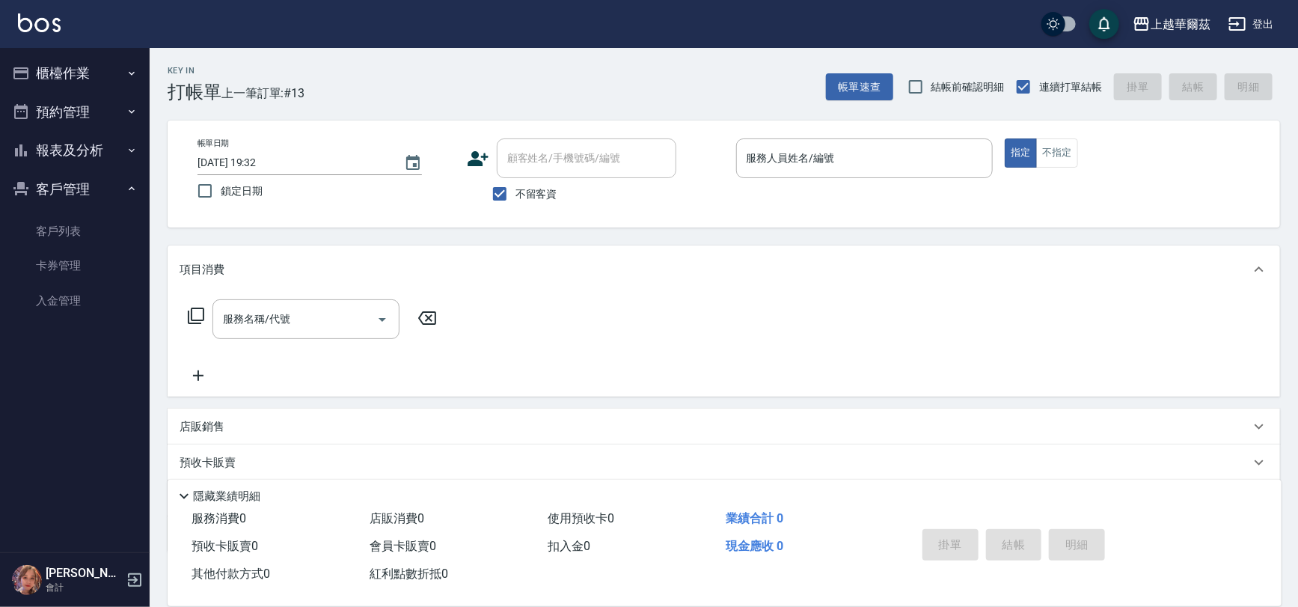
click at [83, 190] on button "客戶管理" at bounding box center [75, 189] width 138 height 39
click at [84, 142] on button "報表及分析" at bounding box center [75, 150] width 138 height 39
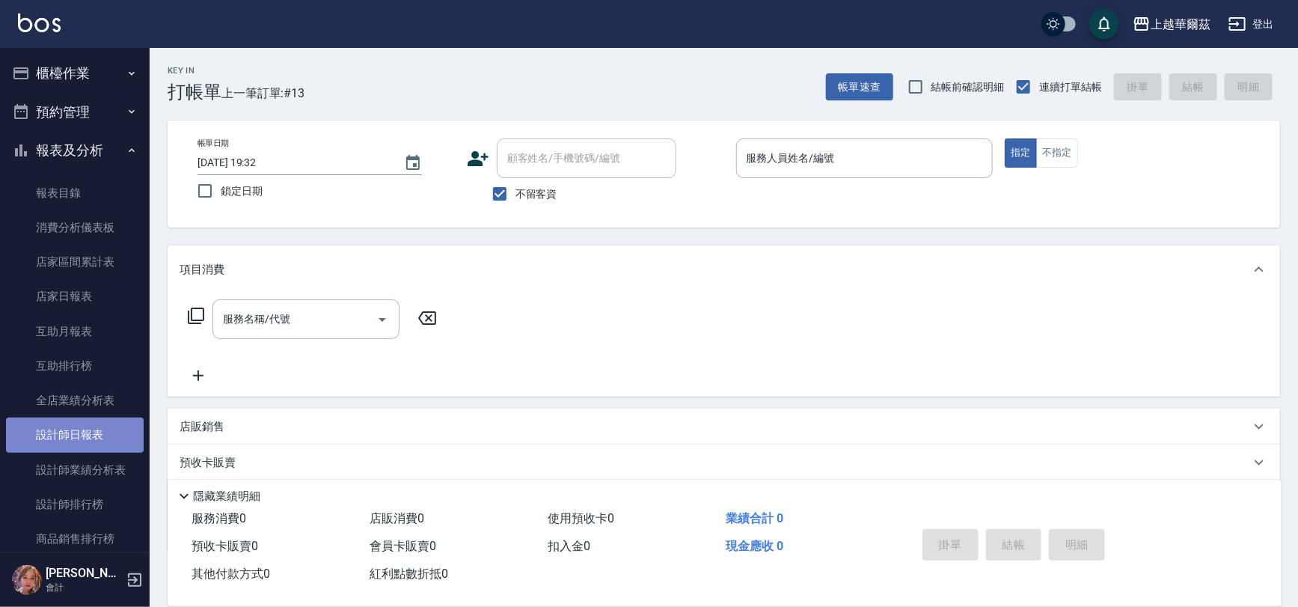
click at [91, 445] on link "設計師日報表" at bounding box center [75, 435] width 138 height 34
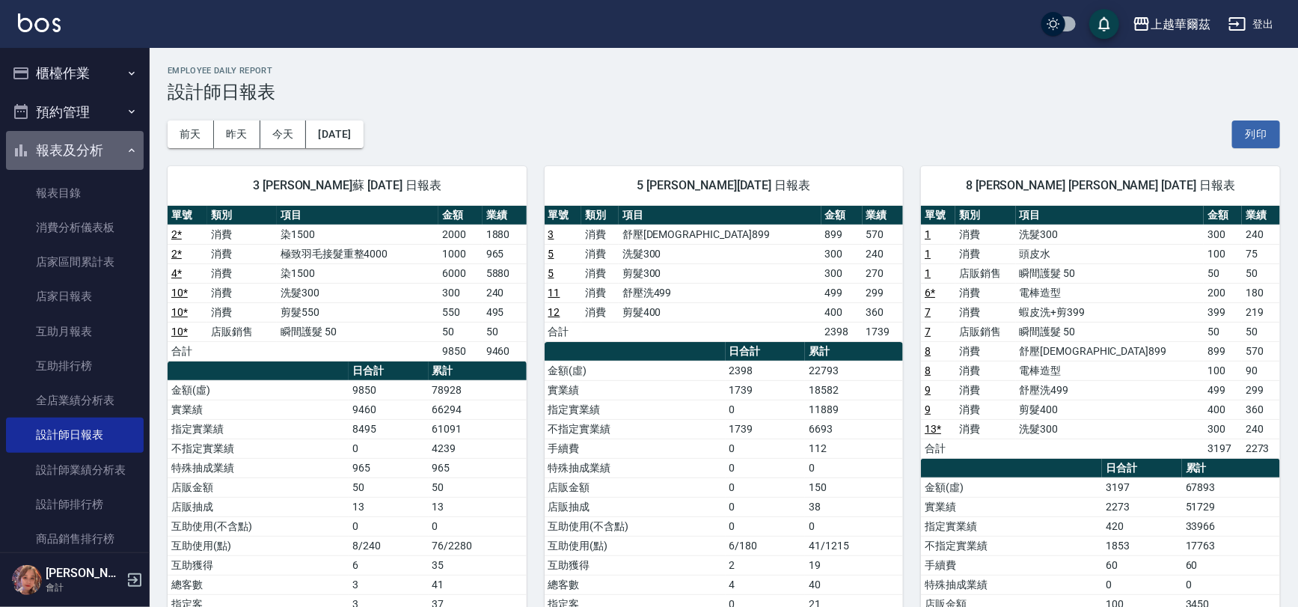
click at [105, 135] on button "報表及分析" at bounding box center [75, 150] width 138 height 39
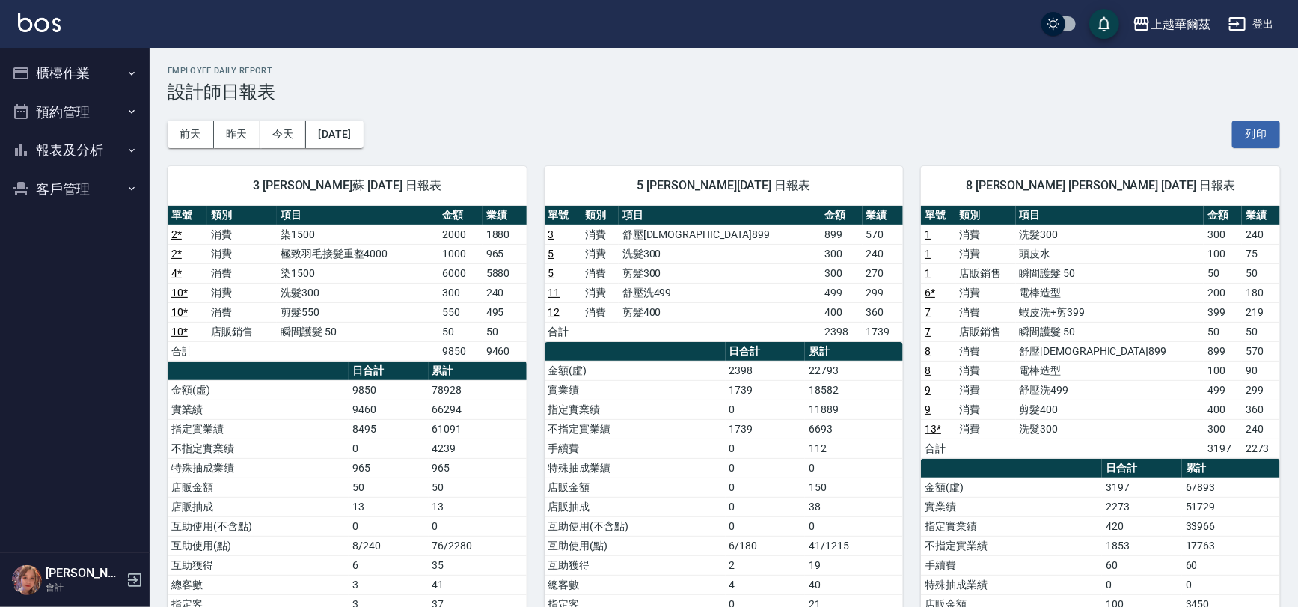
click at [97, 163] on button "報表及分析" at bounding box center [75, 150] width 138 height 39
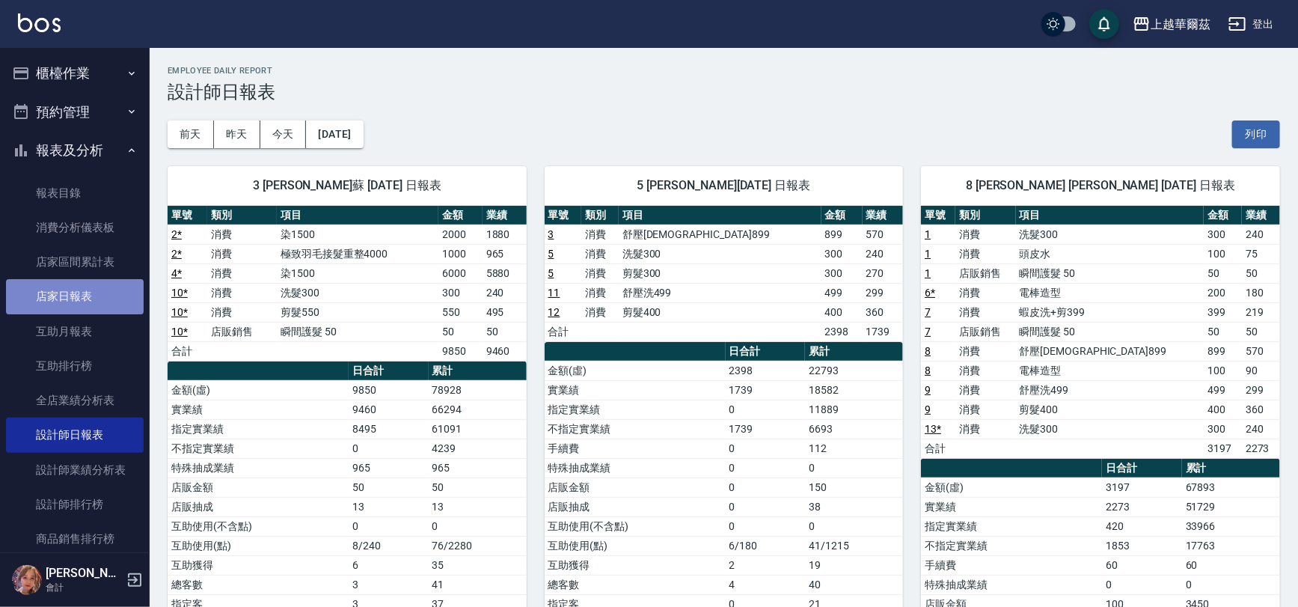
click at [76, 288] on link "店家日報表" at bounding box center [75, 296] width 138 height 34
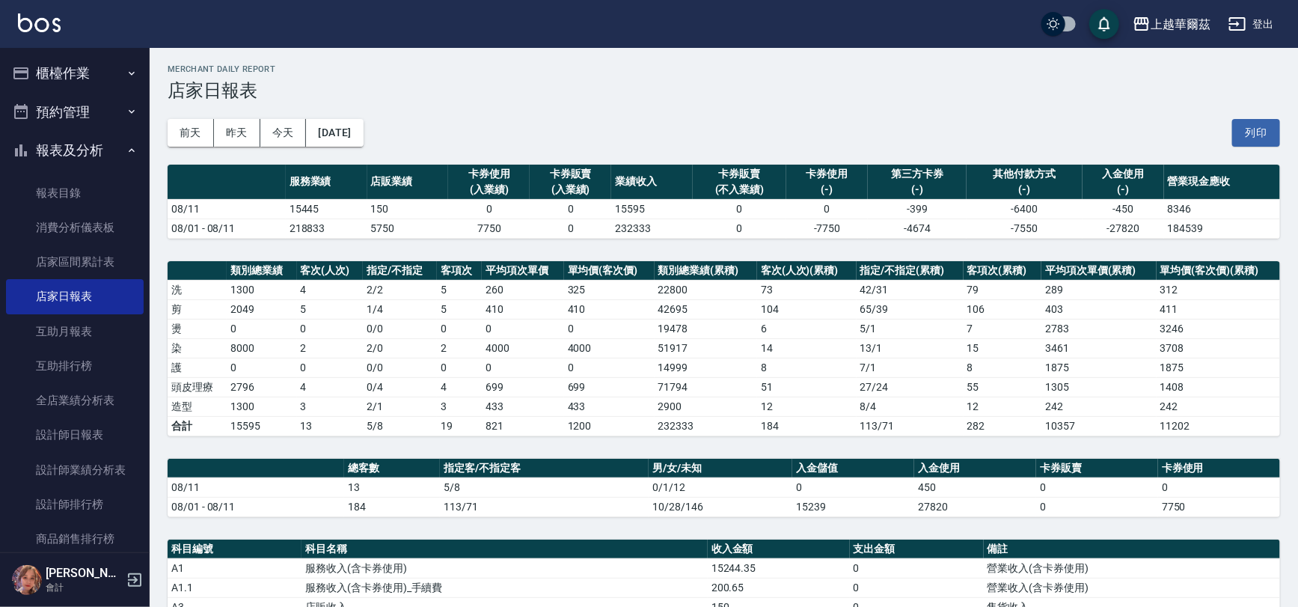
scroll to position [327, 0]
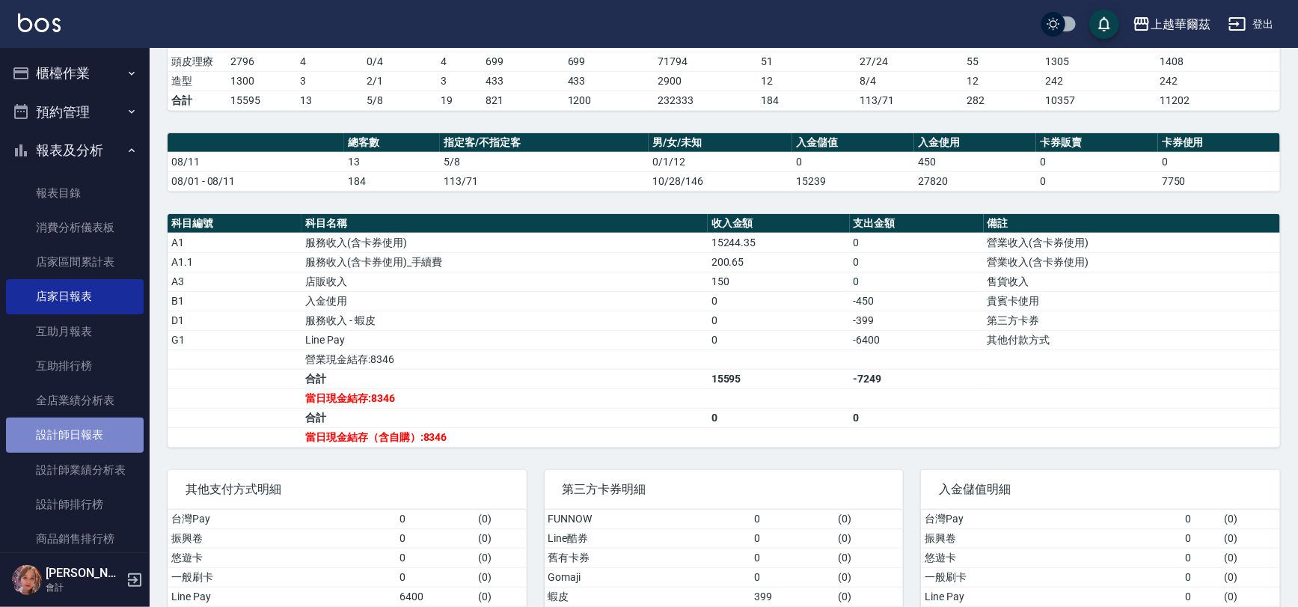
click at [83, 431] on link "設計師日報表" at bounding box center [75, 435] width 138 height 34
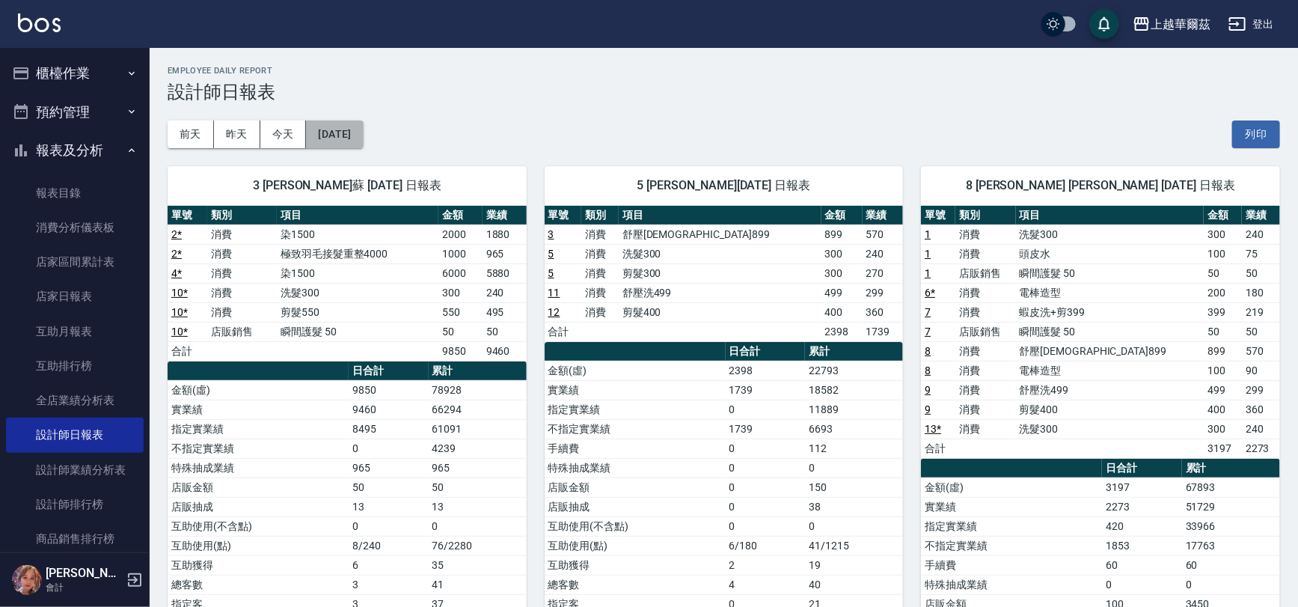
click at [363, 136] on button "[DATE]" at bounding box center [334, 134] width 57 height 28
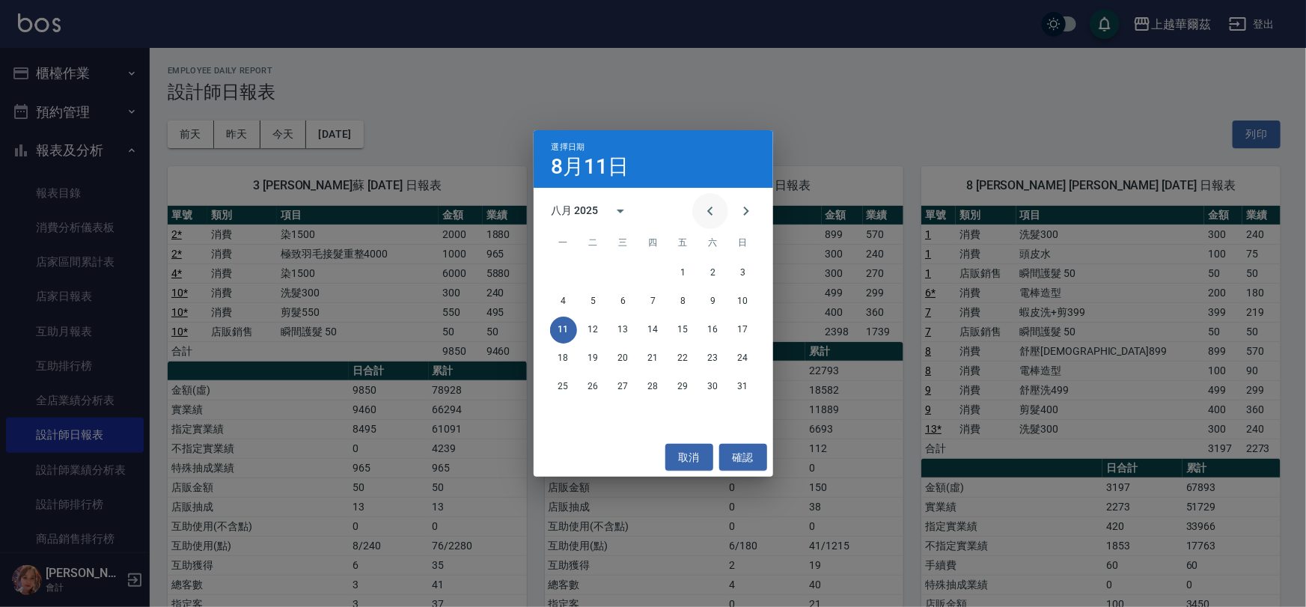
click at [709, 213] on icon "Previous month" at bounding box center [710, 211] width 18 height 18
click at [682, 302] on button "11" at bounding box center [683, 301] width 27 height 27
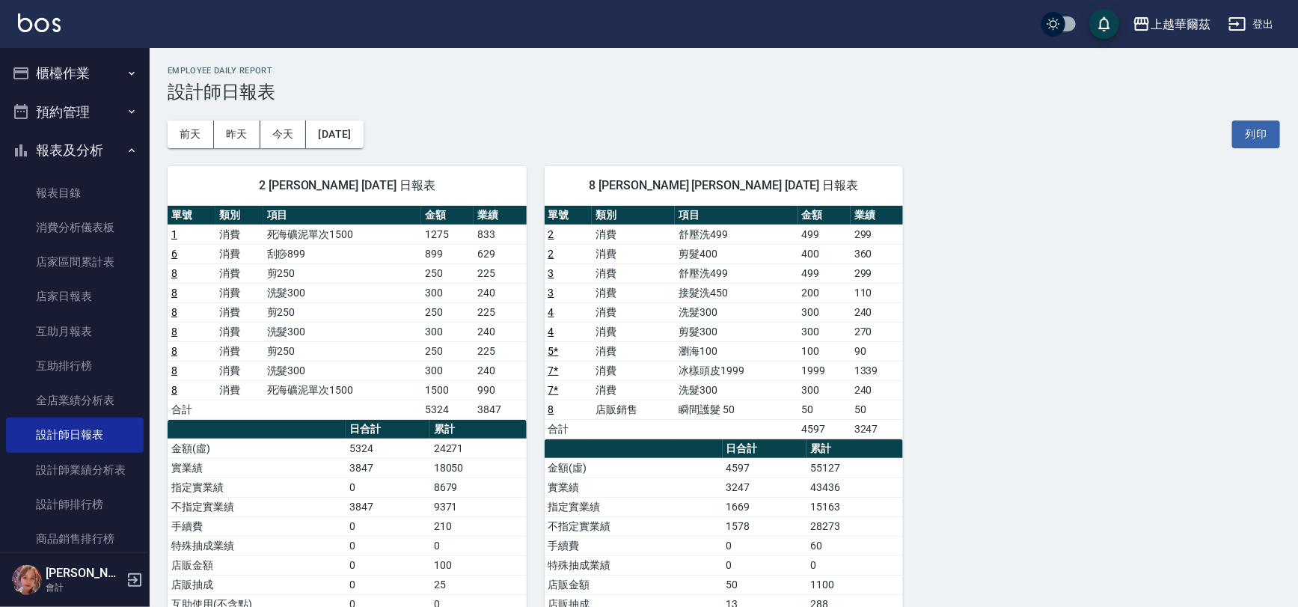
click at [332, 150] on div "2 Lily Lily [DATE] 日報表 單號 類別 項目 金額 業績 1 消費 死海礦泥單次1500 1275 833 6 消費 刮痧899 899 6…" at bounding box center [338, 477] width 377 height 659
click at [342, 134] on button "[DATE]" at bounding box center [334, 134] width 57 height 28
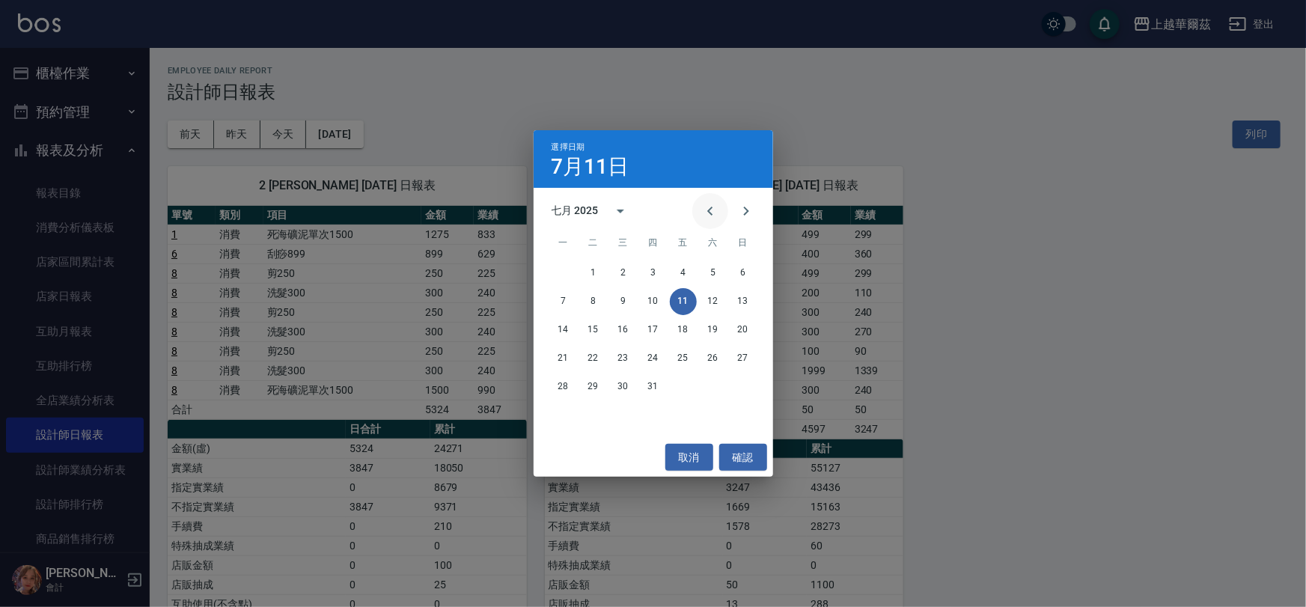
click at [708, 207] on icon "Previous month" at bounding box center [710, 211] width 18 height 18
click at [623, 329] on button "11" at bounding box center [623, 330] width 27 height 27
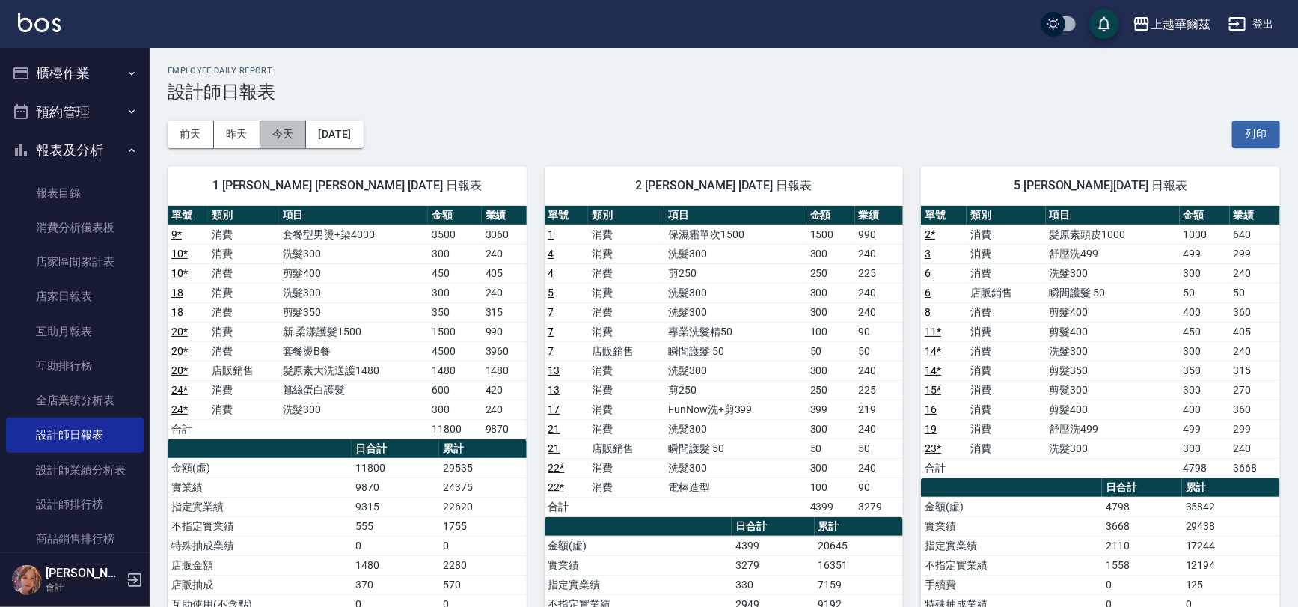
drag, startPoint x: 281, startPoint y: 137, endPoint x: 268, endPoint y: 156, distance: 23.2
click at [278, 134] on button "今天" at bounding box center [283, 134] width 46 height 28
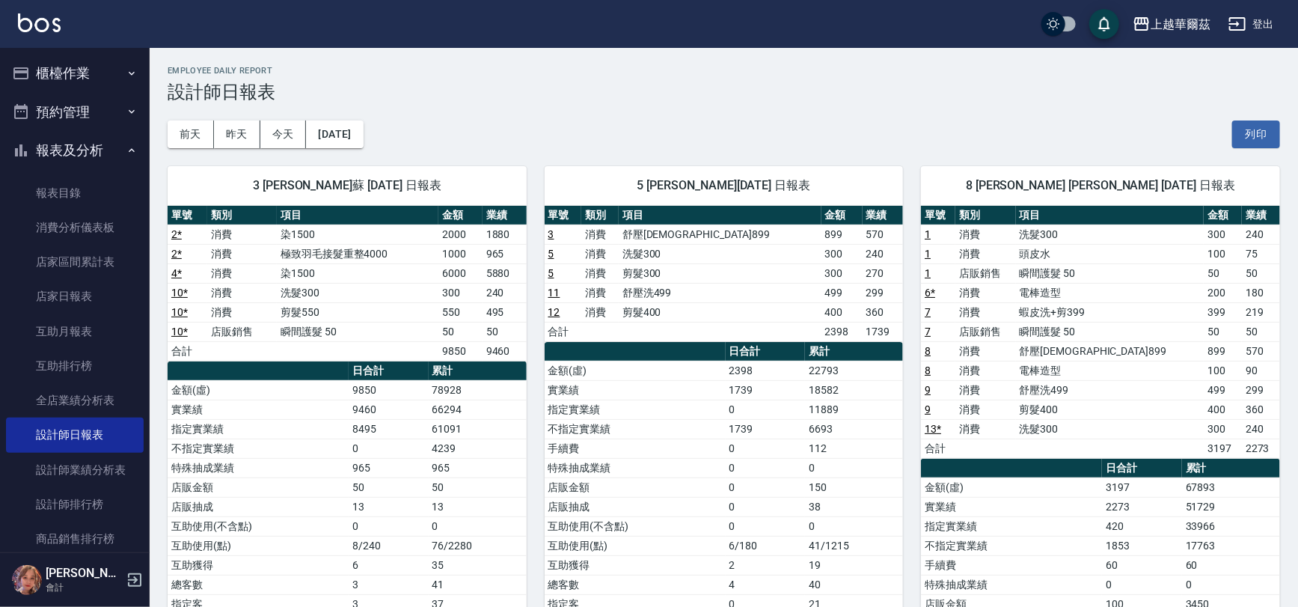
click at [925, 350] on link "8" at bounding box center [928, 351] width 6 height 12
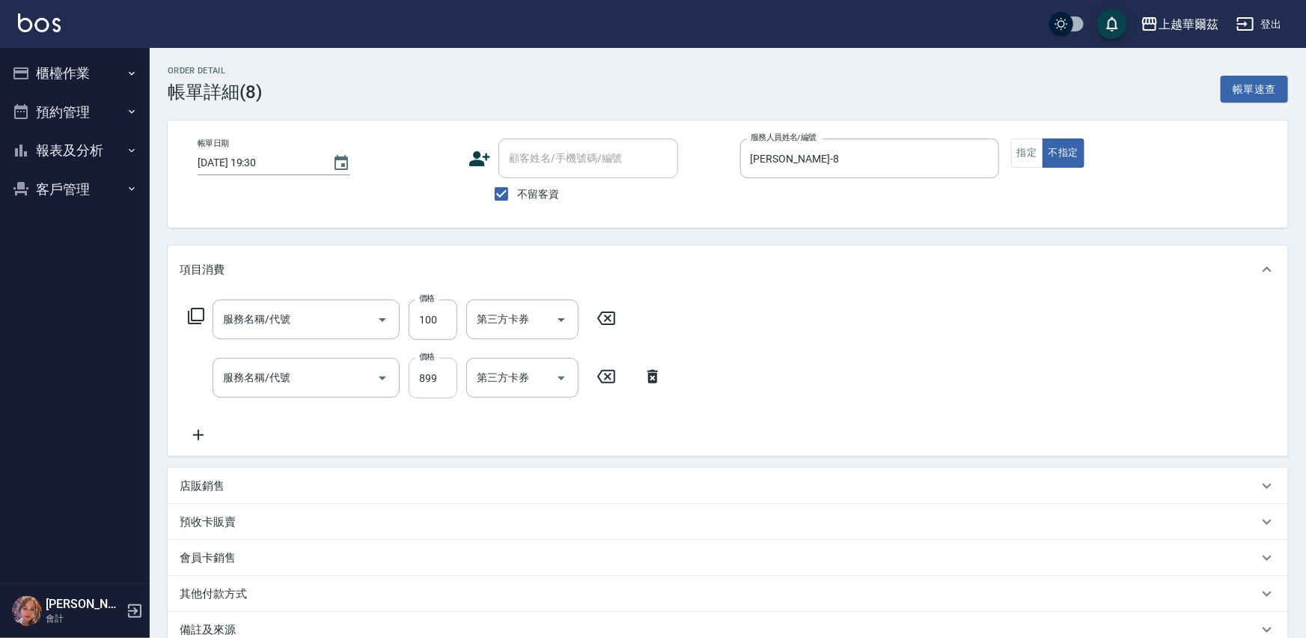
type input "電棒造型(504)"
type input "舒壓洗899(802)"
click at [359, 382] on icon "Clear" at bounding box center [361, 377] width 15 height 15
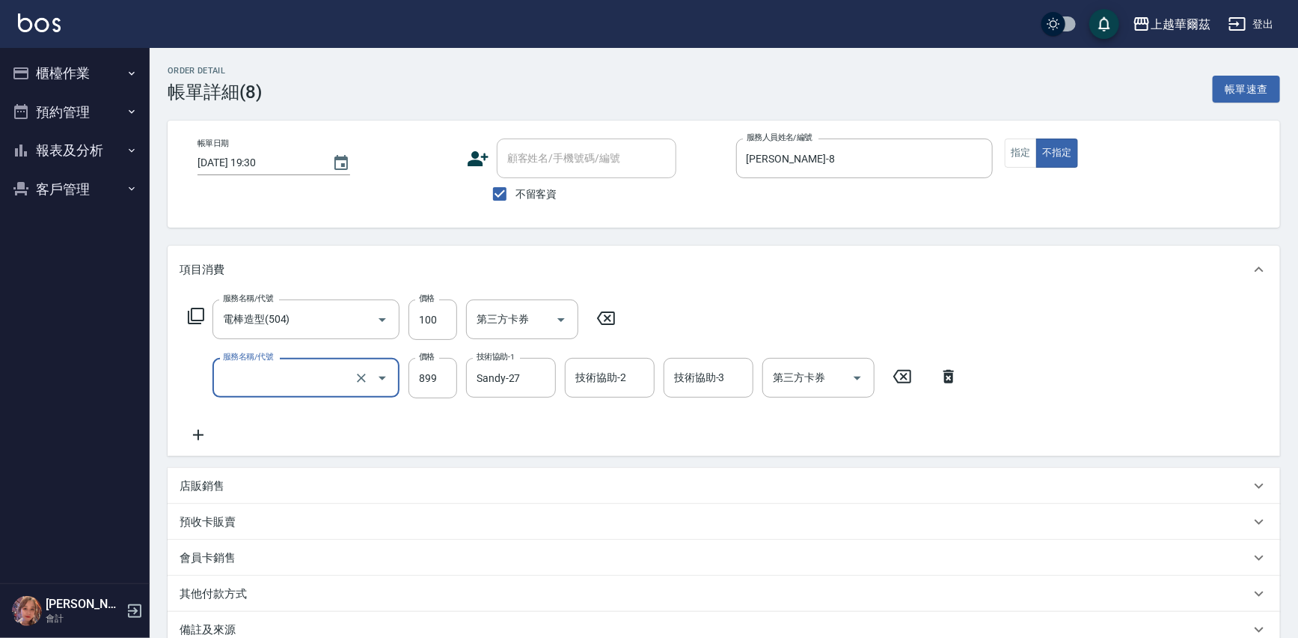
click at [314, 384] on input "服務名稱/代號" at bounding box center [285, 377] width 132 height 26
type input "刮痧899(805)"
type input "S"
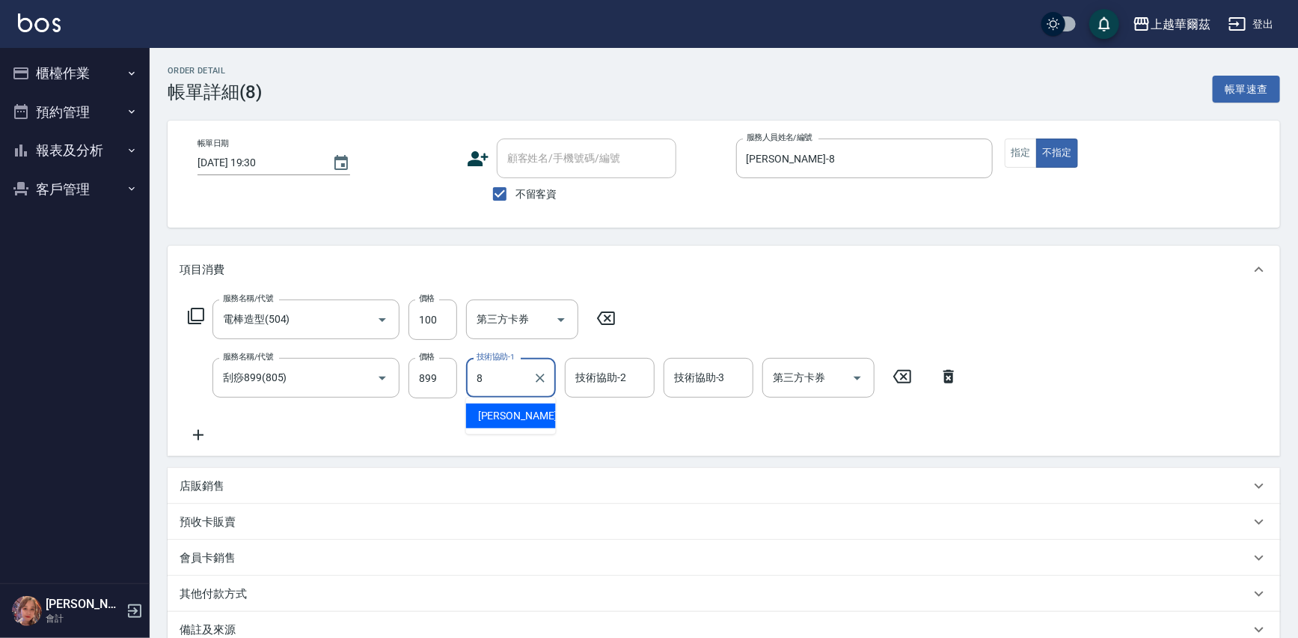
type input "[PERSON_NAME]-8"
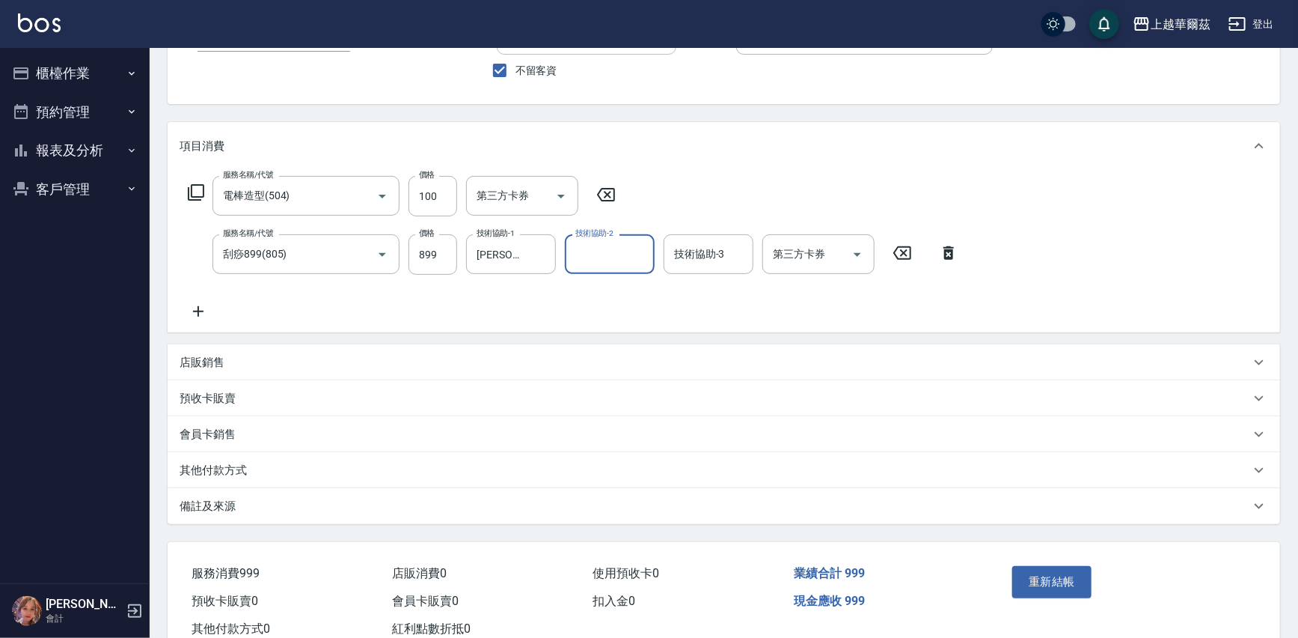
scroll to position [130, 0]
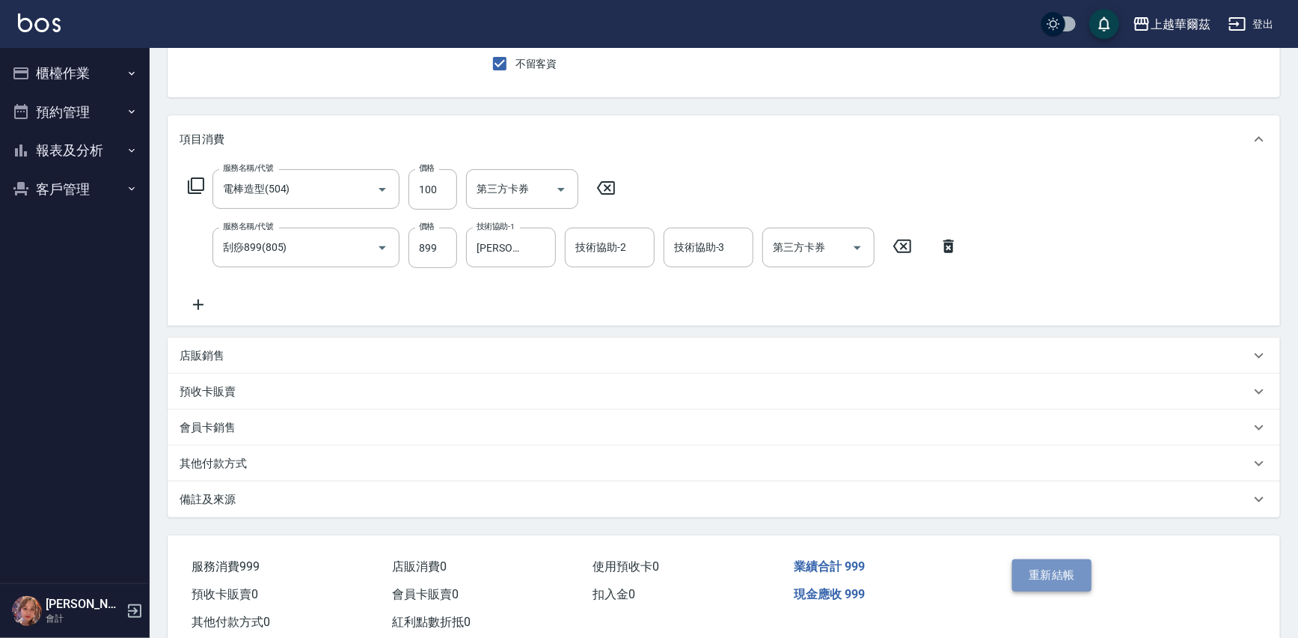
click at [1044, 574] on button "重新結帳" at bounding box center [1051, 574] width 79 height 31
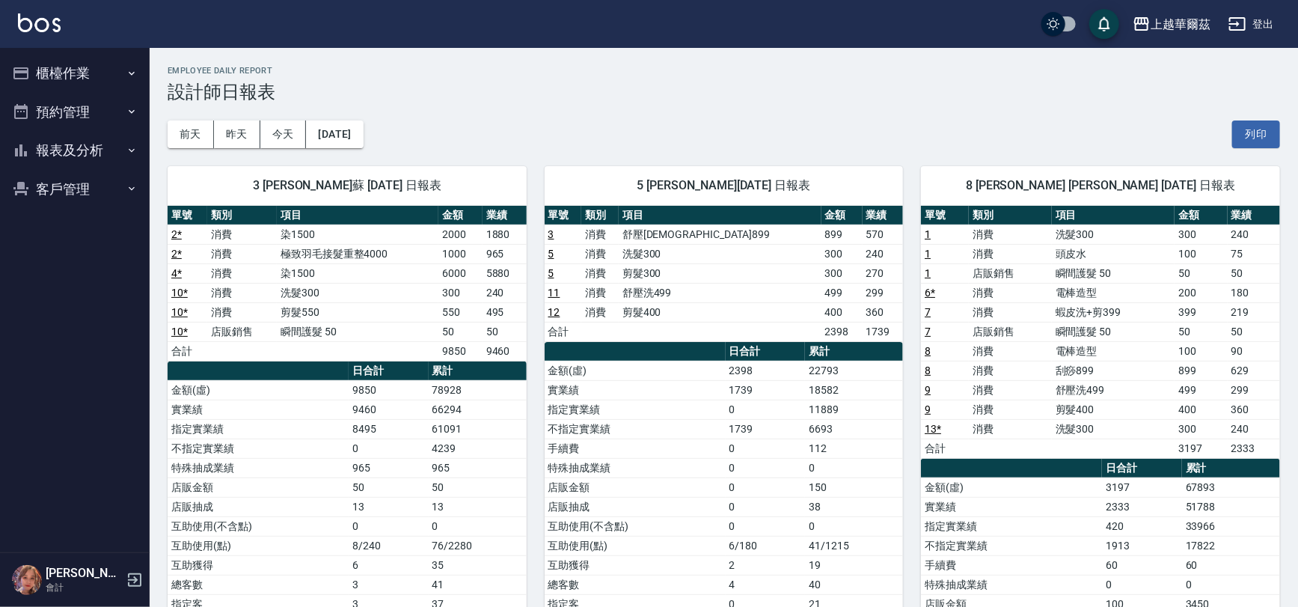
click at [928, 406] on link "9" at bounding box center [928, 409] width 6 height 12
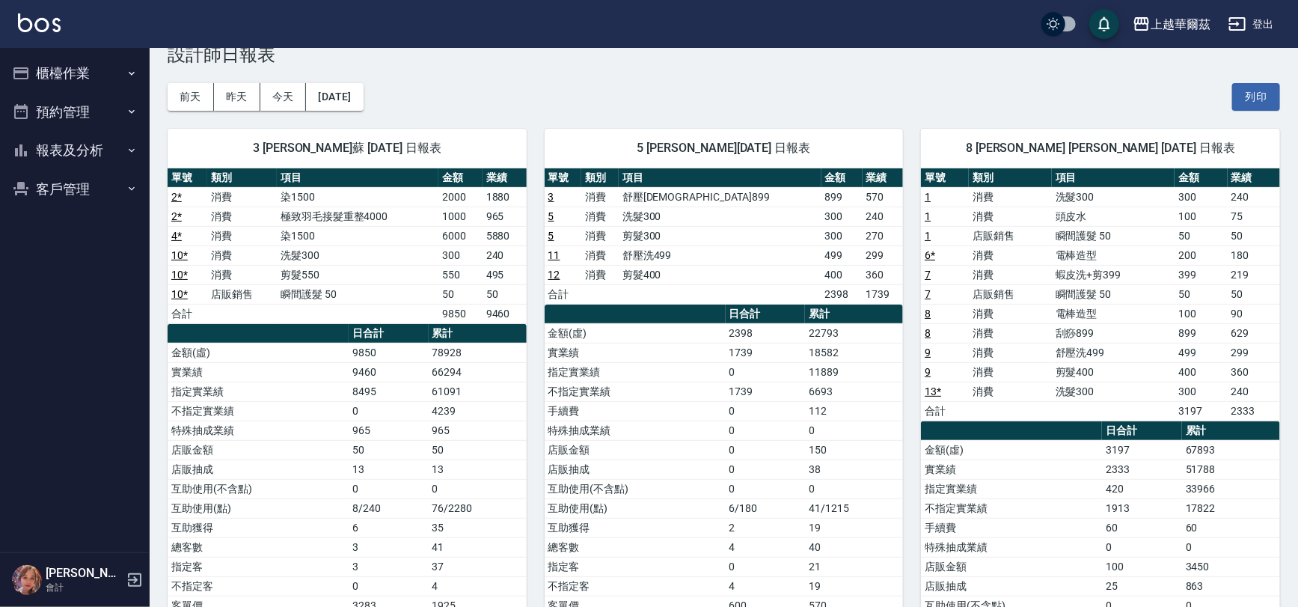
scroll to position [49, 0]
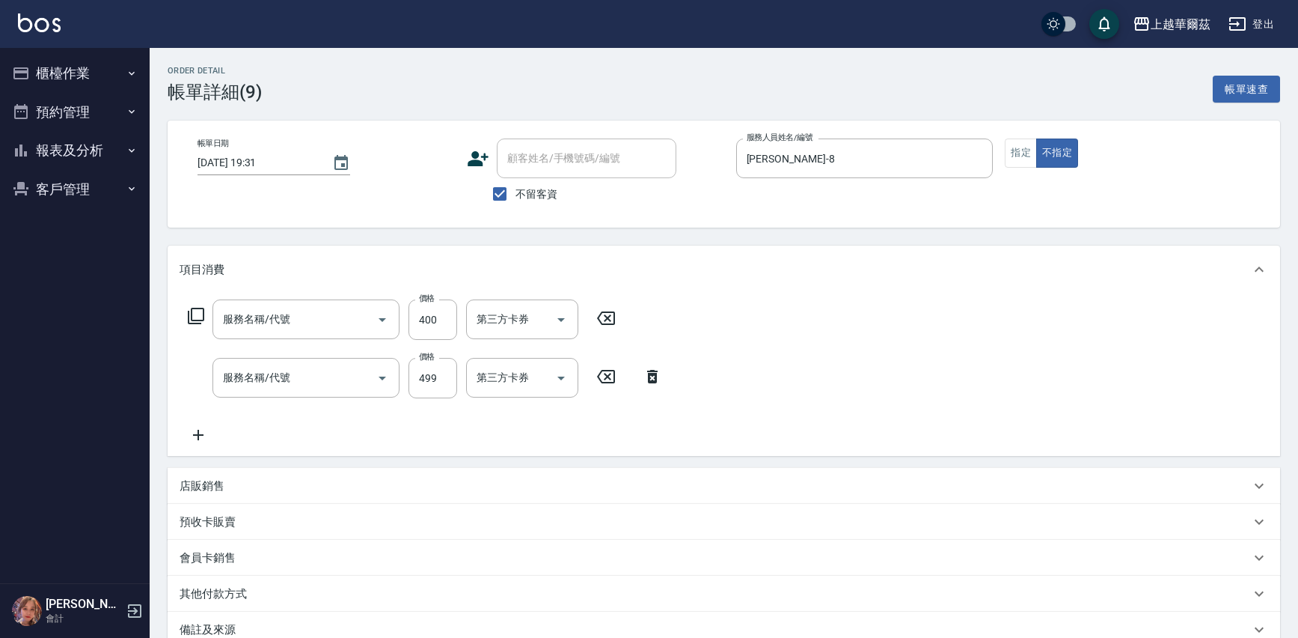
type input "剪髮400(303)"
type input "舒壓洗499(801)"
